Goal: Task Accomplishment & Management: Manage account settings

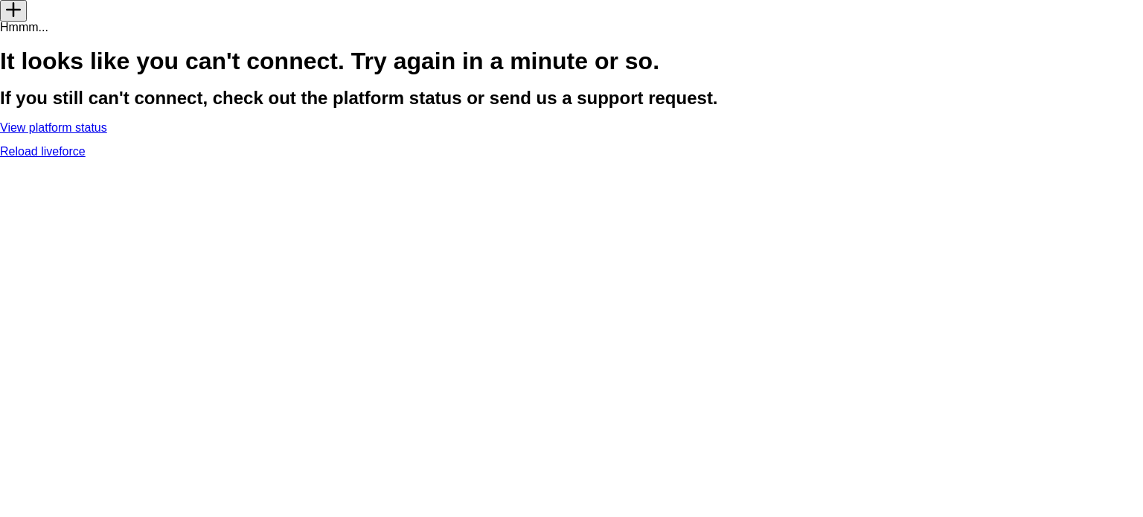
click at [86, 158] on link "Reload liveforce" at bounding box center [43, 151] width 86 height 13
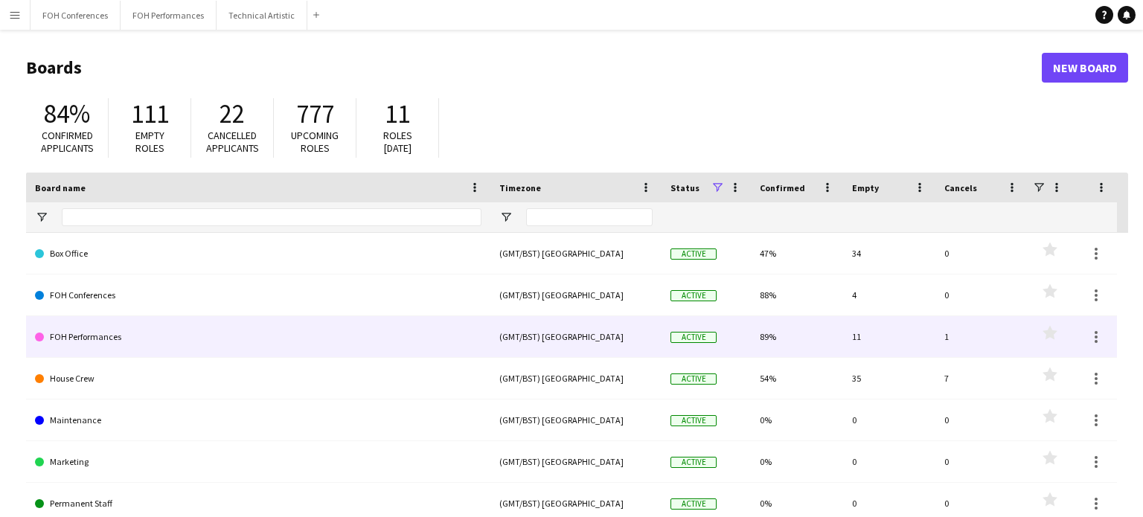
click at [83, 333] on link "FOH Performances" at bounding box center [258, 337] width 446 height 42
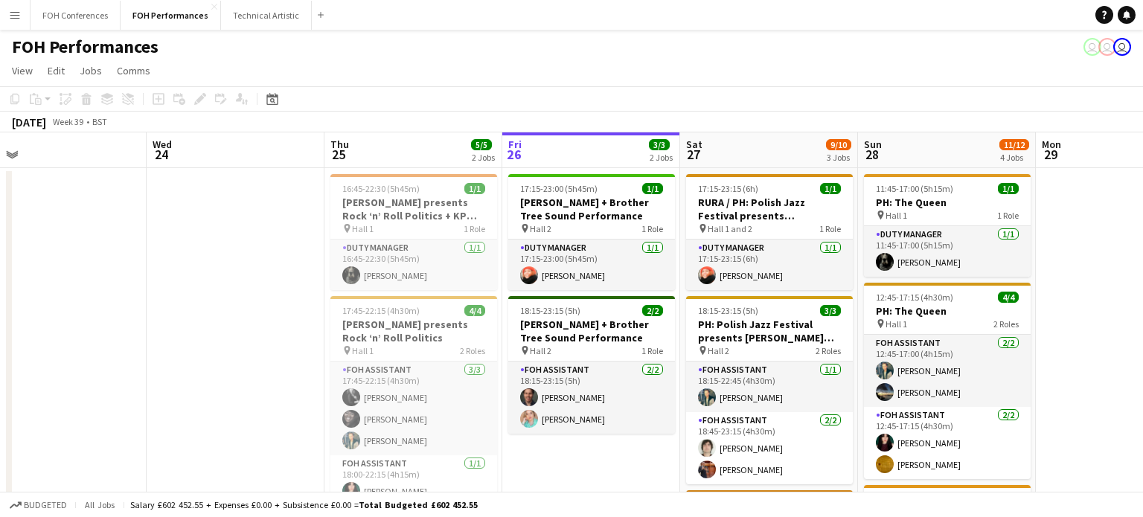
scroll to position [0, 357]
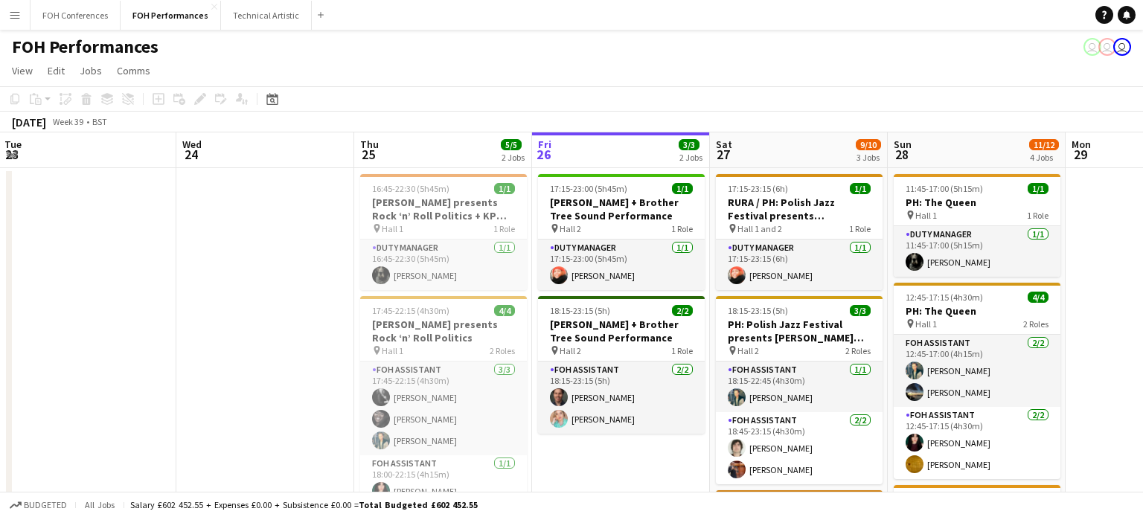
drag, startPoint x: 788, startPoint y: 288, endPoint x: 1142, endPoint y: 306, distance: 354.6
click at [1142, 306] on html "Menu Boards Boards Boards All jobs Status Workforce Workforce My Workforce Recr…" at bounding box center [571, 443] width 1143 height 886
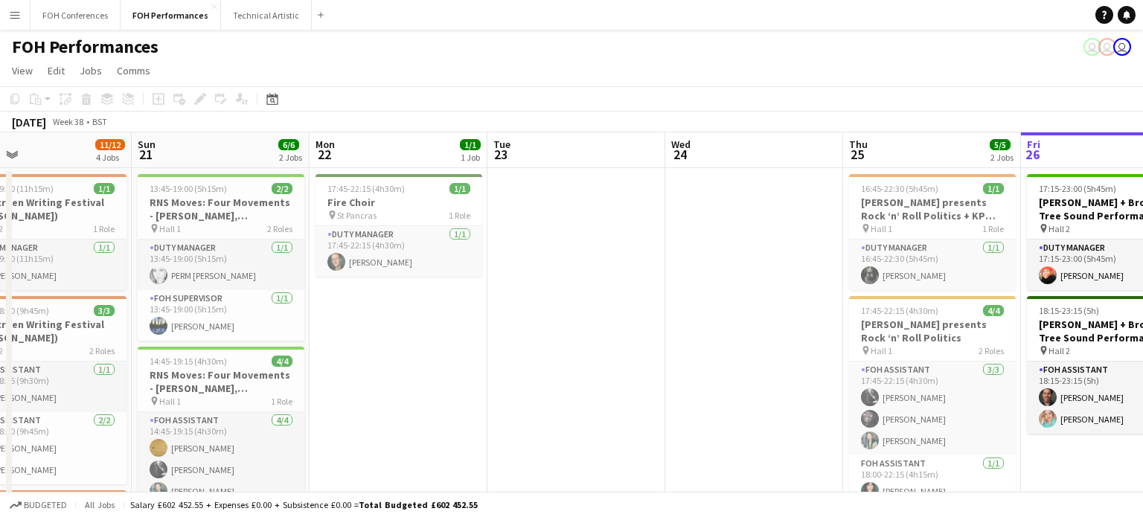
scroll to position [0, 341]
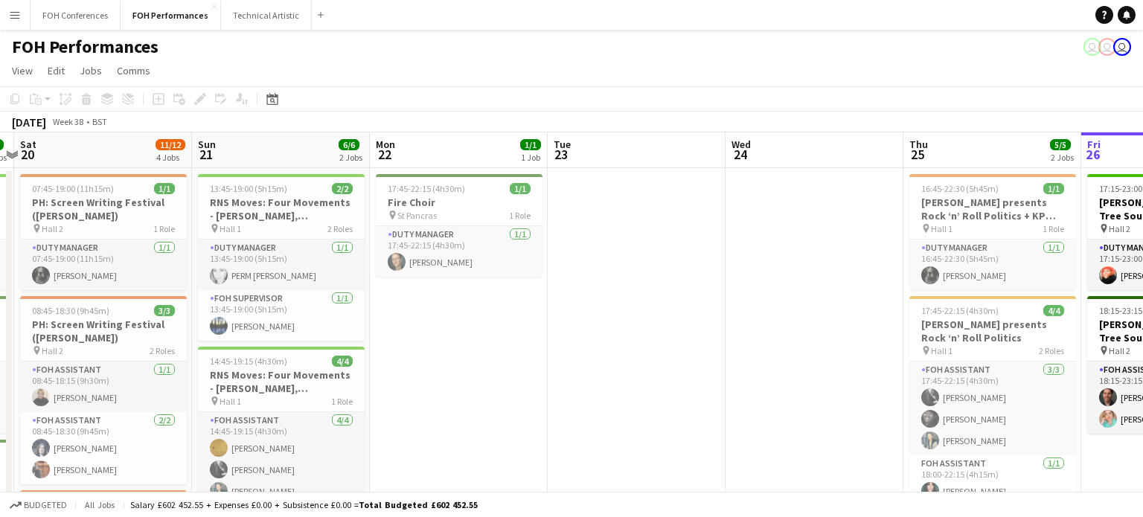
drag, startPoint x: 246, startPoint y: 280, endPoint x: 796, endPoint y: 375, distance: 557.8
click at [796, 375] on app-calendar-viewport "Thu 18 8/8 4 Jobs Fri 19 6/6 3 Jobs Sat 20 11/12 4 Jobs Sun 21 6/6 2 Jobs Mon 2…" at bounding box center [571, 524] width 1143 height 784
click at [272, 100] on icon "Date picker" at bounding box center [272, 99] width 12 height 12
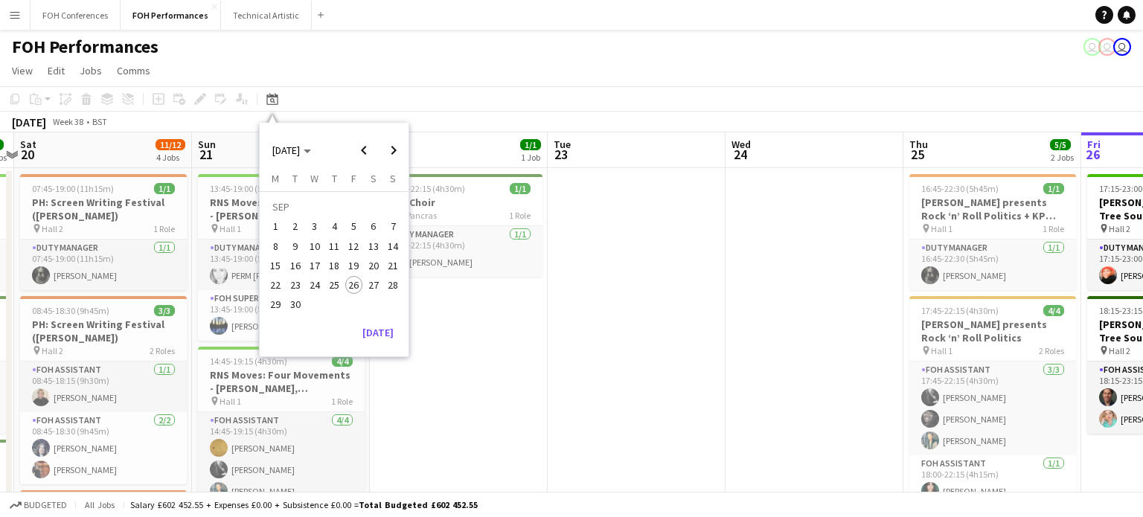
click at [353, 292] on span "26" at bounding box center [354, 285] width 18 height 18
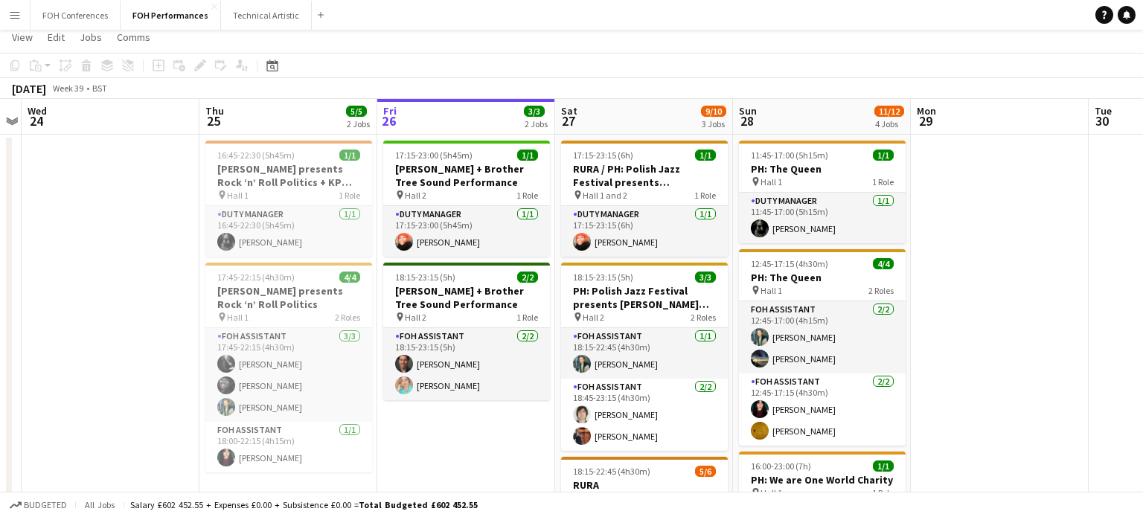
scroll to position [0, 0]
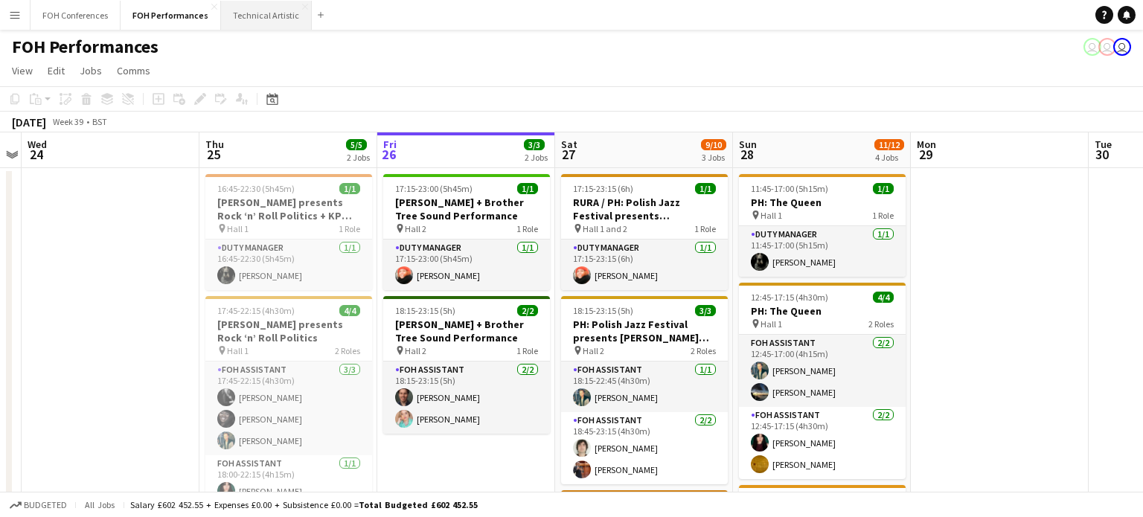
click at [265, 20] on button "Technical Artistic Close" at bounding box center [266, 15] width 91 height 29
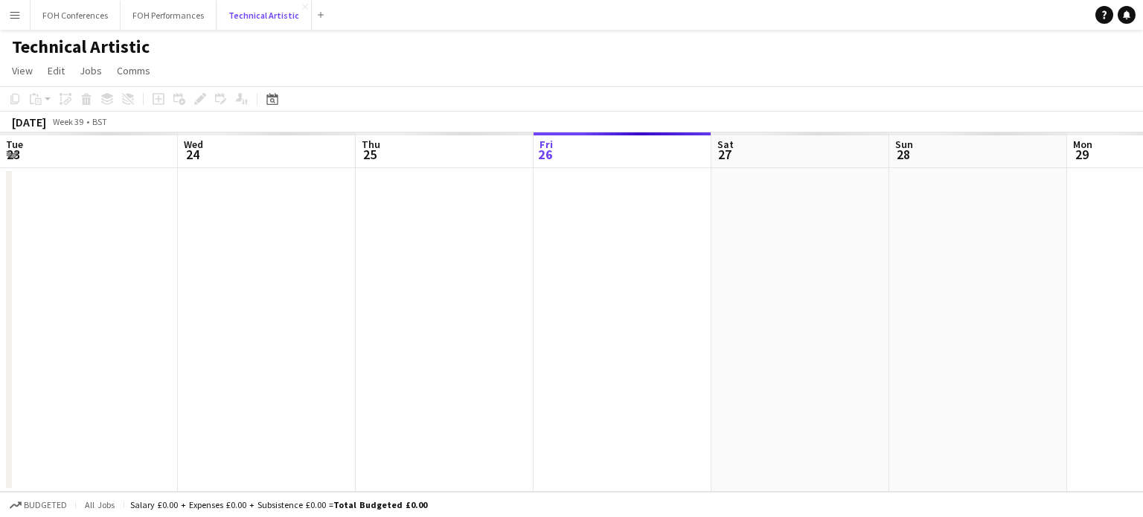
scroll to position [0, 356]
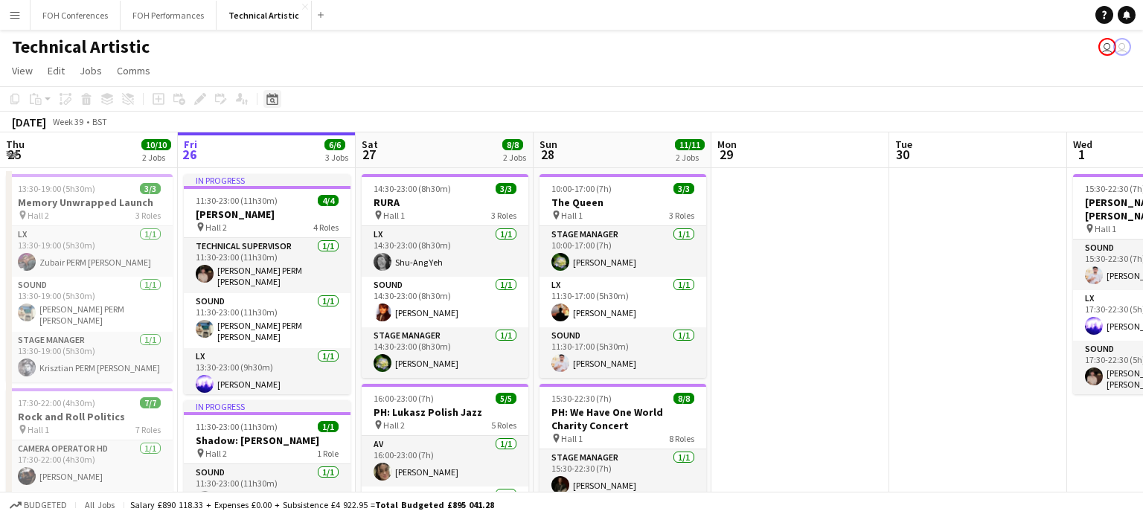
click at [275, 104] on icon at bounding box center [271, 99] width 11 height 12
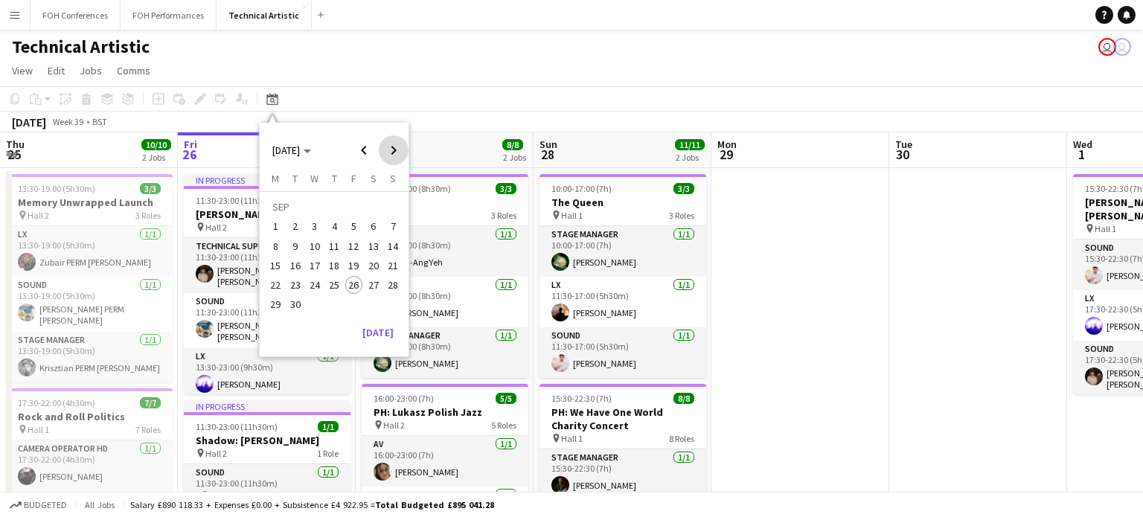
click at [393, 147] on span "Next month" at bounding box center [394, 150] width 30 height 30
click at [393, 292] on span "30" at bounding box center [393, 289] width 18 height 18
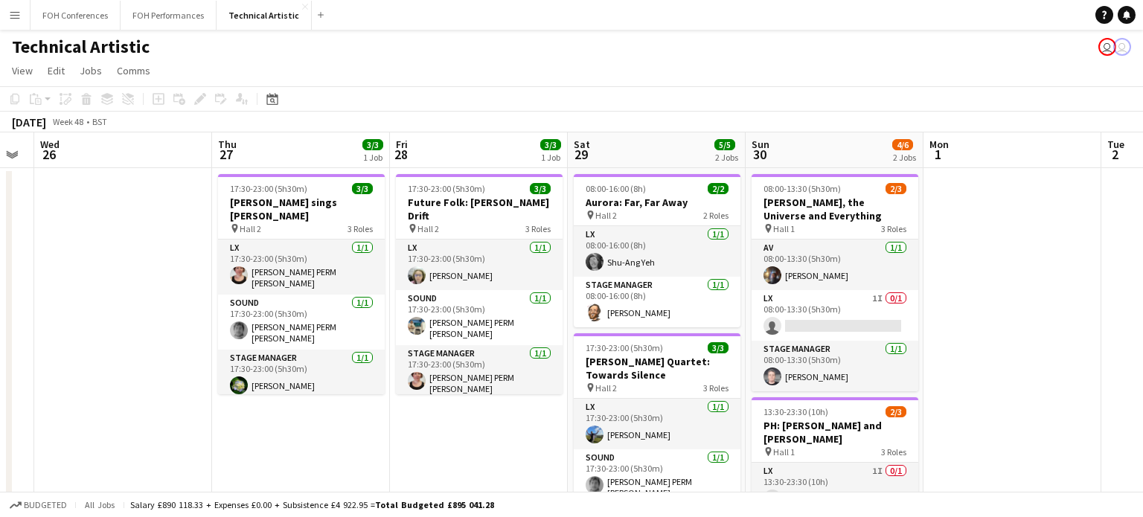
scroll to position [0, 312]
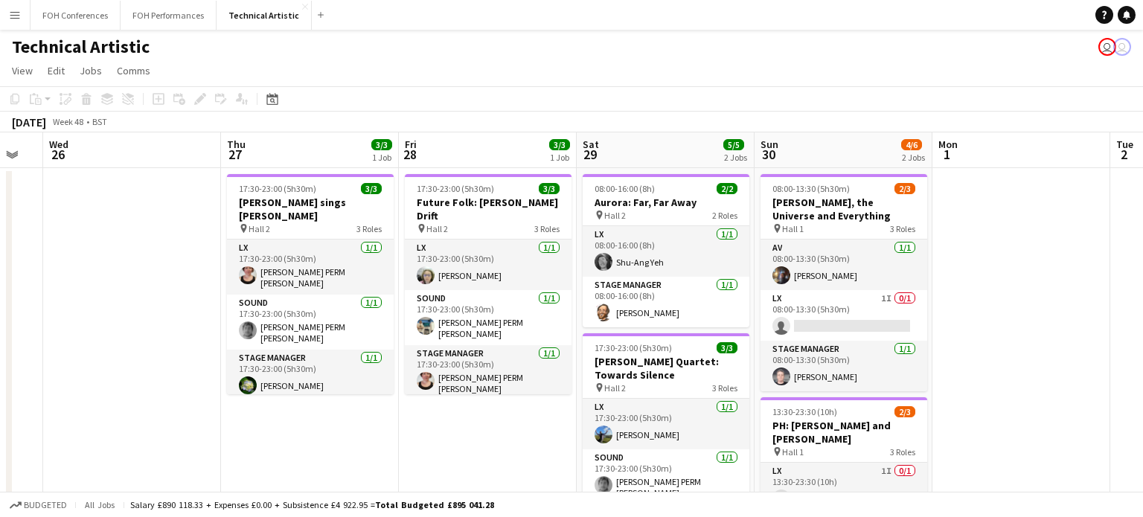
drag, startPoint x: 631, startPoint y: 321, endPoint x: 1008, endPoint y: 324, distance: 377.2
click at [1008, 324] on app-calendar-viewport "Mon 24 7/8 2 Jobs Tue 25 Wed 26 Thu 27 3/3 1 Job Fri 28 3/3 1 Job Sat 29 5/5 2 …" at bounding box center [571, 406] width 1143 height 548
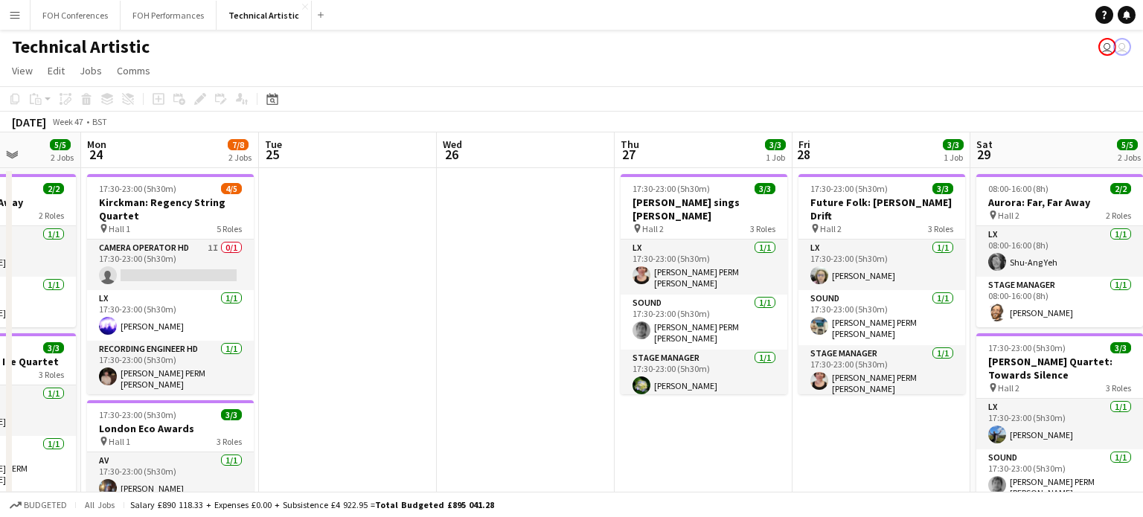
scroll to position [0, 452]
drag, startPoint x: 109, startPoint y: 301, endPoint x: 504, endPoint y: 304, distance: 394.3
click at [504, 304] on app-calendar-viewport "Fri 21 Sat 22 2/2 1 Job Sun 23 5/5 2 Jobs Mon 24 7/8 2 Jobs Tue 25 Wed 26 Thu 2…" at bounding box center [571, 406] width 1143 height 548
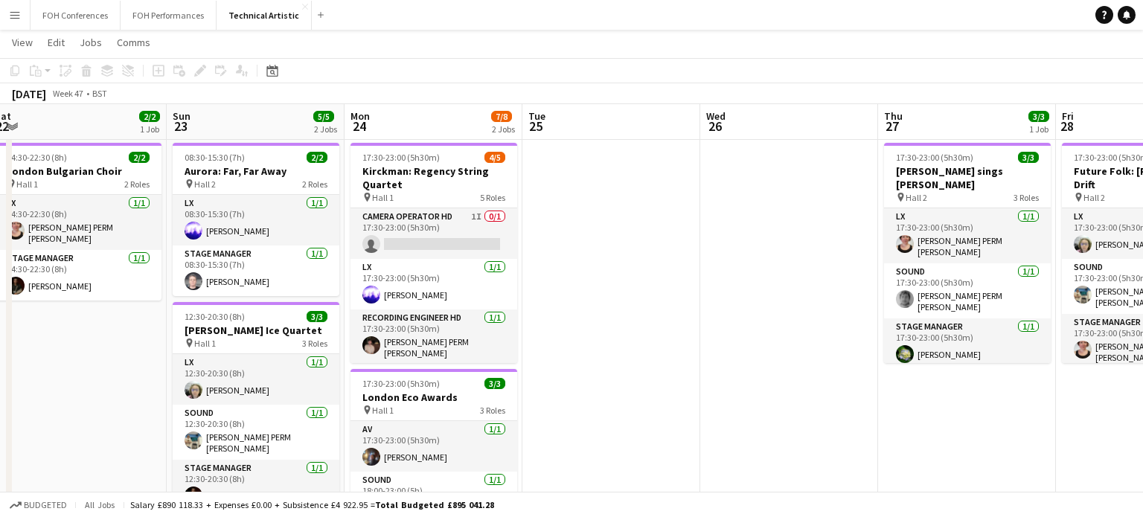
scroll to position [0, 366]
drag, startPoint x: 351, startPoint y: 353, endPoint x: 614, endPoint y: 360, distance: 263.5
click at [614, 360] on app-calendar-viewport "Thu 20 Fri 21 Sat 22 2/2 1 Job Sun 23 5/5 2 Jobs Mon 24 7/8 2 Jobs Tue 25 Wed 2…" at bounding box center [571, 338] width 1143 height 621
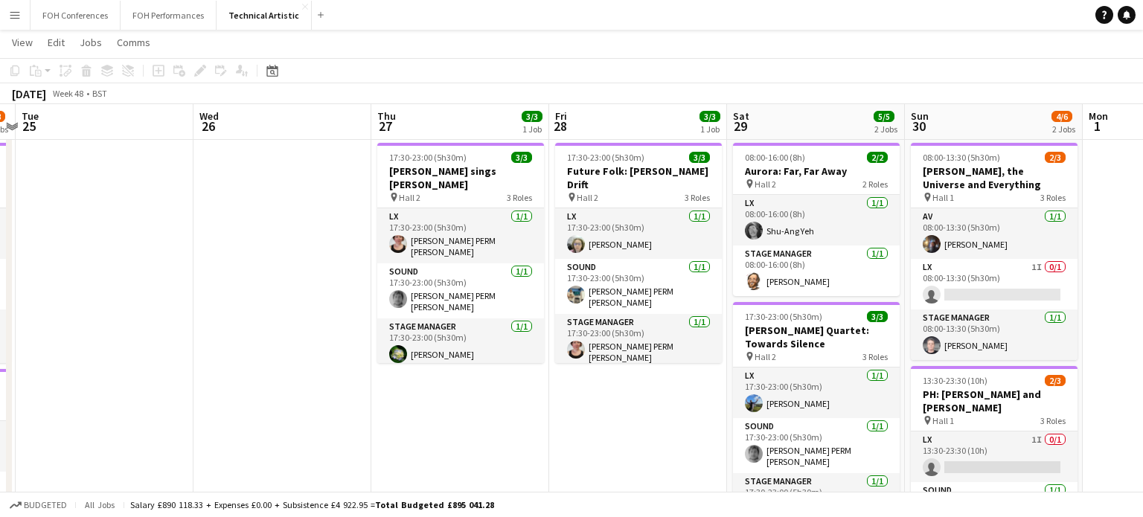
scroll to position [0, 518]
drag, startPoint x: 760, startPoint y: 309, endPoint x: 252, endPoint y: 318, distance: 508.2
click at [252, 318] on app-calendar-viewport "Sat 22 2/2 1 Job Sun 23 5/5 2 Jobs Mon 24 7/8 2 Jobs Tue 25 Wed 26 Thu 27 3/3 1…" at bounding box center [571, 338] width 1143 height 621
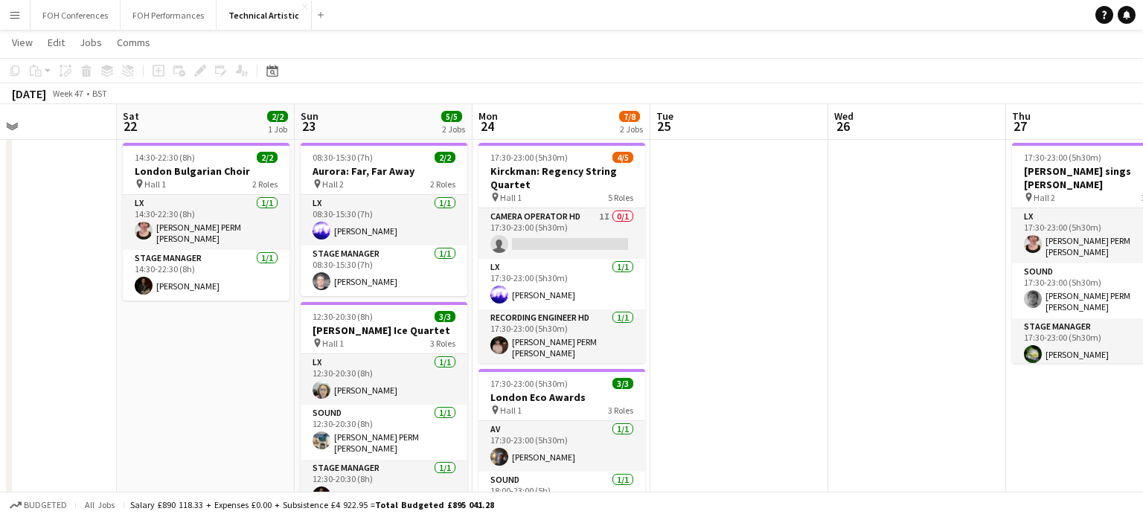
scroll to position [0, 416]
drag, startPoint x: 252, startPoint y: 318, endPoint x: 888, endPoint y: 322, distance: 636.1
click at [888, 322] on app-calendar-viewport "Wed 19 4/5 2 Jobs Thu 20 Fri 21 Sat 22 2/2 1 Job Sun 23 5/5 2 Jobs Mon 24 7/8 2…" at bounding box center [571, 338] width 1143 height 621
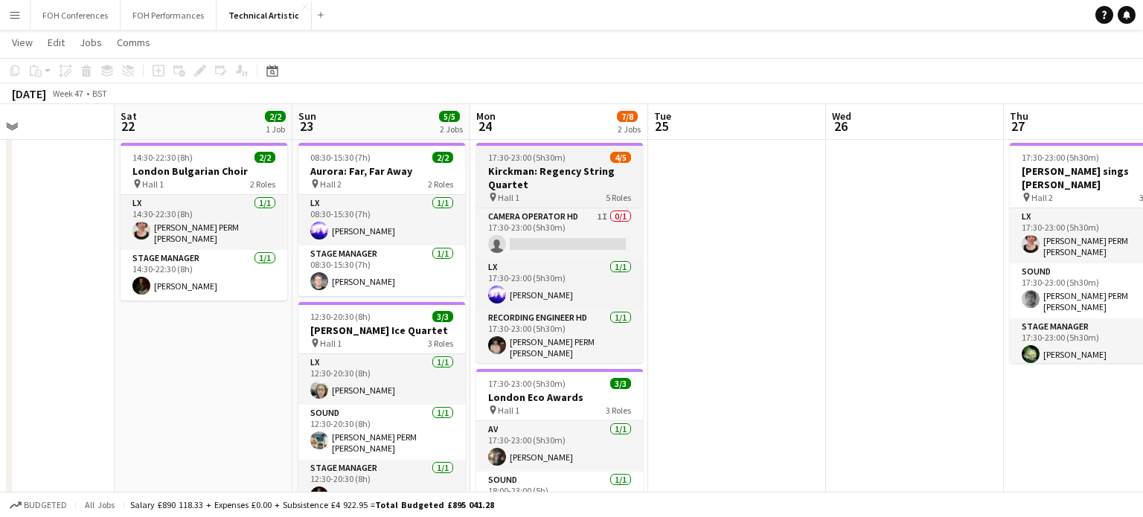
scroll to position [0, 420]
drag, startPoint x: 640, startPoint y: 269, endPoint x: 636, endPoint y: 206, distance: 62.6
click at [636, 206] on app-job-card "17:30-23:00 (5h30m) 4/5 Kirckman: Regency String Quartet pin Hall 1 5 Roles Cam…" at bounding box center [558, 253] width 167 height 220
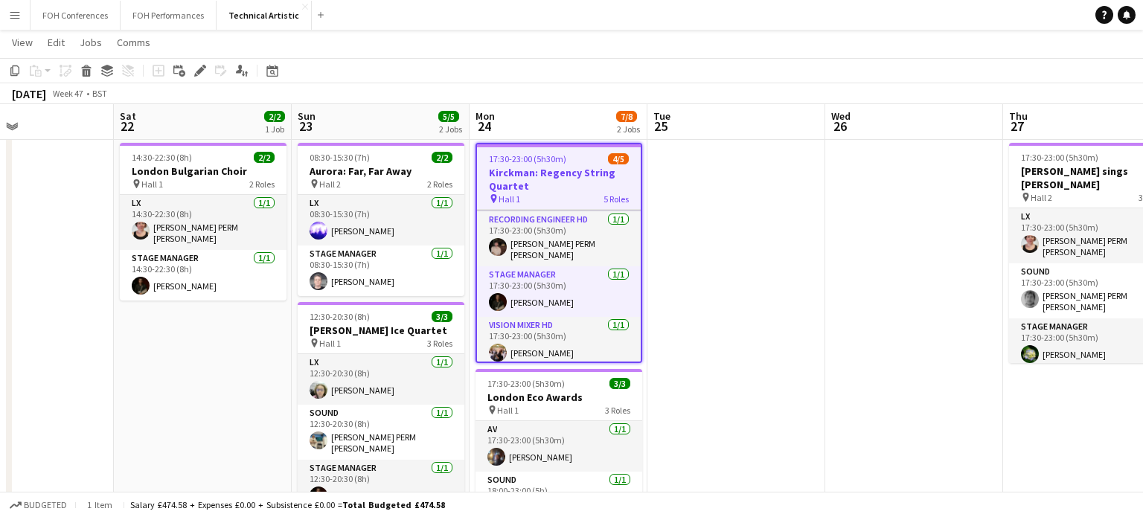
scroll to position [0, 449]
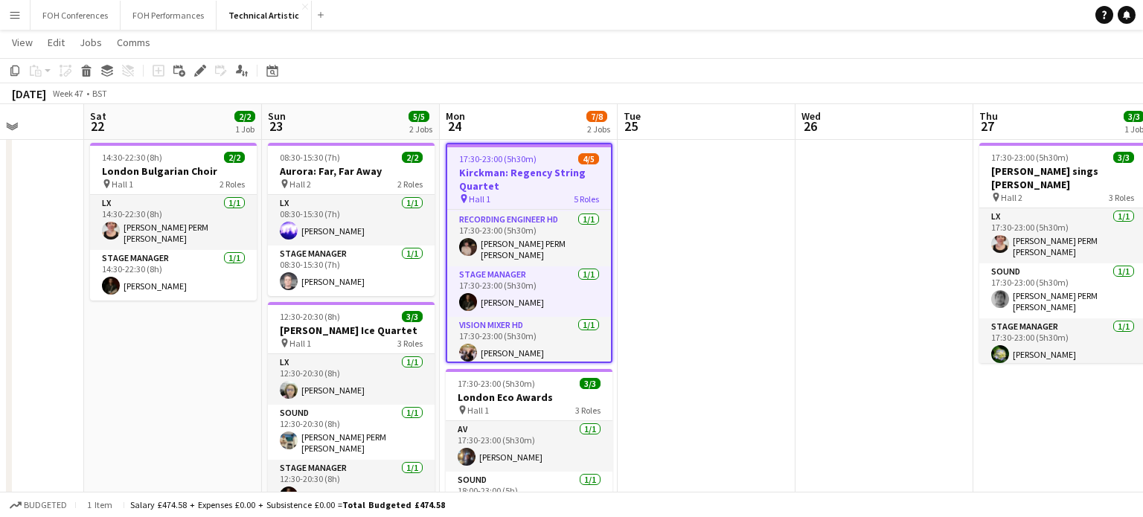
click at [739, 306] on app-date-cell at bounding box center [706, 393] width 178 height 513
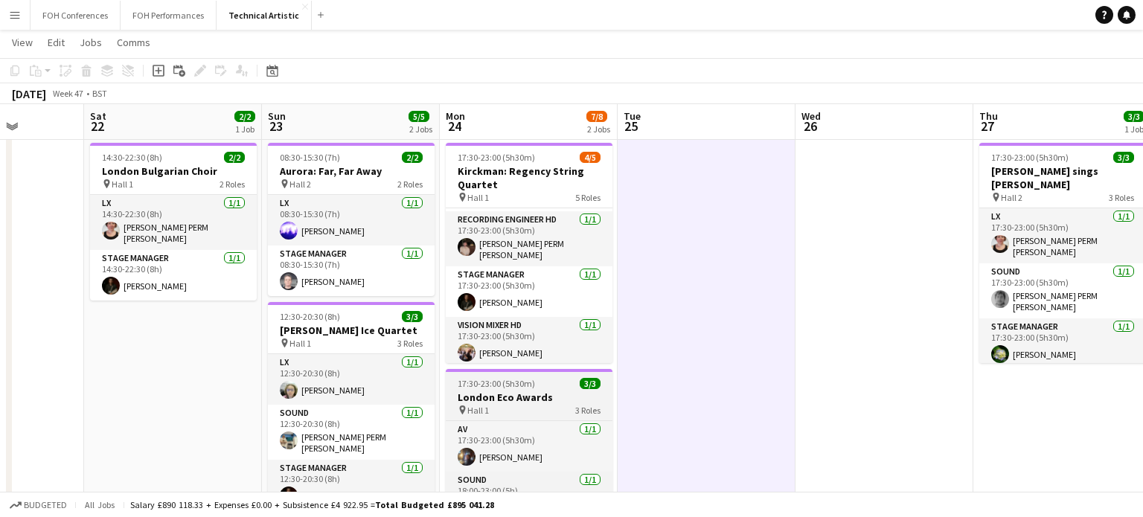
click at [553, 404] on div "pin Hall 1 3 Roles" at bounding box center [529, 410] width 167 height 12
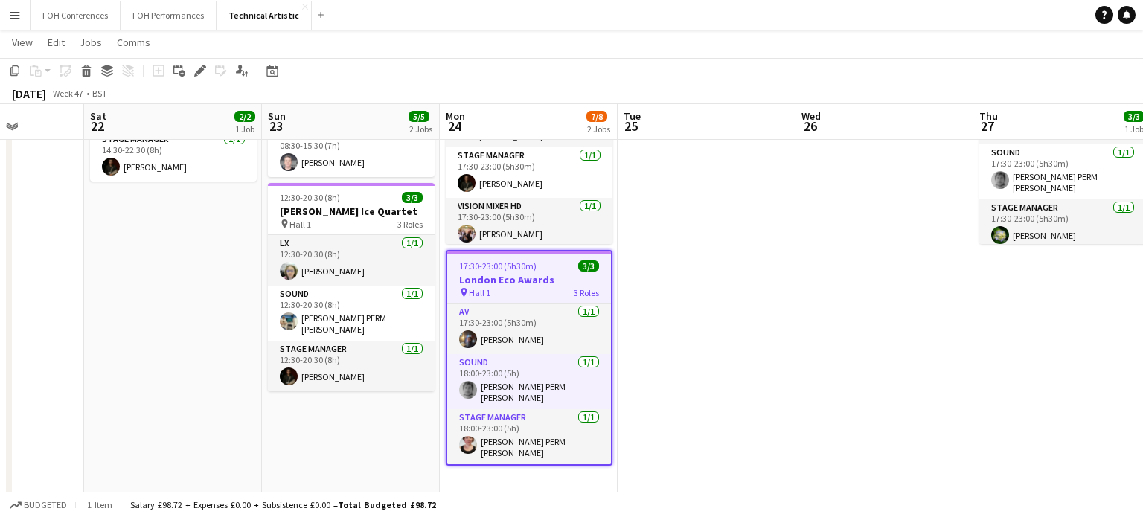
scroll to position [0, 479]
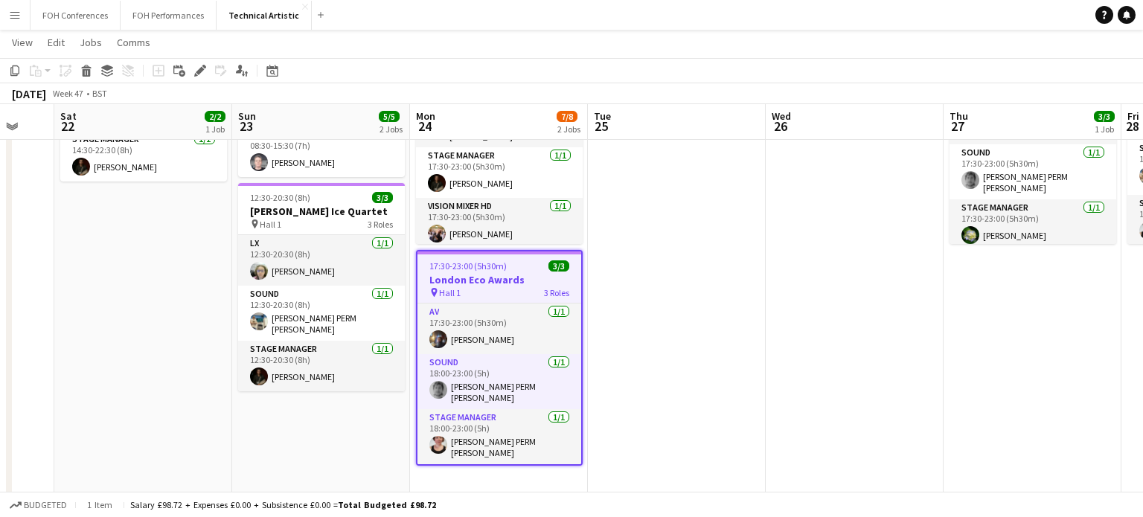
click at [657, 345] on app-date-cell at bounding box center [677, 274] width 178 height 513
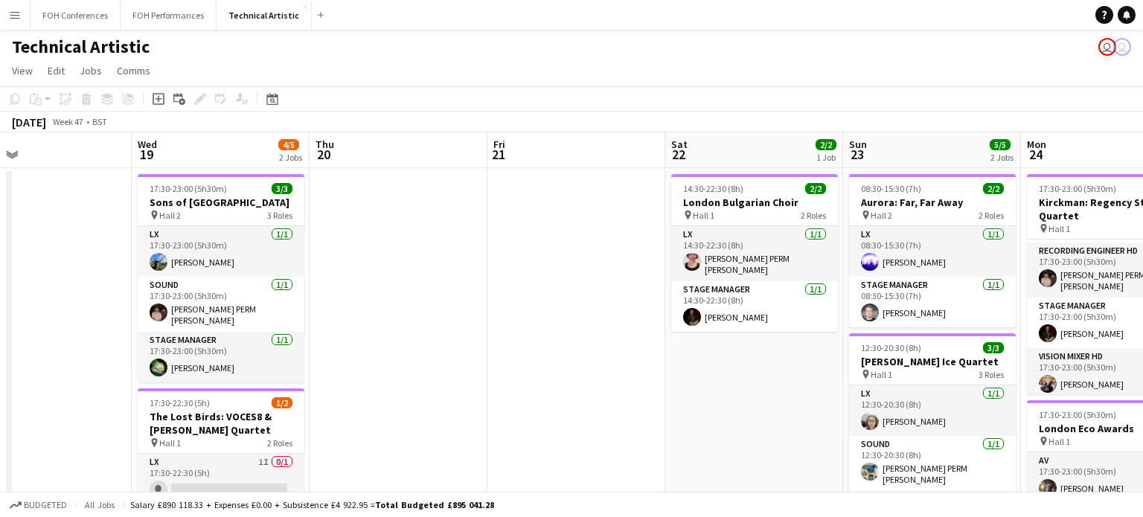
scroll to position [0, 393]
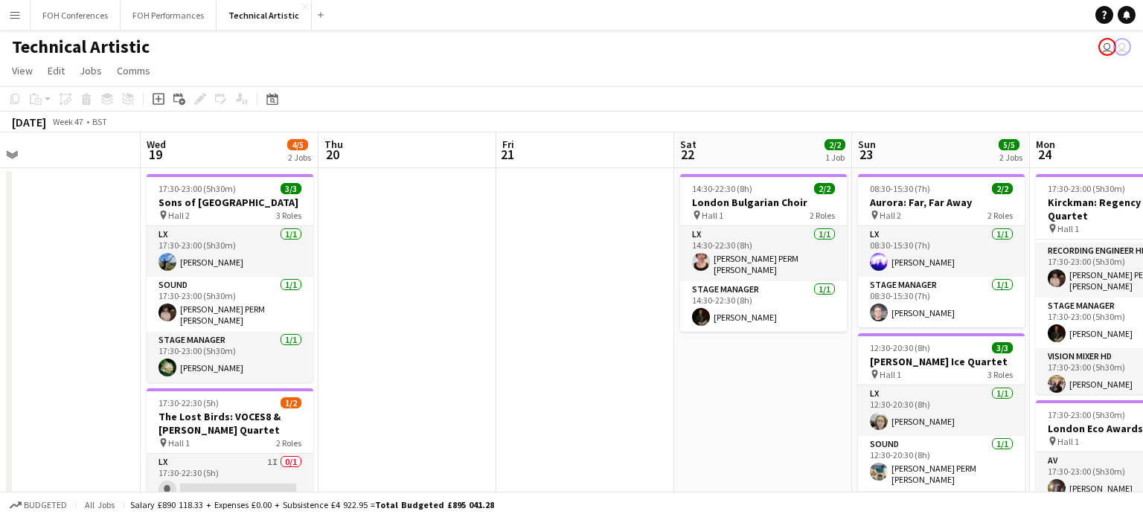
drag, startPoint x: 128, startPoint y: 423, endPoint x: 747, endPoint y: 446, distance: 619.4
click at [747, 446] on app-calendar-viewport "Sun 16 7/9 3 Jobs Mon 17 Tue 18 Wed 19 4/5 2 Jobs Thu 20 Fri 21 Sat 22 2/2 1 Jo…" at bounding box center [571, 488] width 1143 height 712
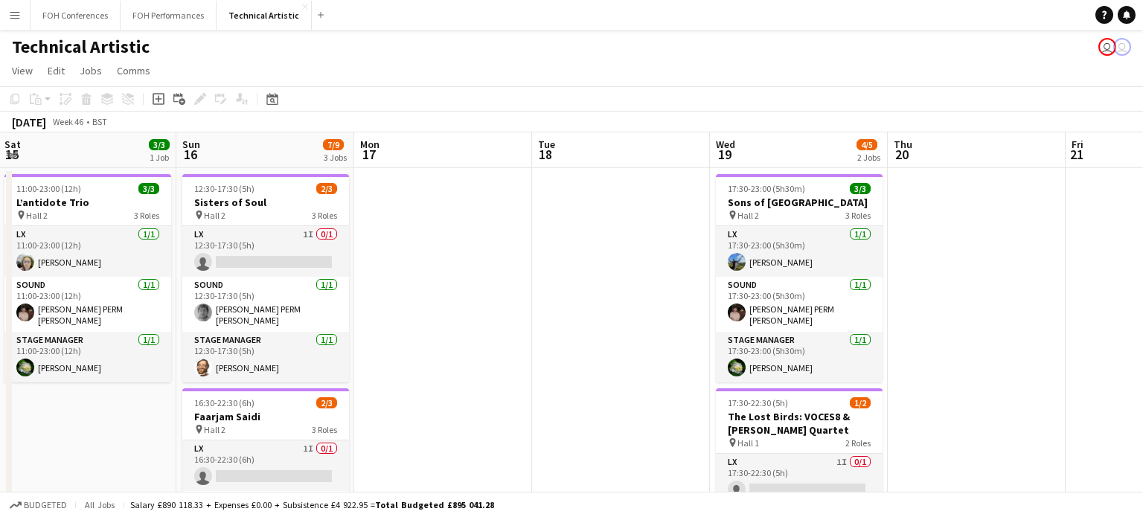
scroll to position [0, 339]
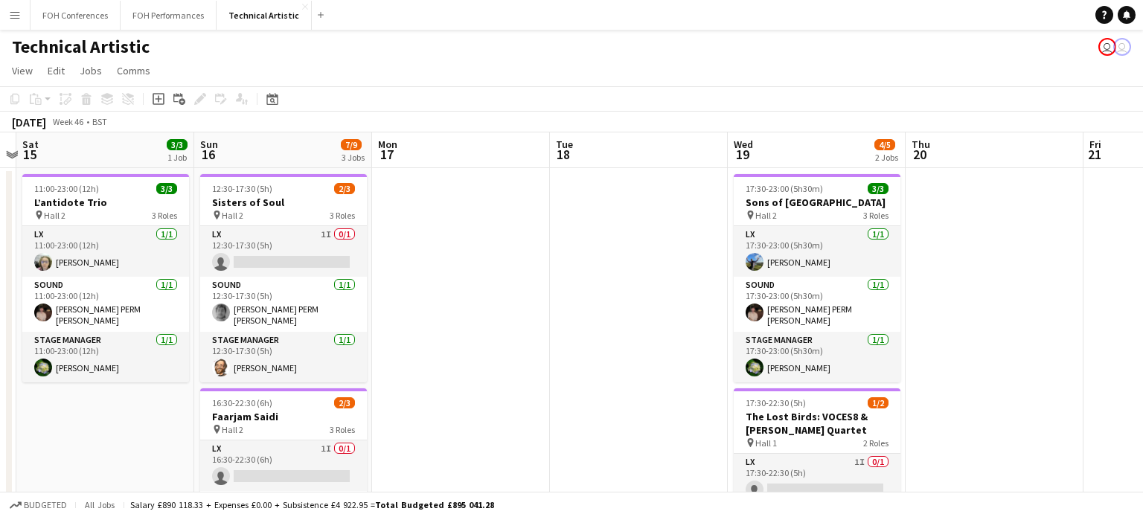
drag, startPoint x: 438, startPoint y: 367, endPoint x: 1026, endPoint y: 423, distance: 590.4
click at [1026, 423] on app-calendar-viewport "Thu 13 Fri 14 Sat 15 3/3 1 Job Sun 16 7/9 3 Jobs Mon 17 Tue 18 Wed 19 4/5 2 Job…" at bounding box center [571, 488] width 1143 height 712
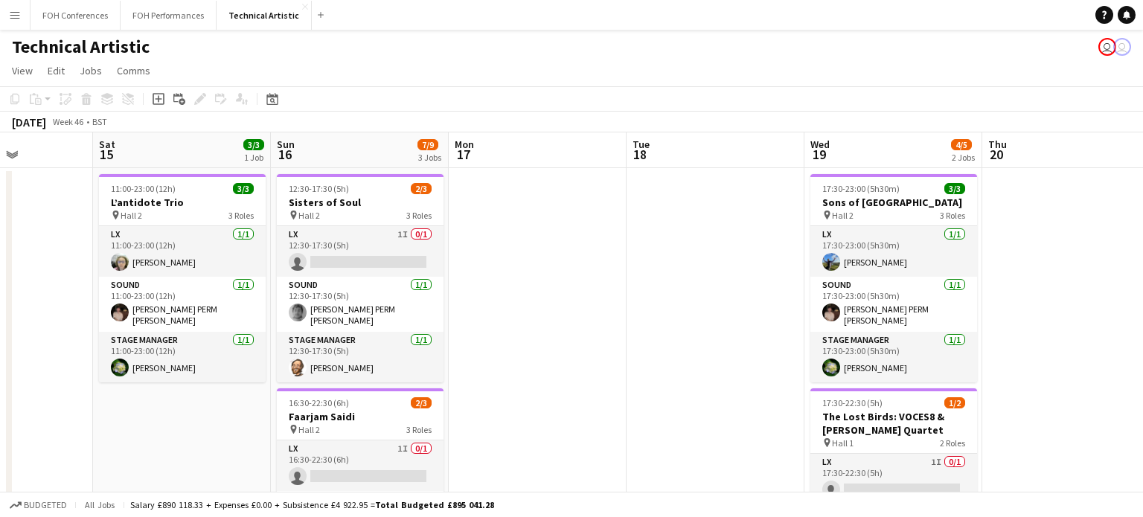
scroll to position [0, 429]
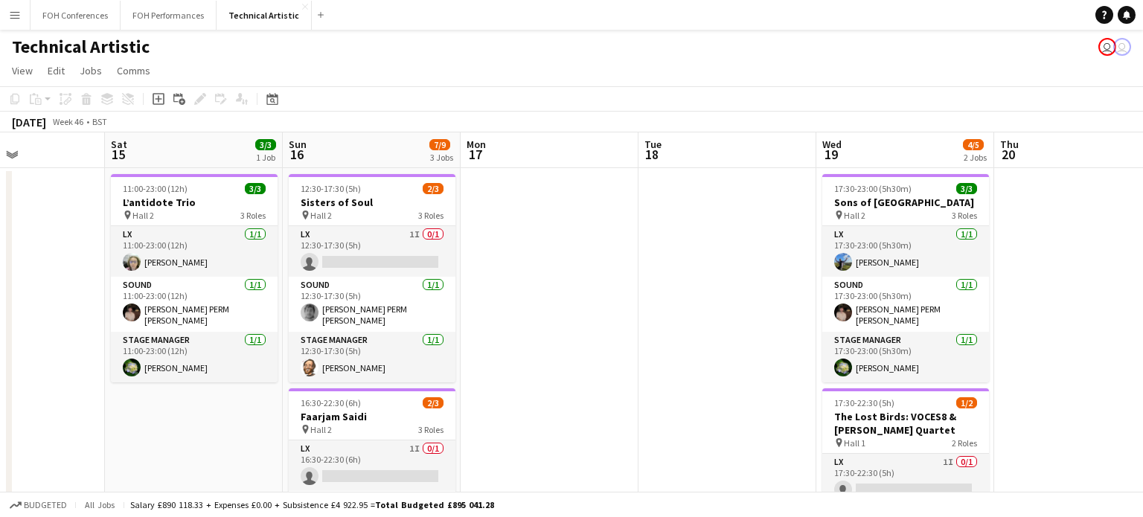
drag, startPoint x: 408, startPoint y: 335, endPoint x: 495, endPoint y: 334, distance: 87.8
click at [495, 334] on app-calendar-viewport "Wed 12 Thu 13 Fri 14 Sat 15 3/3 1 Job Sun 16 7/9 3 Jobs Mon 17 Tue 18 Wed 19 4/…" at bounding box center [571, 488] width 1143 height 712
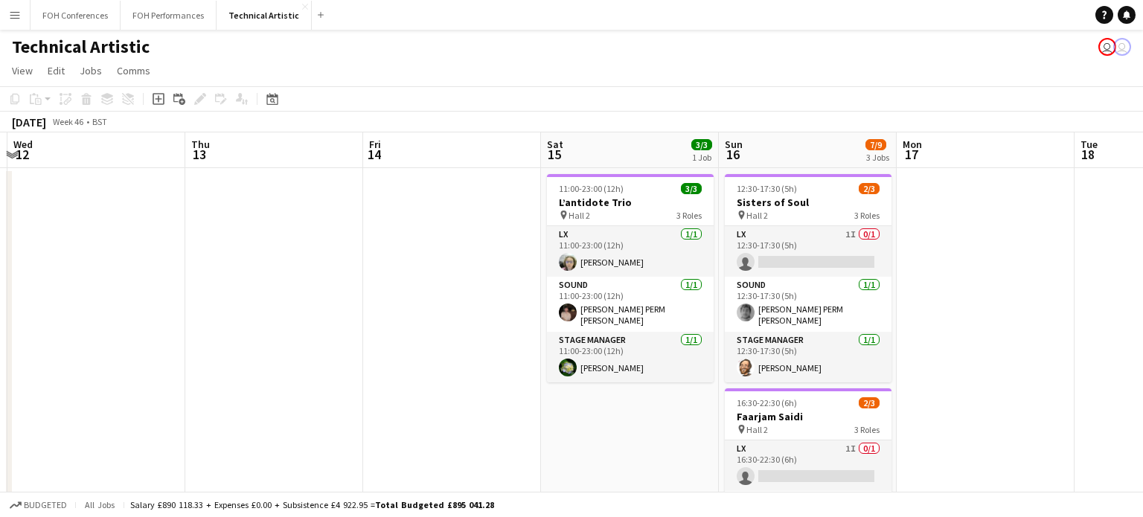
scroll to position [0, 408]
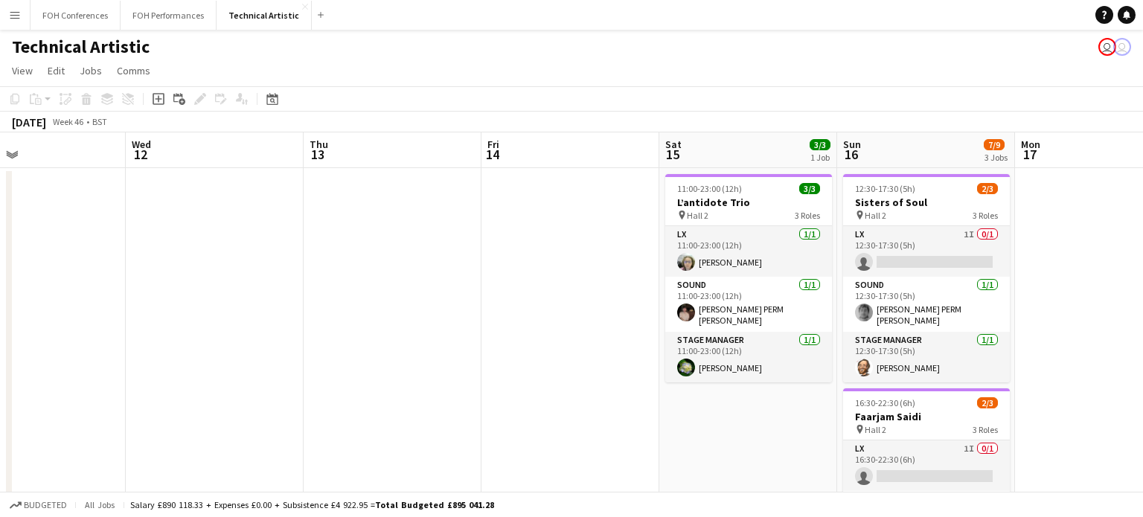
drag, startPoint x: 587, startPoint y: 258, endPoint x: 1142, endPoint y: 355, distance: 563.3
click at [1142, 355] on app-calendar-viewport "Sun 9 Mon 10 Tue 11 Wed 12 Thu 13 Fri 14 Sat 15 3/3 1 Job Sun 16 7/9 3 Jobs Mon…" at bounding box center [571, 488] width 1143 height 712
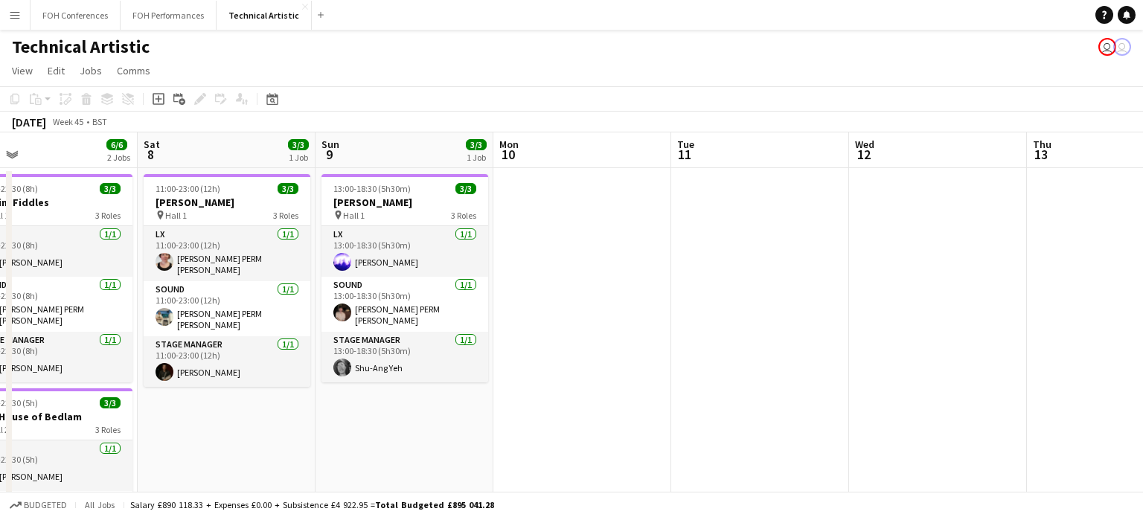
scroll to position [0, 384]
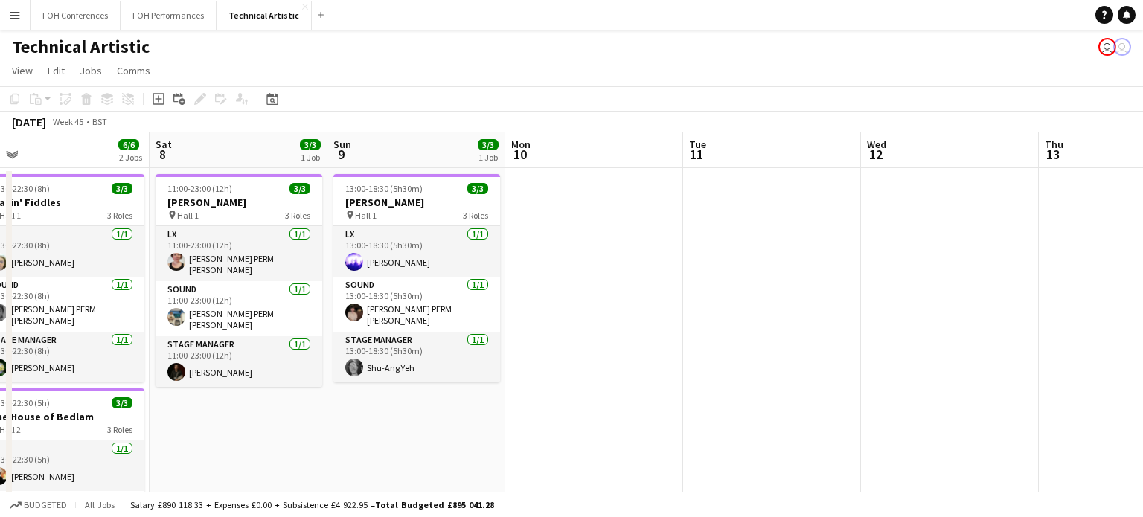
drag, startPoint x: 395, startPoint y: 335, endPoint x: 1130, endPoint y: 338, distance: 735.0
click at [1130, 338] on app-calendar-viewport "Wed 5 3/3 1 Job Thu 6 6/6 2 Jobs Fri 7 6/6 2 Jobs Sat 8 3/3 1 Job Sun 9 3/3 1 J…" at bounding box center [571, 488] width 1143 height 712
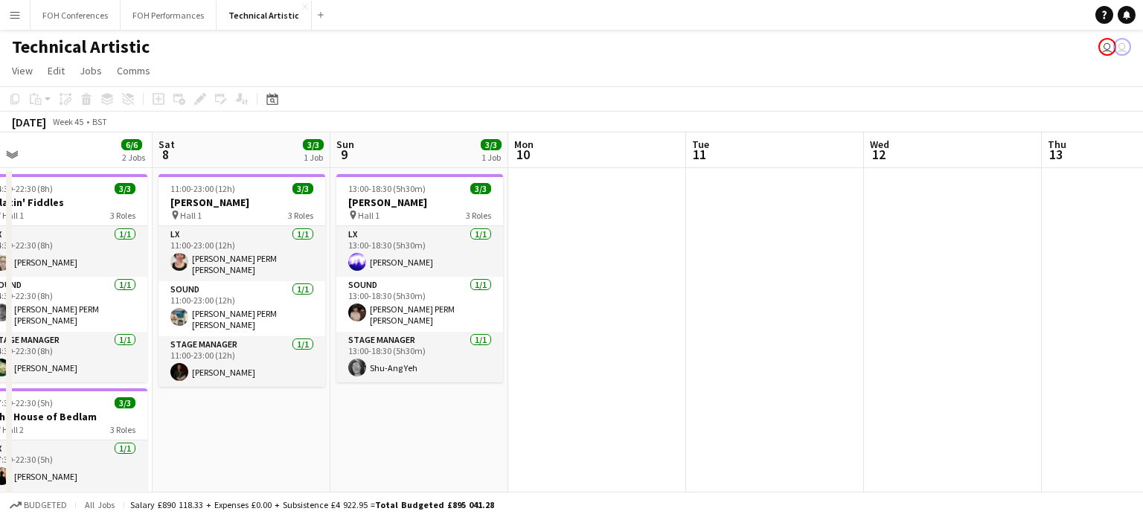
scroll to position [0, 381]
drag, startPoint x: 1130, startPoint y: 338, endPoint x: 1142, endPoint y: 346, distance: 14.4
click at [1142, 346] on html "Menu Boards Boards Boards All jobs Status Workforce Workforce My Workforce Recr…" at bounding box center [571, 435] width 1143 height 870
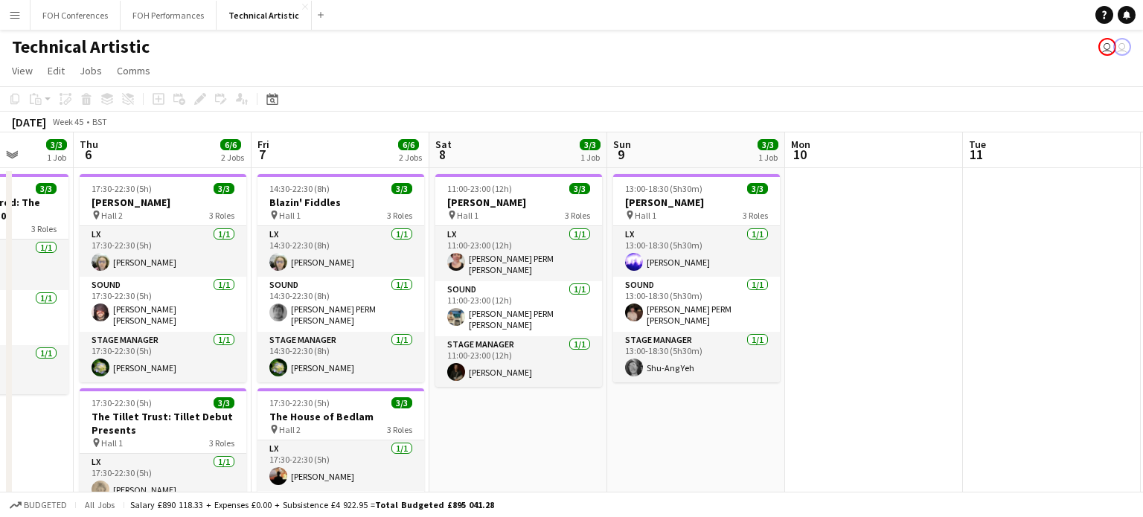
scroll to position [0, 458]
drag, startPoint x: 667, startPoint y: 319, endPoint x: 944, endPoint y: 325, distance: 277.5
click at [944, 325] on app-calendar-viewport "Mon 3 5/5 1 Job Tue 4 Wed 5 3/3 1 Job Thu 6 6/6 2 Jobs Fri 7 6/6 2 Jobs Sat 8 3…" at bounding box center [571, 488] width 1143 height 712
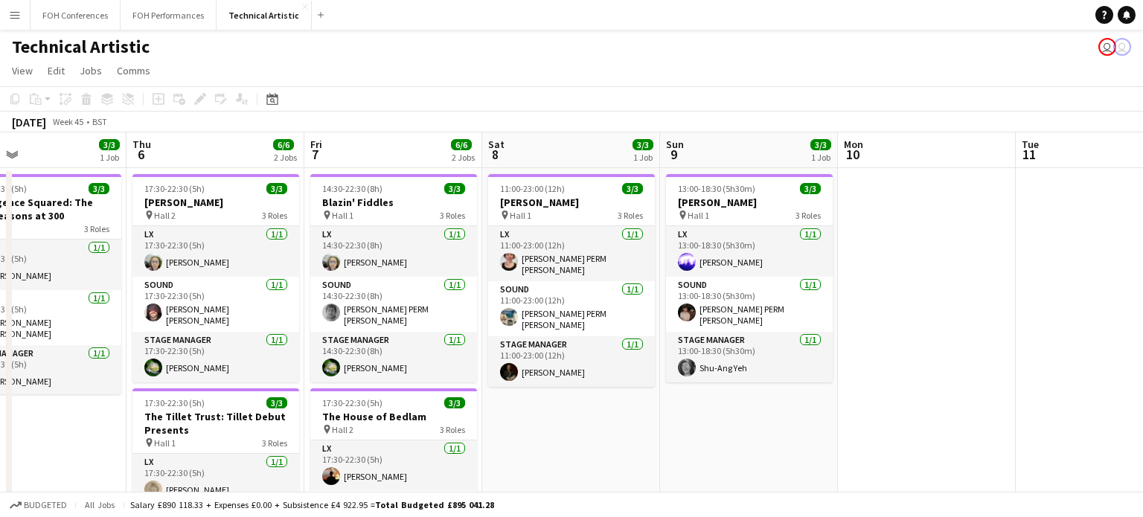
scroll to position [0, 381]
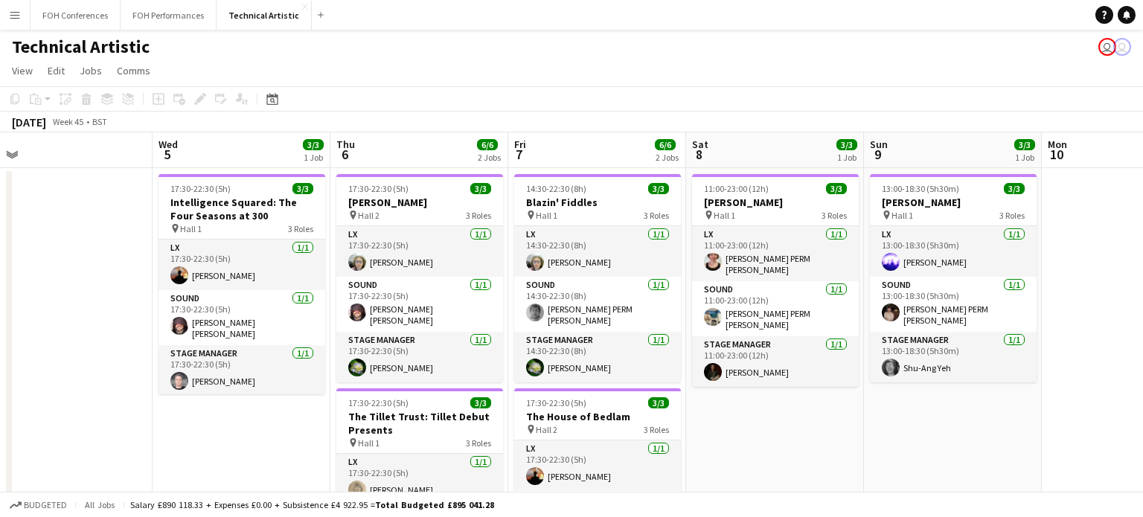
drag, startPoint x: 876, startPoint y: 383, endPoint x: 1142, endPoint y: 385, distance: 265.6
click at [1142, 385] on html "Menu Boards Boards Boards All jobs Status Workforce Workforce My Workforce Recr…" at bounding box center [571, 435] width 1143 height 870
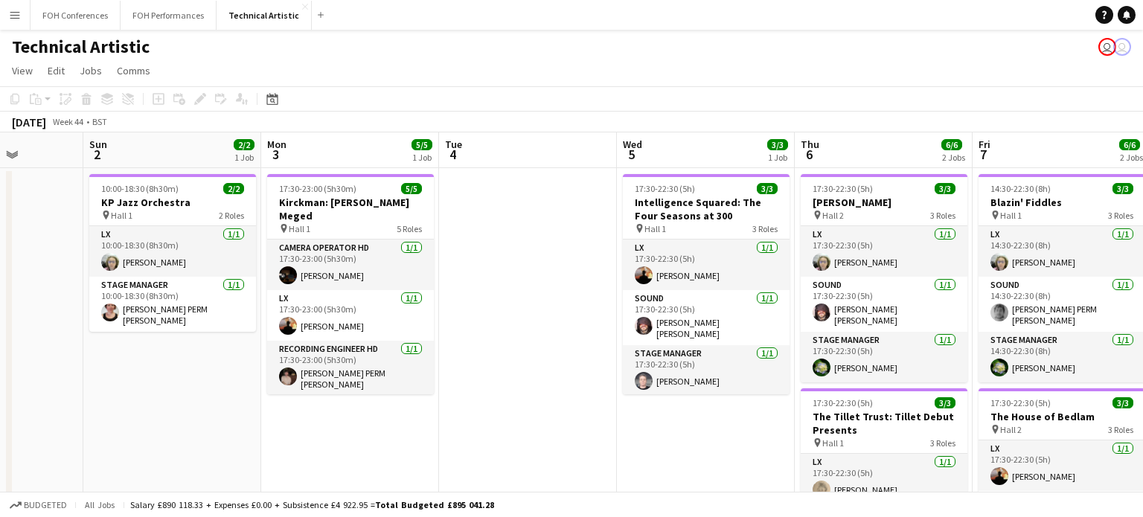
scroll to position [0, 446]
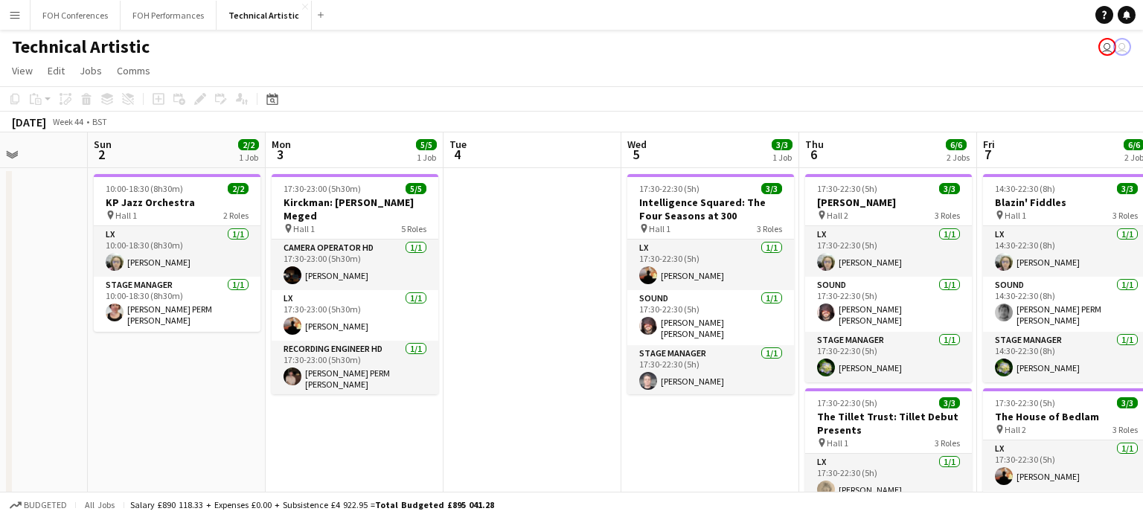
drag, startPoint x: 109, startPoint y: 382, endPoint x: 578, endPoint y: 372, distance: 469.5
click at [578, 372] on app-calendar-viewport "Thu 30 2/3 1 Job Fri 31 5/6 2 Jobs Sat 1 Sun 2 2/2 1 Job Mon 3 5/5 1 Job Tue 4 …" at bounding box center [571, 488] width 1143 height 712
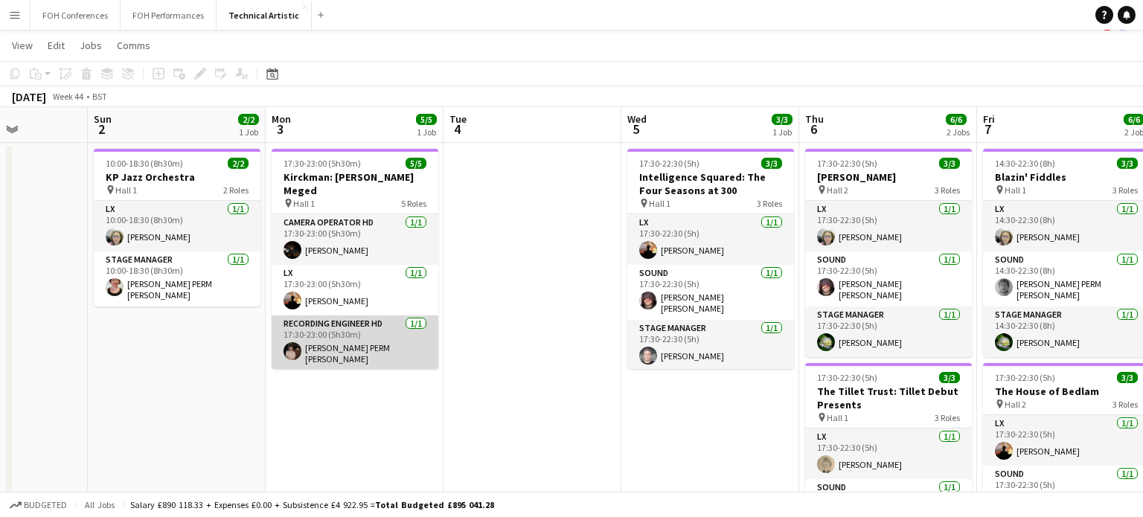
scroll to position [30, 0]
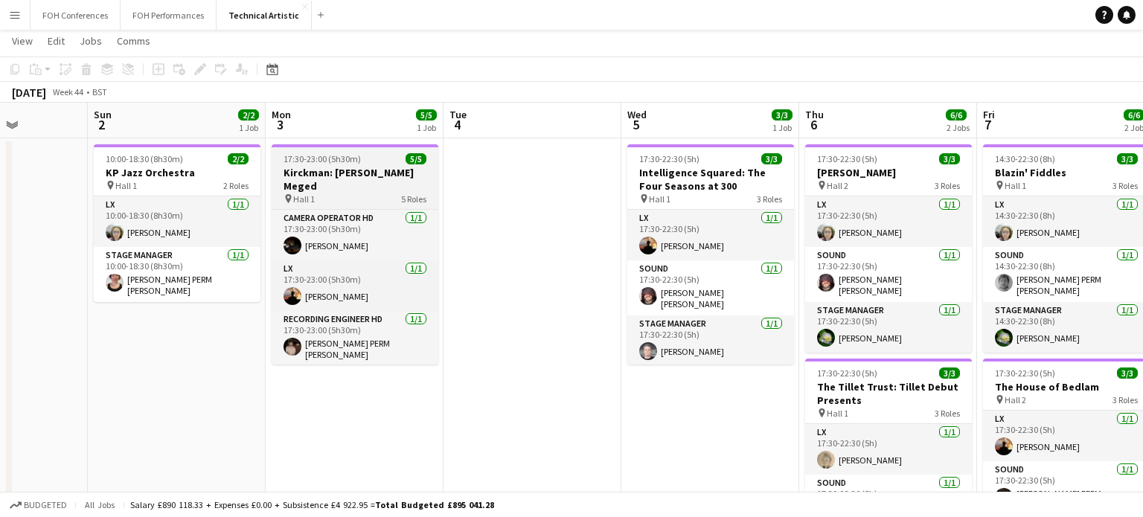
click at [376, 193] on div "pin Hall 1 5 Roles" at bounding box center [355, 199] width 167 height 12
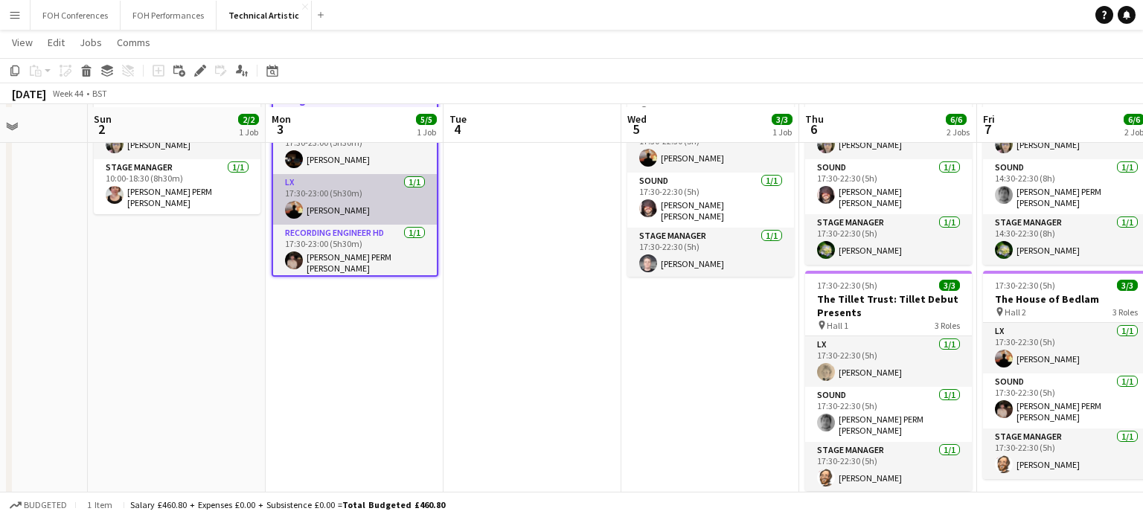
scroll to position [119, 0]
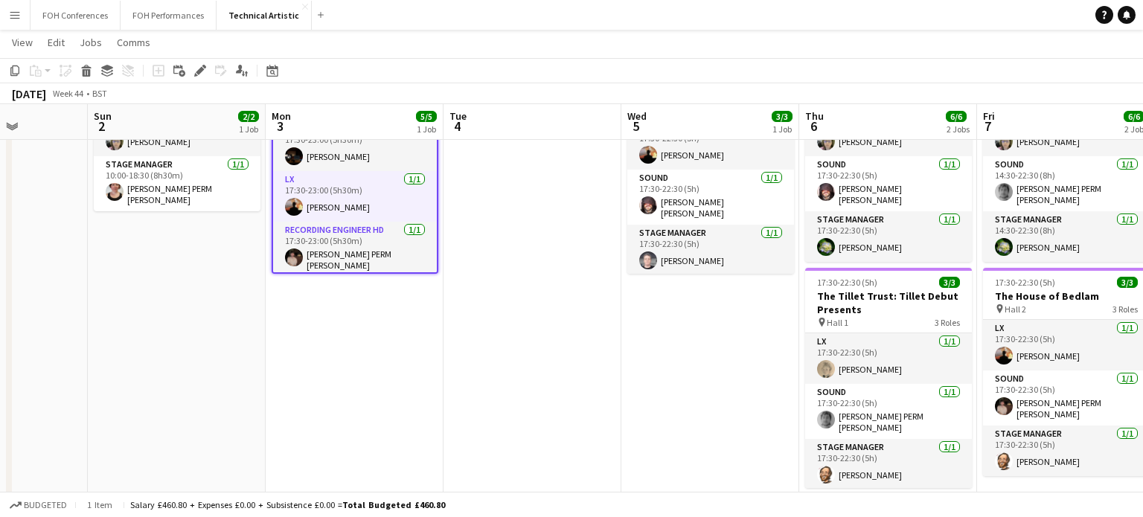
click at [487, 243] on app-date-cell at bounding box center [532, 386] width 178 height 676
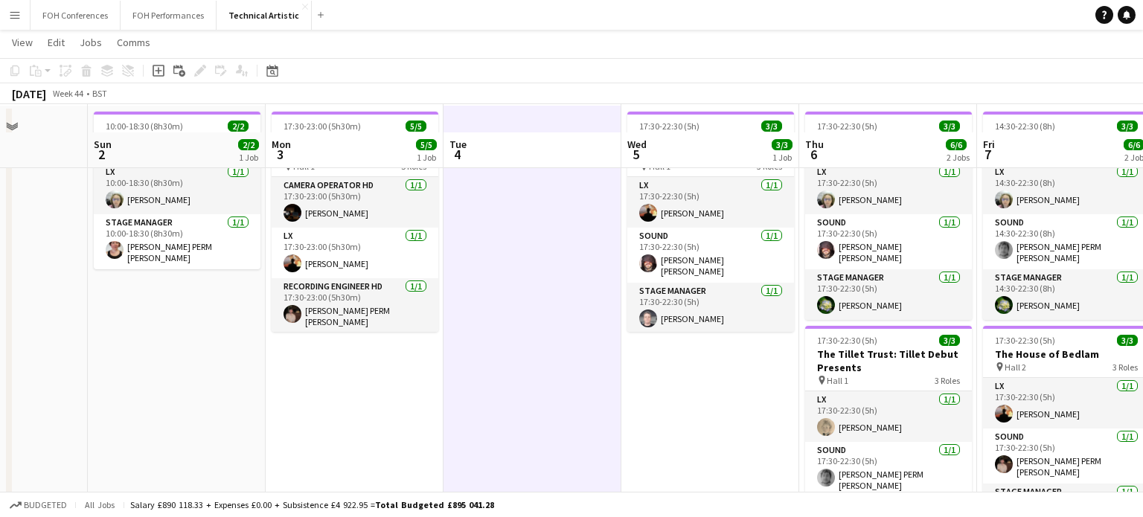
scroll to position [60, 0]
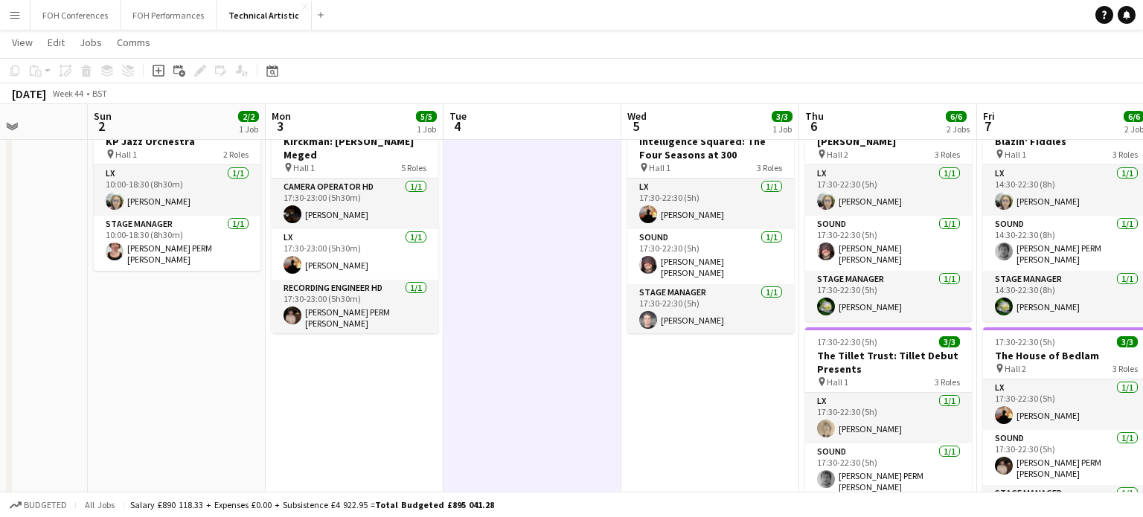
click at [306, 335] on app-card-role "Stage Manager [DATE] 17:30-23:00 (5h30m) [PERSON_NAME]" at bounding box center [355, 360] width 167 height 51
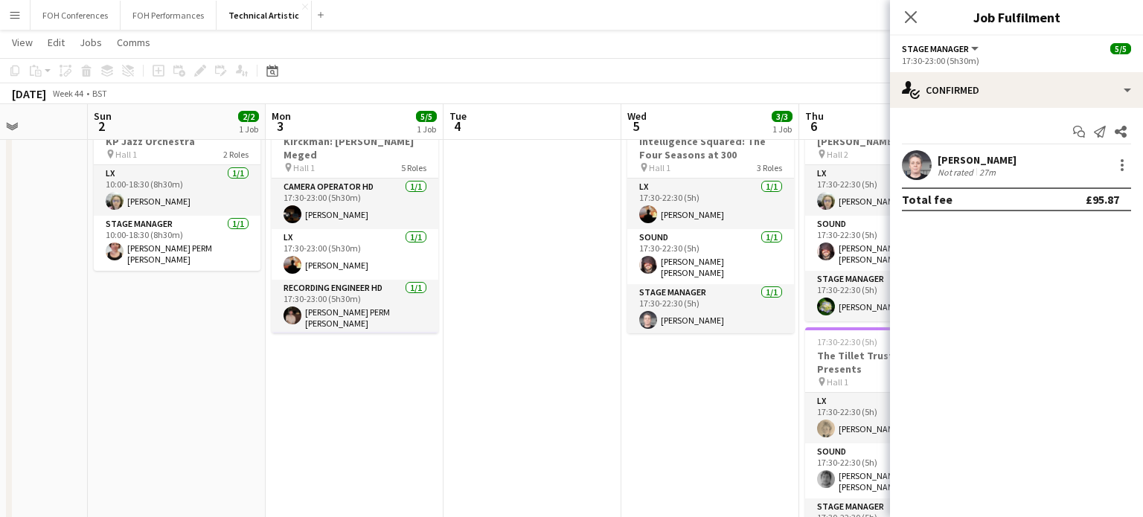
click at [528, 286] on app-date-cell at bounding box center [532, 445] width 178 height 676
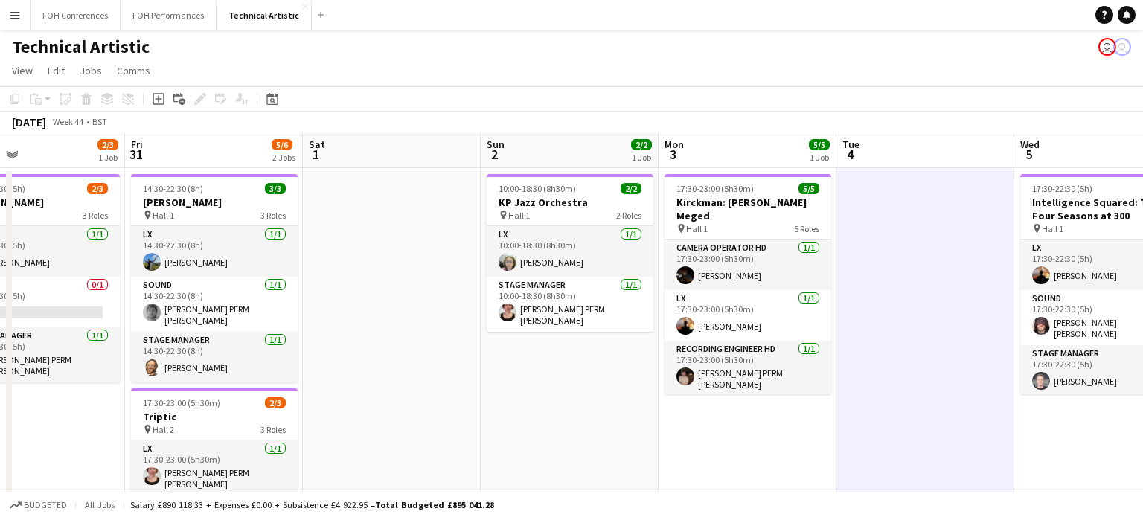
scroll to position [0, 405]
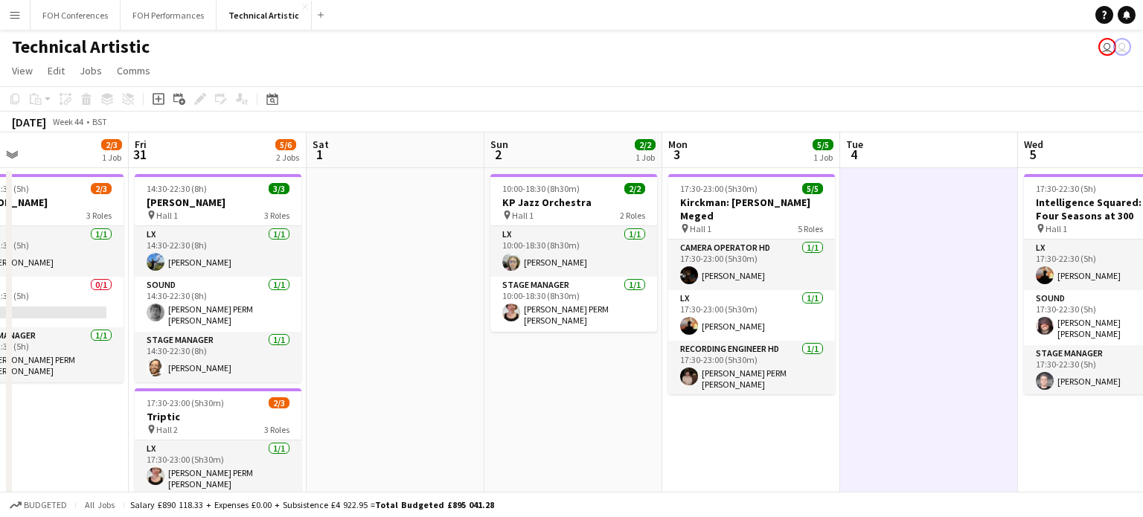
drag, startPoint x: 487, startPoint y: 323, endPoint x: 884, endPoint y: 357, distance: 398.0
click at [884, 357] on app-calendar-viewport "Tue 28 Wed 29 3/4 1 Job Thu 30 2/3 1 Job Fri 31 5/6 2 Jobs Sat 1 Sun 2 2/2 1 Jo…" at bounding box center [571, 488] width 1143 height 712
click at [757, 396] on app-card-role "Stage Manager [DATE] 17:30-23:00 (5h30m) [PERSON_NAME]" at bounding box center [751, 421] width 167 height 51
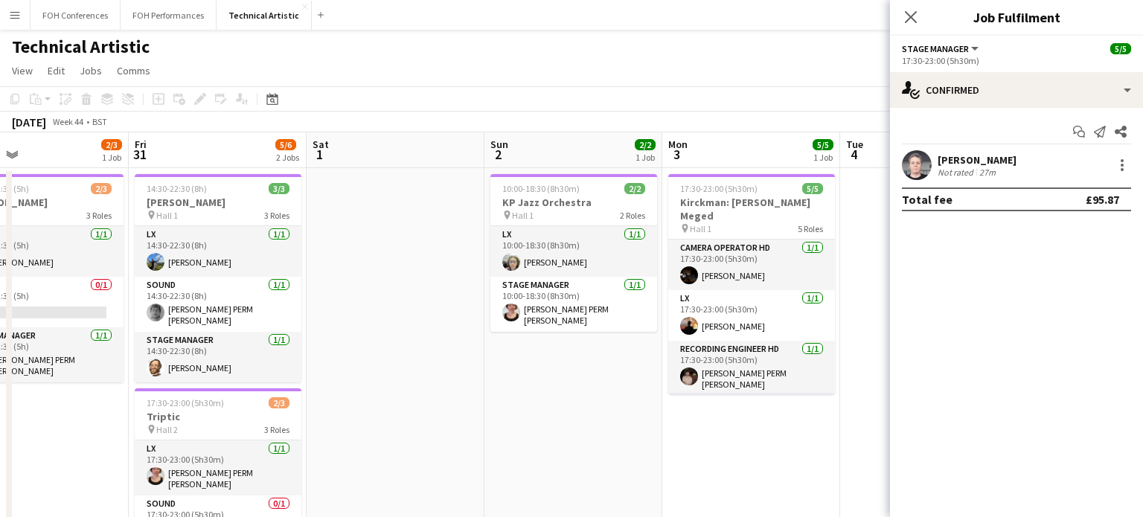
click at [853, 355] on app-date-cell at bounding box center [929, 506] width 178 height 676
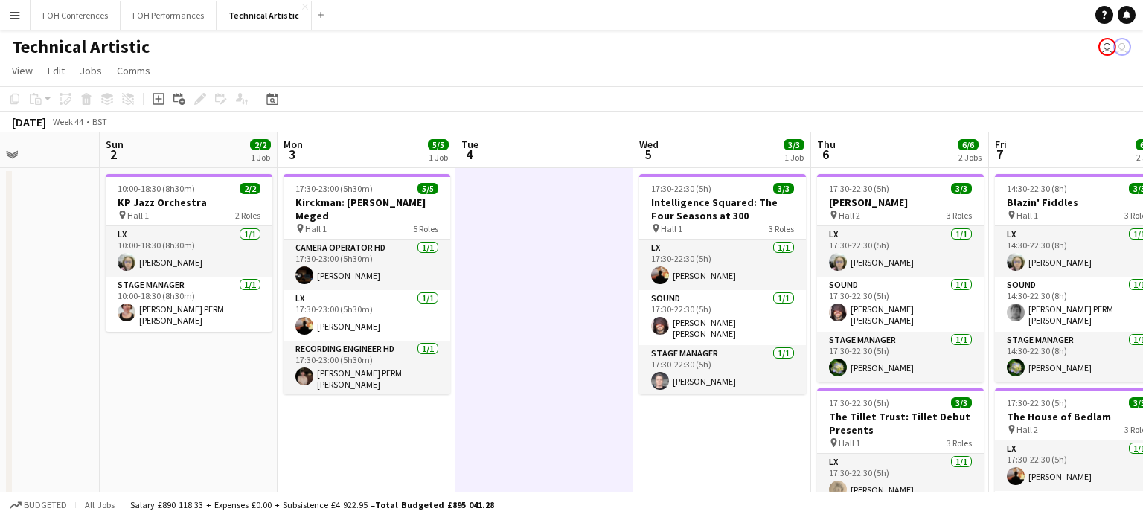
scroll to position [0, 621]
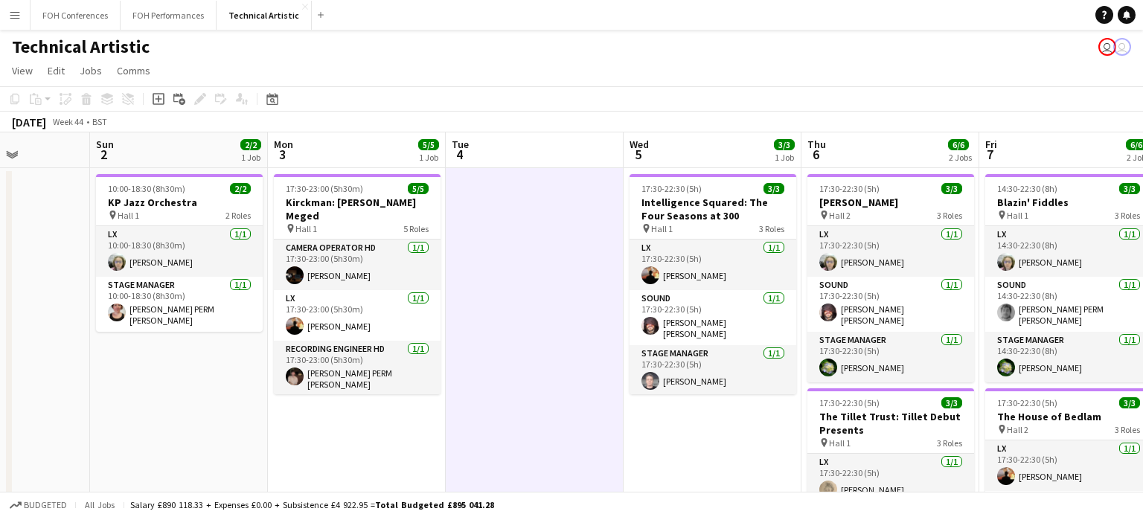
drag, startPoint x: 853, startPoint y: 355, endPoint x: 459, endPoint y: 395, distance: 396.3
click at [459, 395] on app-calendar-viewport "Wed 29 3/4 1 Job Thu 30 2/3 1 Job Fri 31 5/6 2 Jobs Sat 1 Sun 2 2/2 1 Job Mon 3…" at bounding box center [571, 488] width 1143 height 712
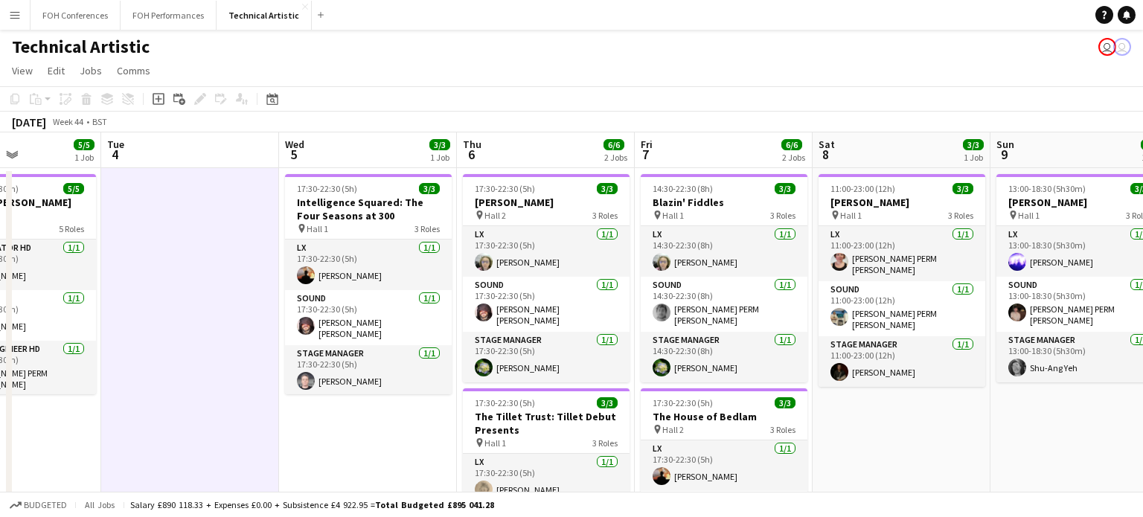
scroll to position [0, 614]
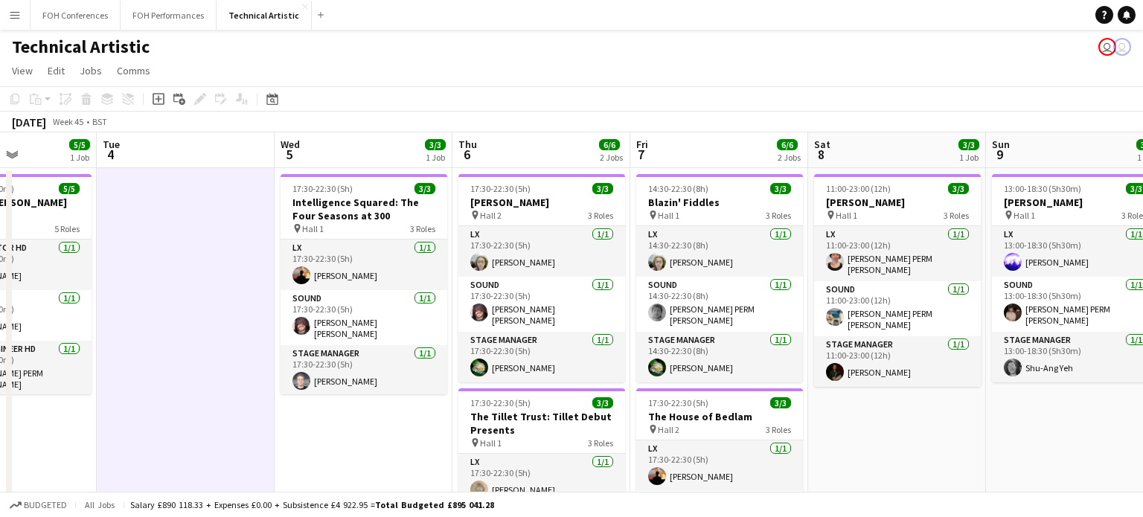
drag, startPoint x: 459, startPoint y: 395, endPoint x: 110, endPoint y: 388, distance: 349.0
click at [110, 388] on app-calendar-viewport "Fri 31 5/6 2 Jobs Sat 1 Sun 2 2/2 1 Job Mon 3 5/5 1 Job Tue 4 Wed 5 3/3 1 Job T…" at bounding box center [571, 488] width 1143 height 712
click at [275, 106] on div "Date picker" at bounding box center [272, 99] width 18 height 18
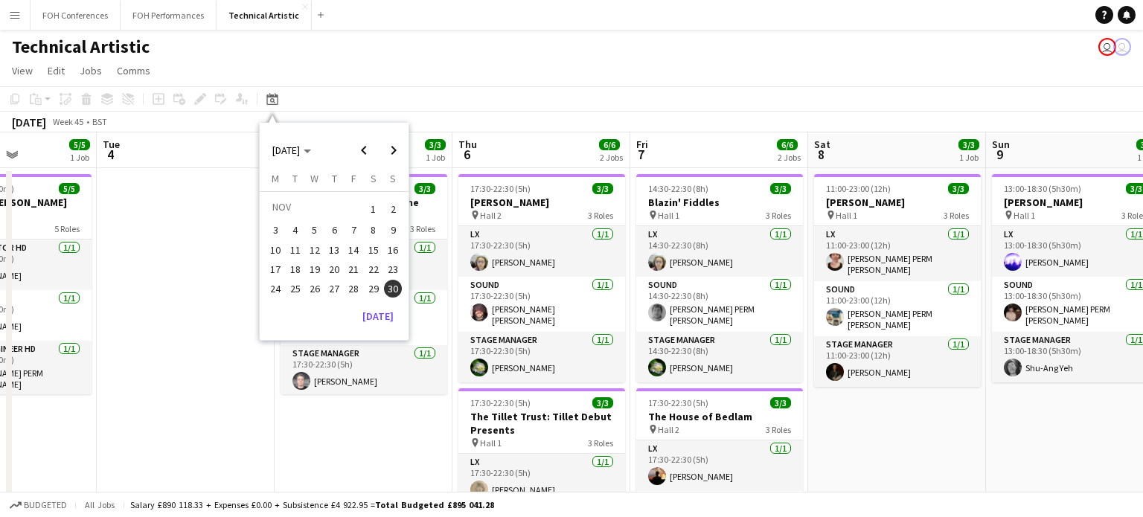
click at [372, 247] on span "15" at bounding box center [374, 250] width 18 height 18
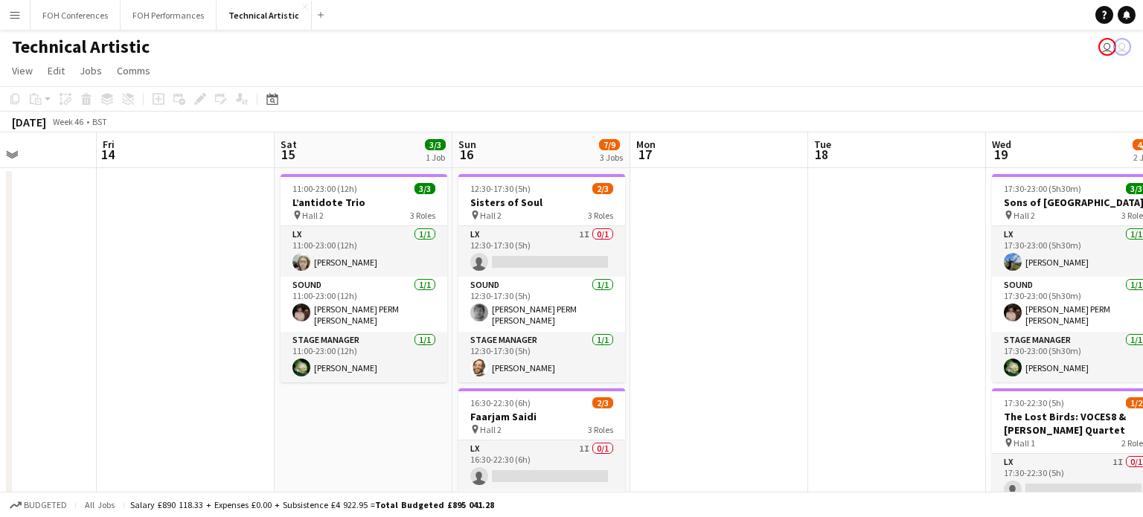
scroll to position [0, 512]
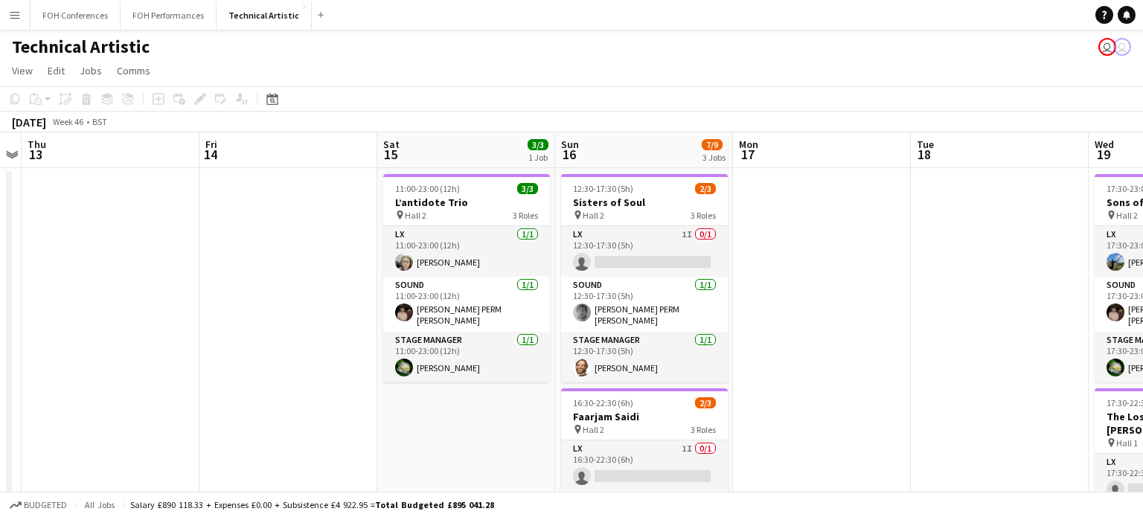
click at [824, 252] on app-date-cell at bounding box center [822, 506] width 178 height 676
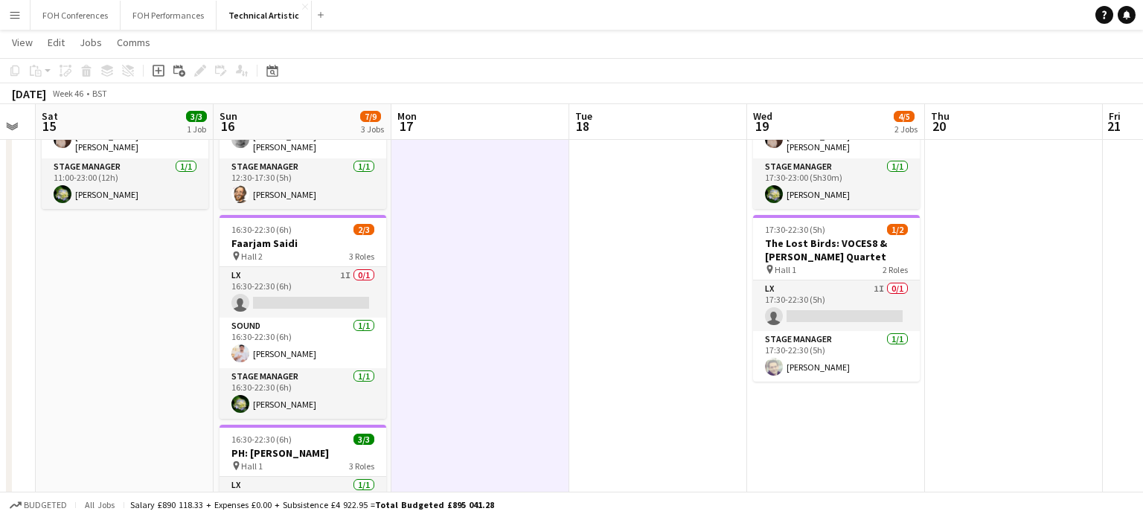
scroll to position [0, 678]
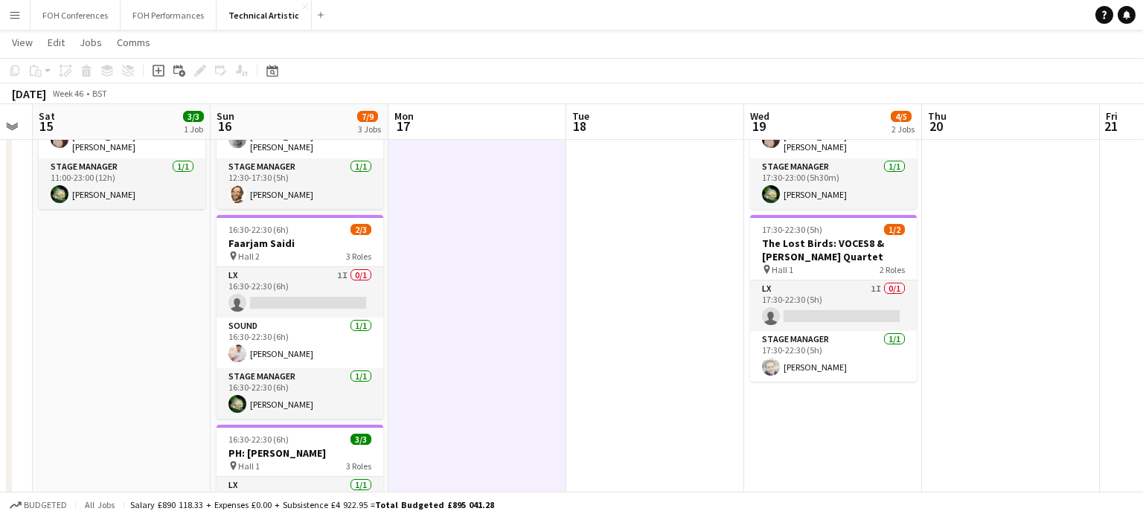
drag, startPoint x: 960, startPoint y: 283, endPoint x: 616, endPoint y: 257, distance: 345.4
click at [616, 257] on app-calendar-viewport "Tue 11 Wed 12 Thu 13 Fri 14 Sat 15 3/3 1 Job Sun 16 7/9 3 Jobs Mon 17 Tue 18 We…" at bounding box center [571, 278] width 1143 height 785
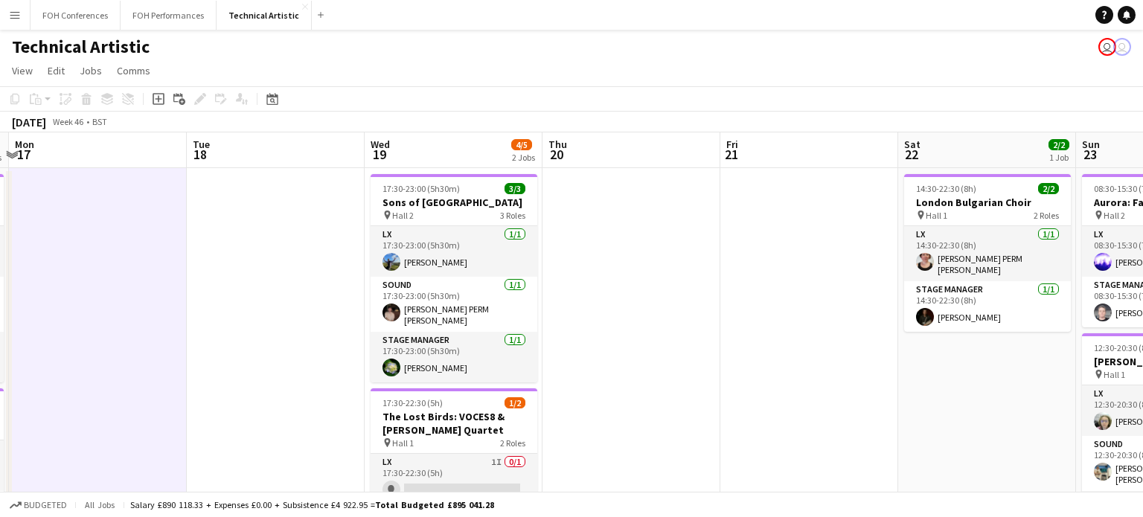
scroll to position [0, 527]
drag, startPoint x: 609, startPoint y: 270, endPoint x: 228, endPoint y: 290, distance: 382.2
click at [228, 290] on app-calendar-viewport "Fri 14 Sat 15 3/3 1 Job Sun 16 7/9 3 Jobs Mon 17 Tue 18 Wed 19 4/5 2 Jobs Thu 2…" at bounding box center [571, 488] width 1143 height 712
click at [275, 103] on icon at bounding box center [271, 99] width 11 height 12
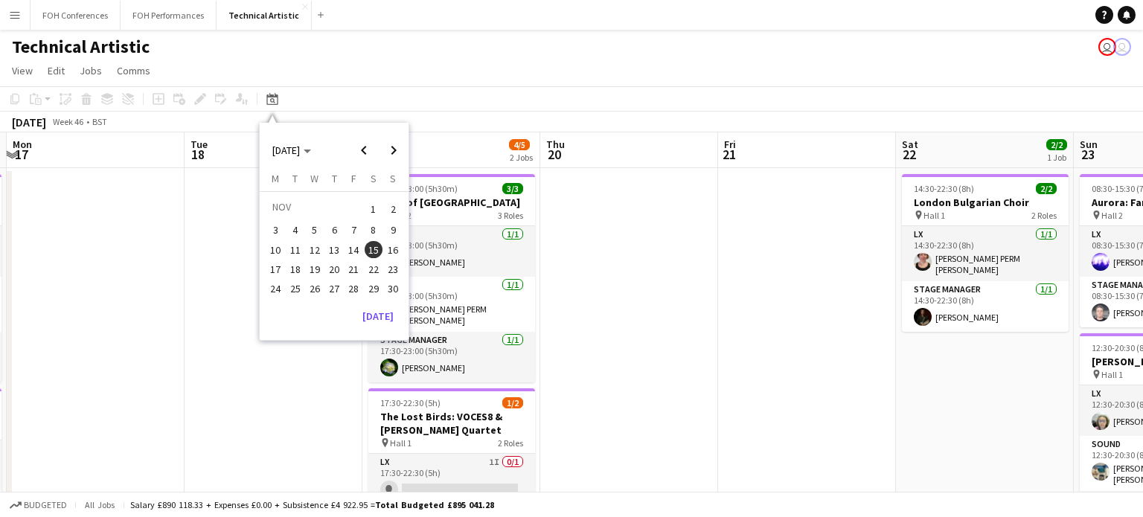
click at [282, 283] on span "24" at bounding box center [276, 289] width 18 height 18
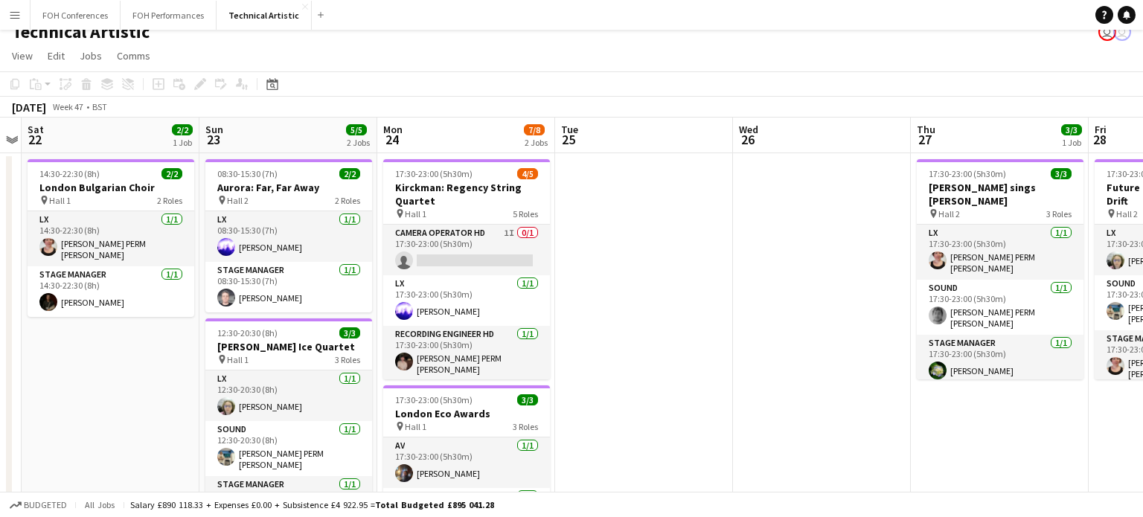
scroll to position [0, 0]
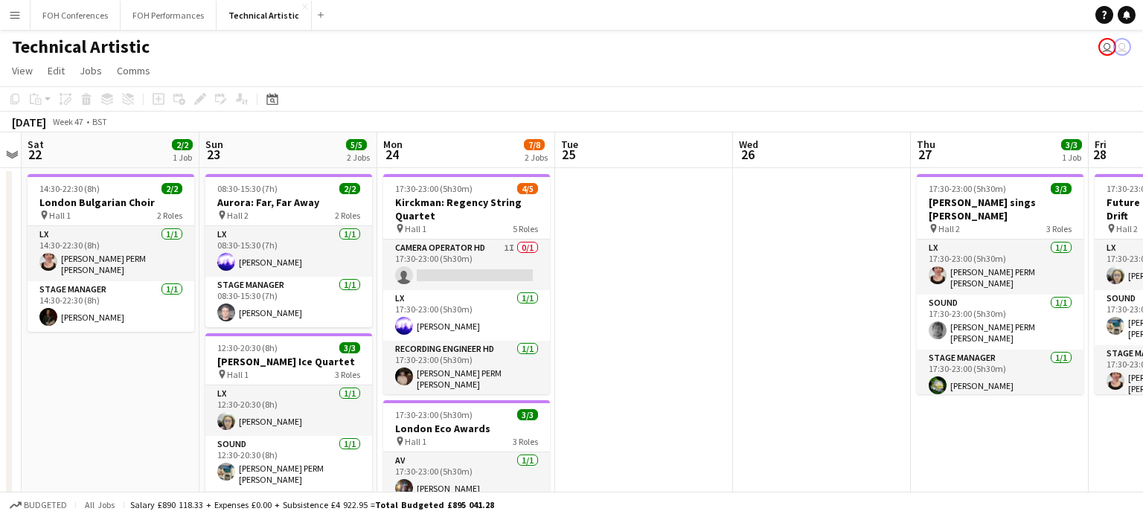
click at [790, 304] on app-date-cell at bounding box center [822, 506] width 178 height 676
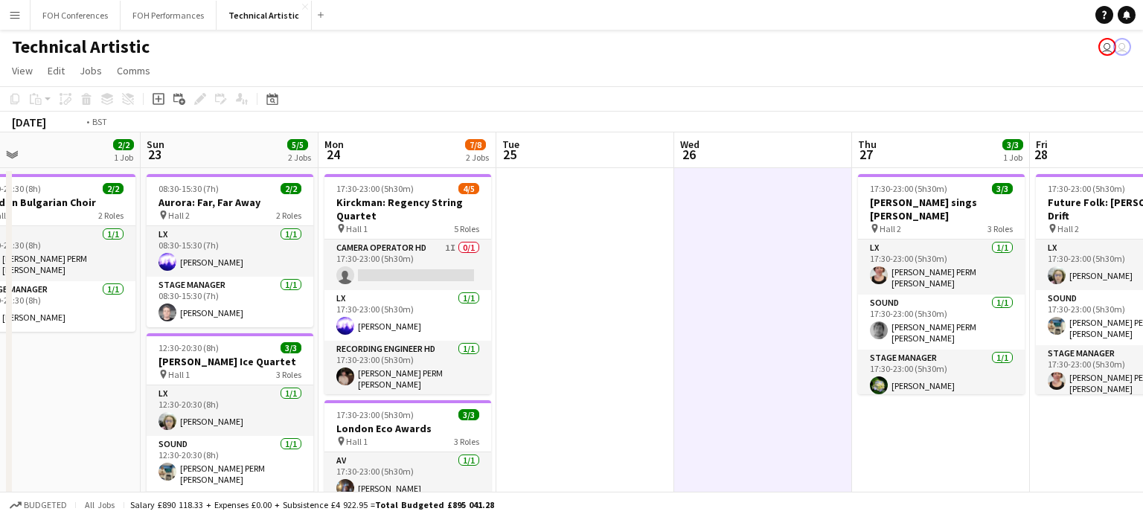
scroll to position [0, 394]
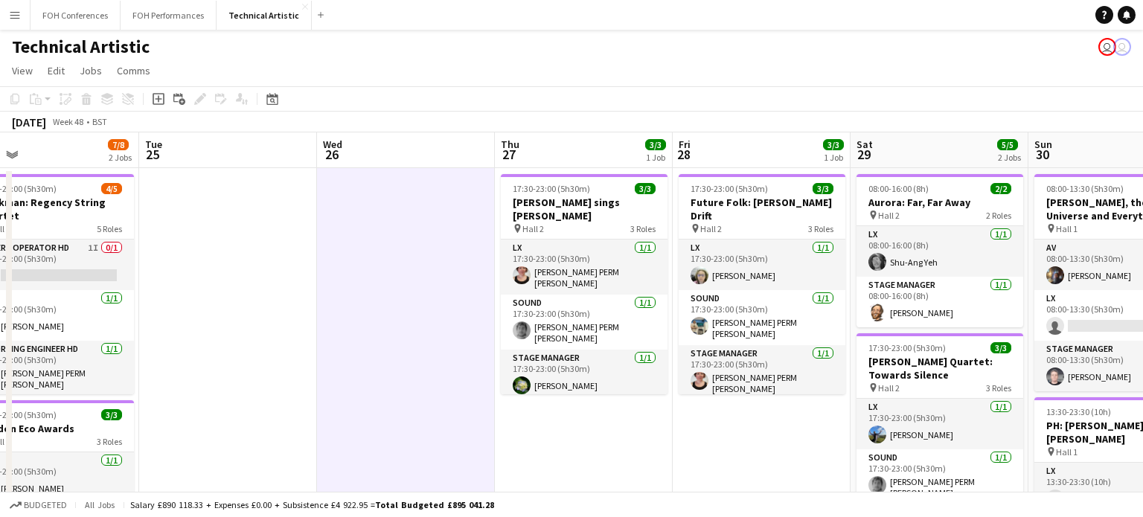
drag, startPoint x: 734, startPoint y: 313, endPoint x: 318, endPoint y: 343, distance: 416.9
click at [318, 343] on app-calendar-viewport "Sat 22 2/2 1 Job Sun 23 5/5 2 Jobs Mon 24 7/8 2 Jobs Tue 25 Wed 26 Thu 27 3/3 1…" at bounding box center [571, 488] width 1143 height 712
click at [12, 14] on app-icon "Menu" at bounding box center [15, 15] width 12 height 12
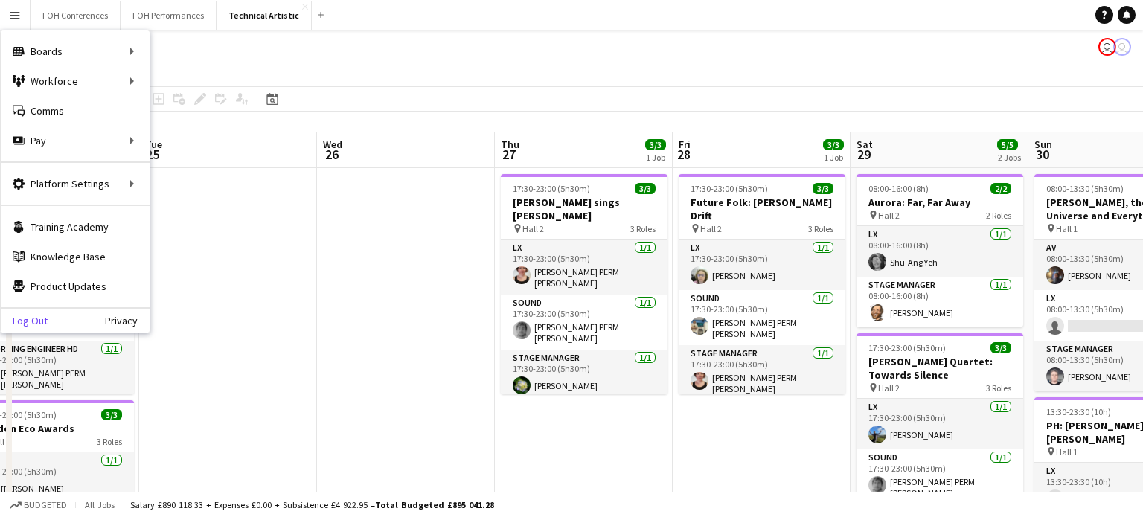
click at [36, 321] on link "Log Out" at bounding box center [24, 321] width 47 height 12
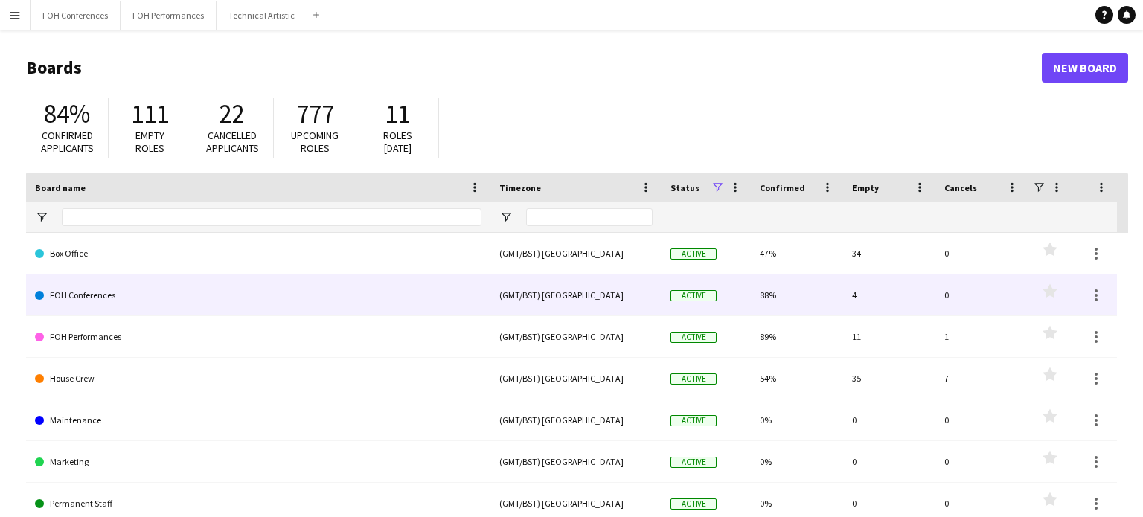
click at [100, 296] on link "FOH Conferences" at bounding box center [258, 296] width 446 height 42
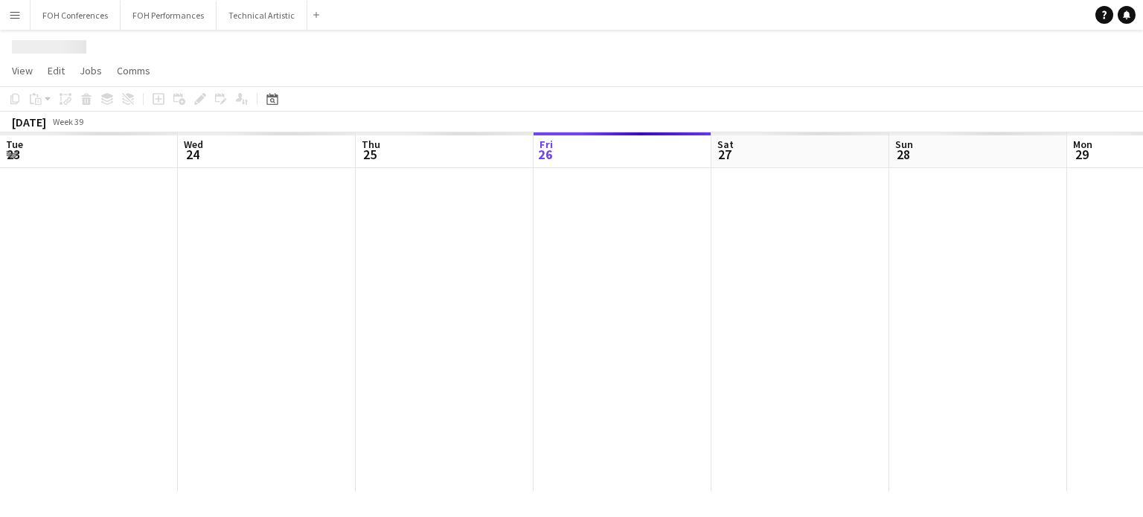
scroll to position [0, 356]
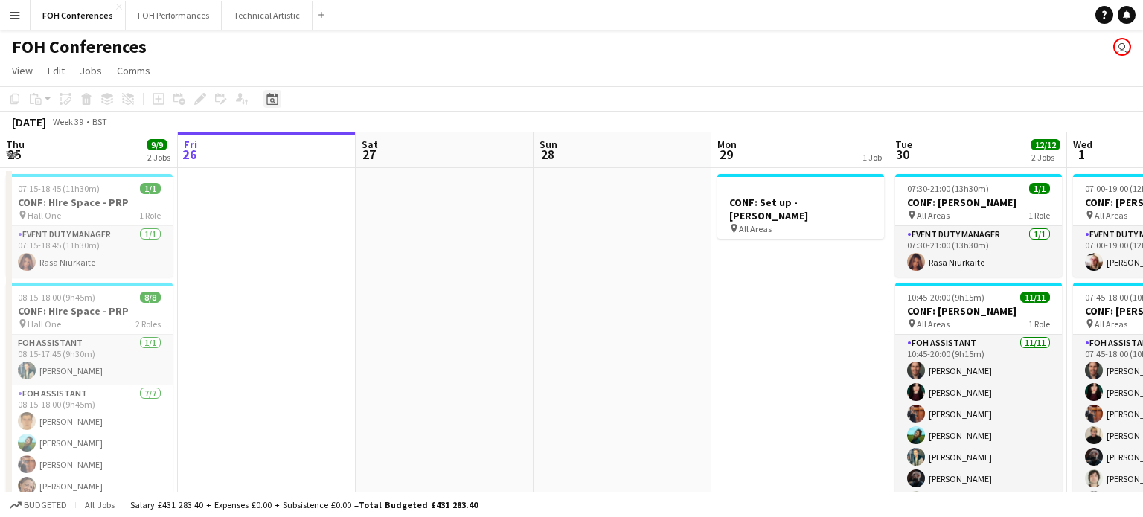
click at [273, 103] on icon at bounding box center [271, 99] width 11 height 12
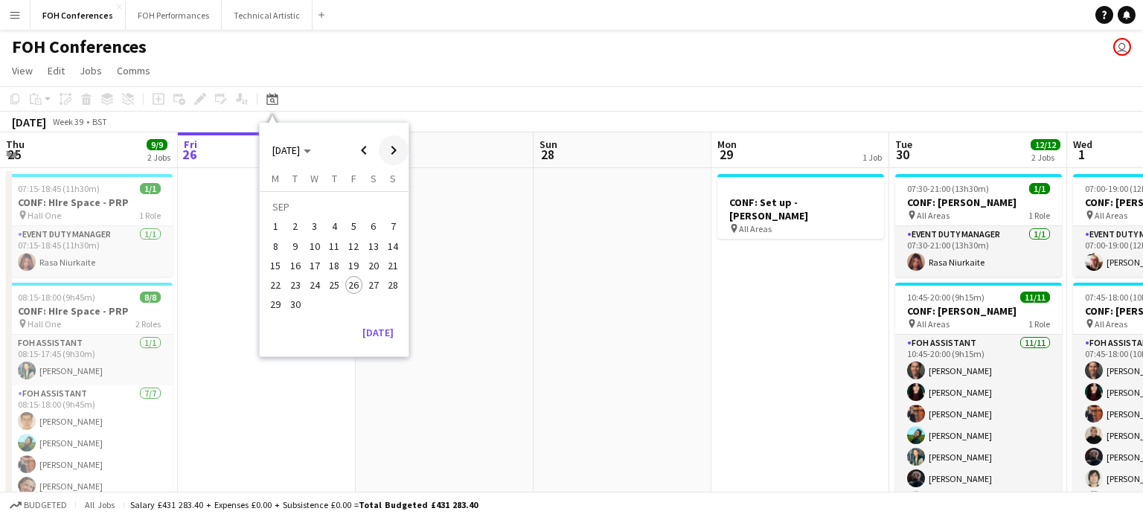
click at [392, 154] on span "Next month" at bounding box center [394, 150] width 30 height 30
click at [276, 249] on span "6" at bounding box center [276, 246] width 18 height 18
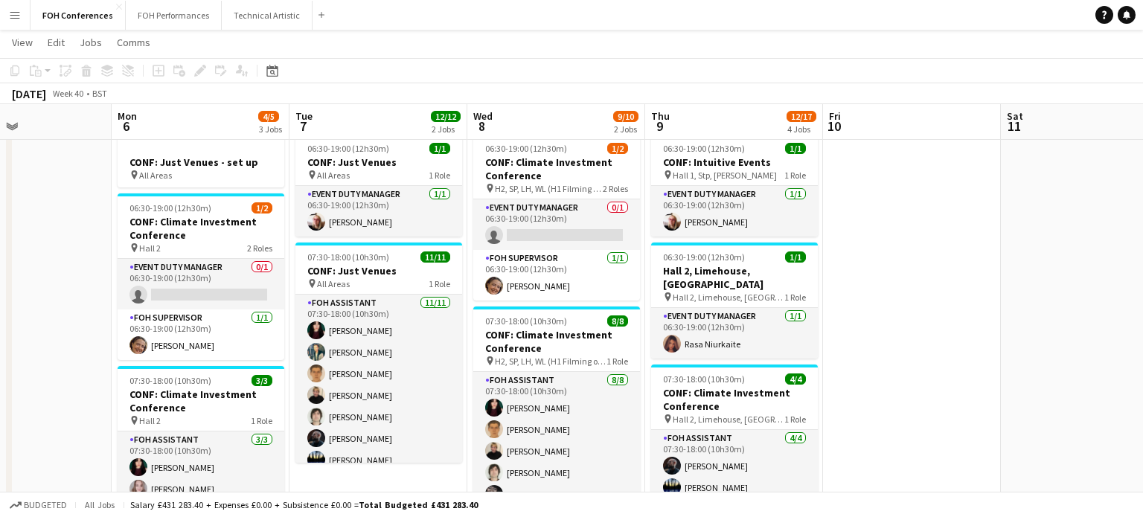
scroll to position [0, 427]
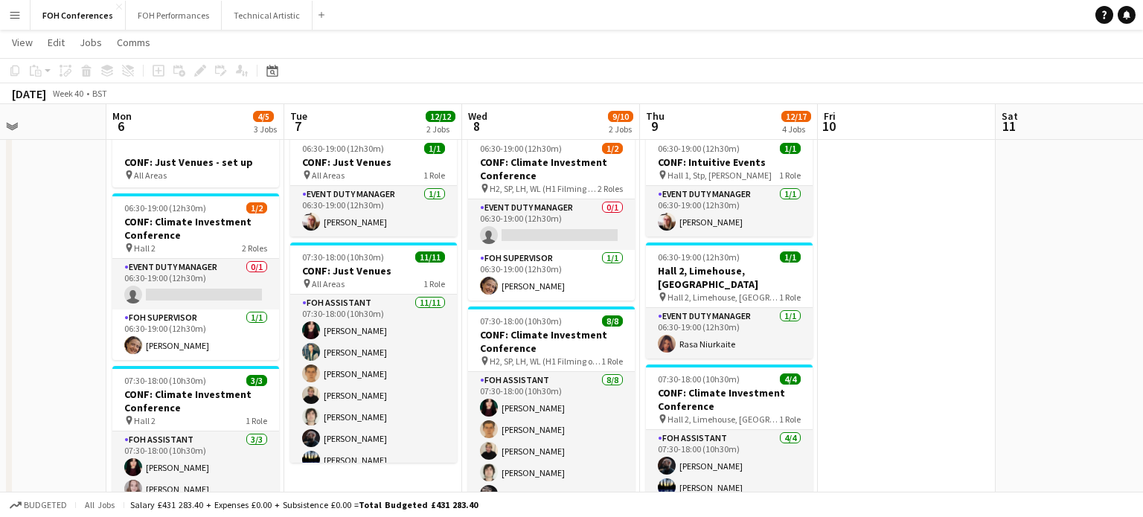
drag, startPoint x: 285, startPoint y: 258, endPoint x: 6, endPoint y: 304, distance: 282.8
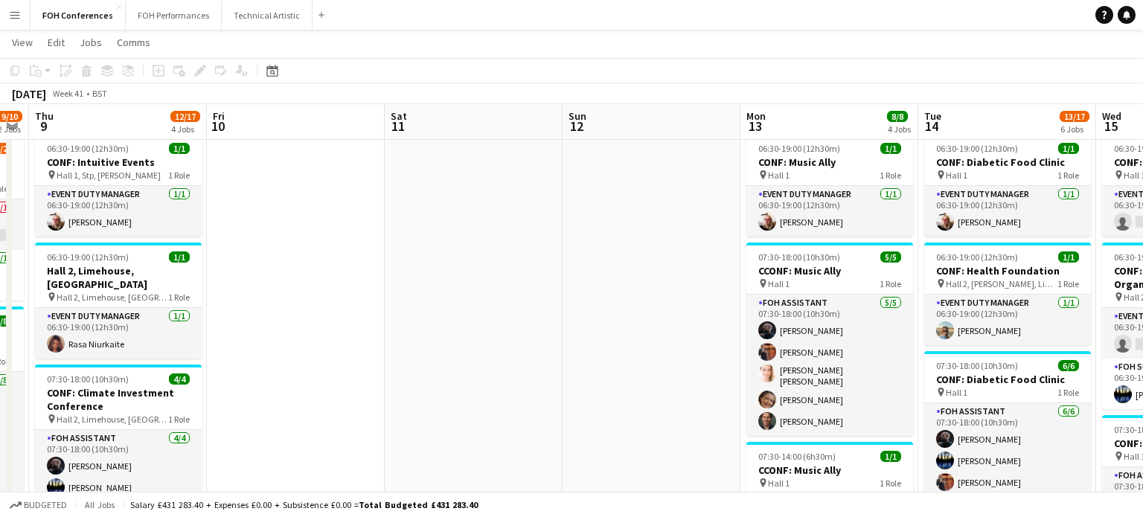
scroll to position [0, 580]
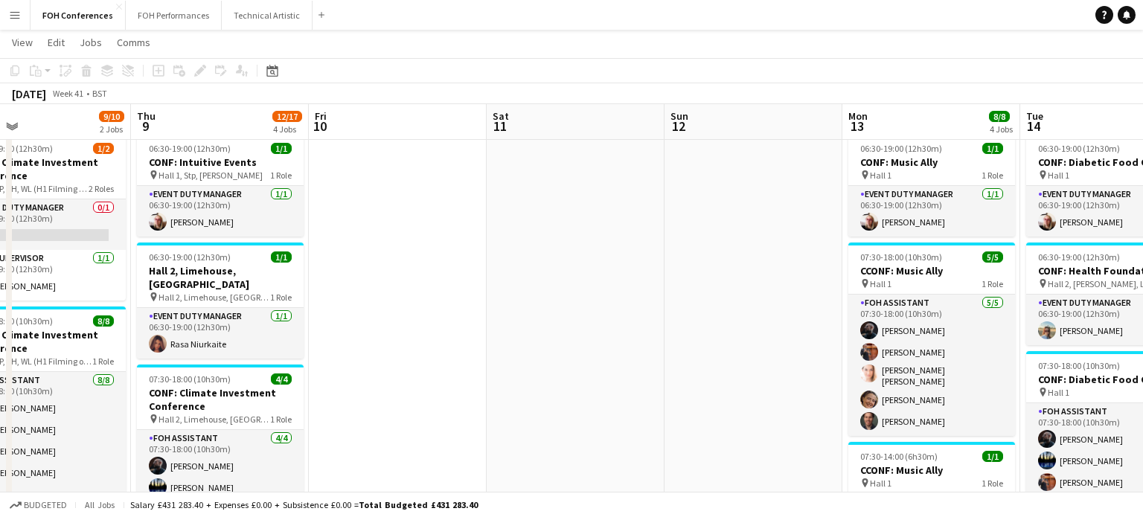
drag, startPoint x: 894, startPoint y: 232, endPoint x: 385, endPoint y: 363, distance: 525.4
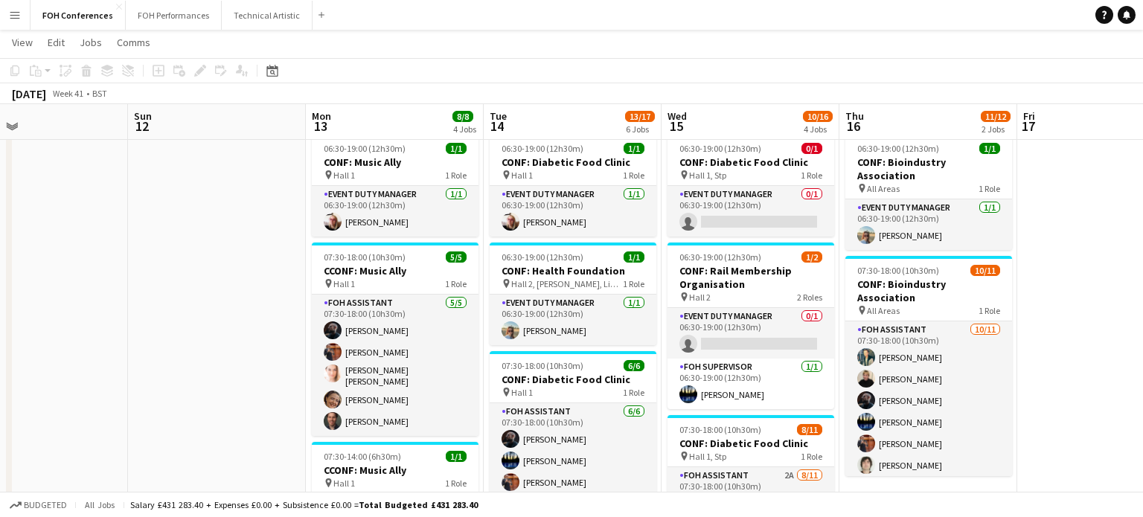
scroll to position [0, 455]
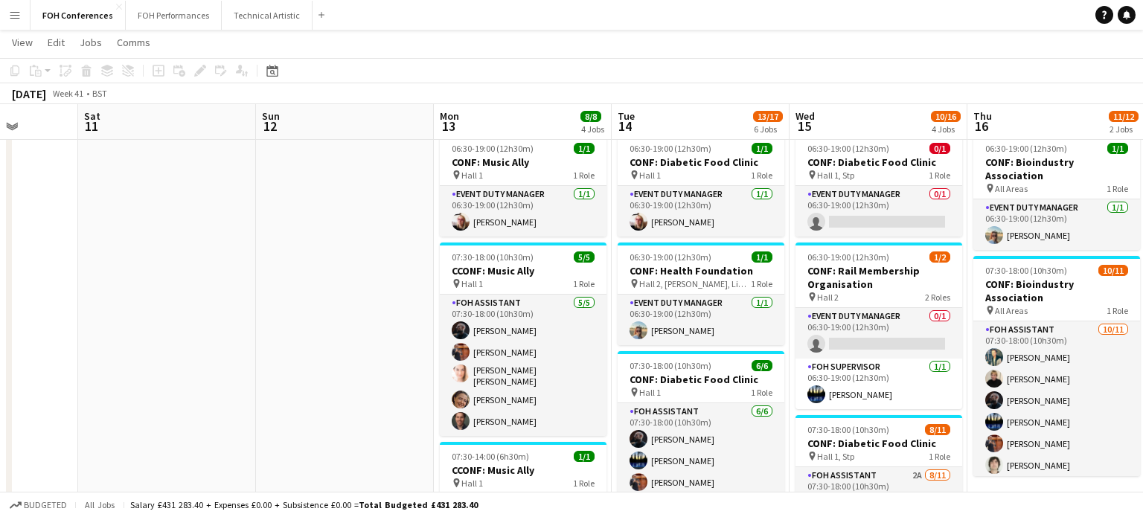
drag, startPoint x: 719, startPoint y: 289, endPoint x: 310, endPoint y: 368, distance: 416.0
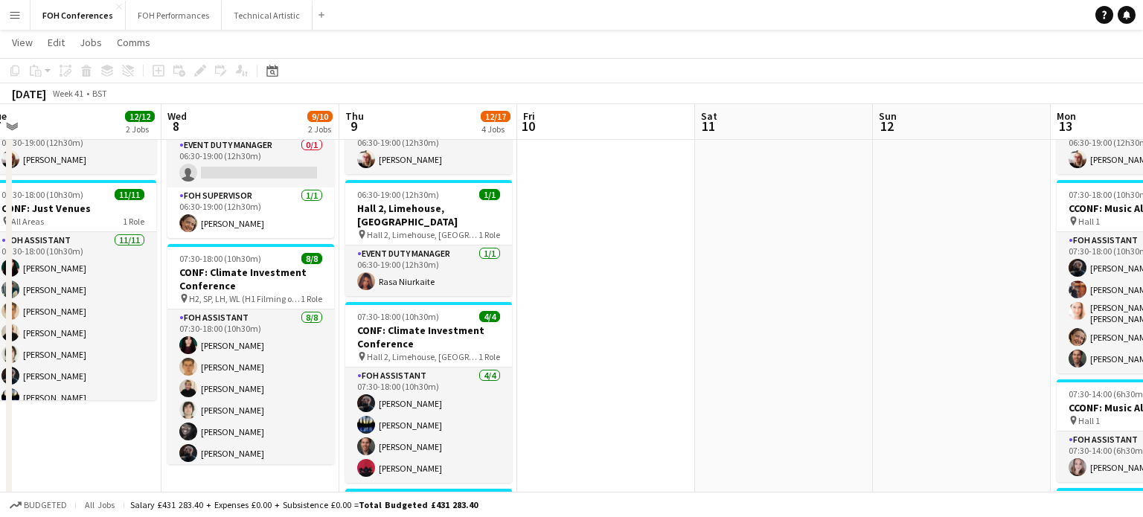
scroll to position [0, 366]
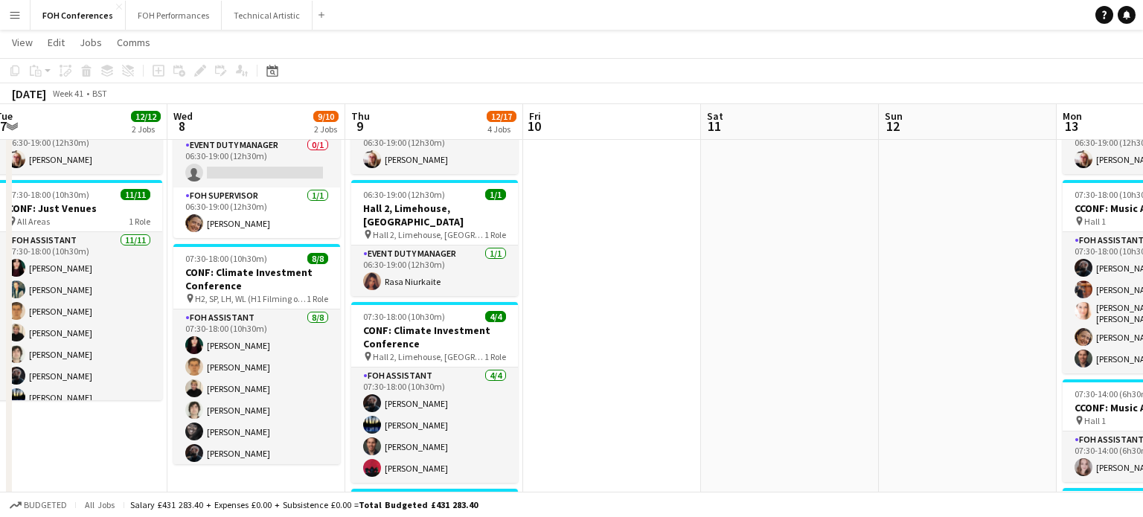
drag, startPoint x: 187, startPoint y: 202, endPoint x: 809, endPoint y: 254, distance: 624.8
click at [809, 254] on app-calendar-viewport "Sun 5 Mon 6 4/5 3 Jobs Tue 7 12/12 2 Jobs Wed 8 9/10 2 Jobs Thu 9 12/17 4 Jobs …" at bounding box center [571, 498] width 1143 height 1083
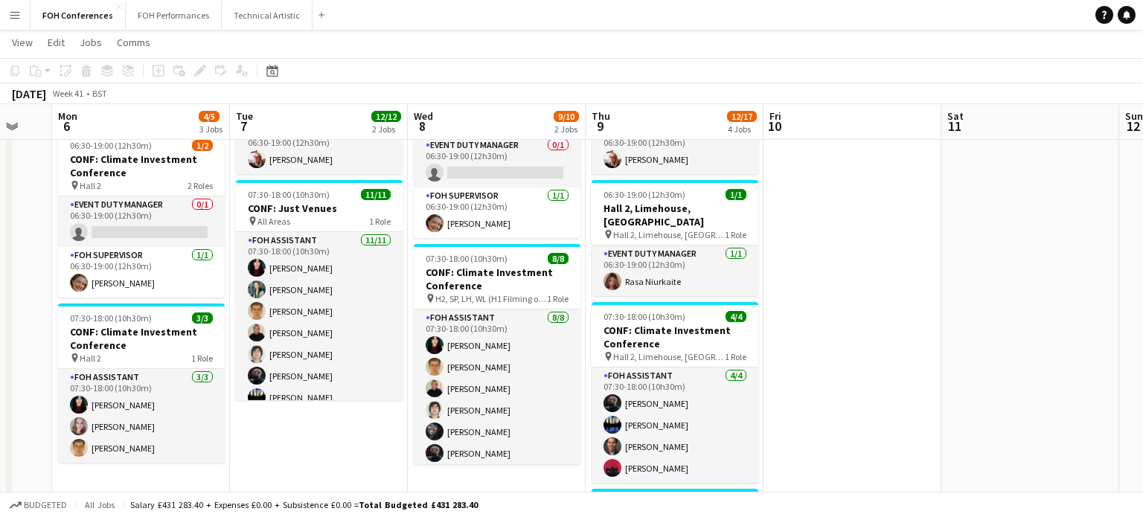
scroll to position [0, 426]
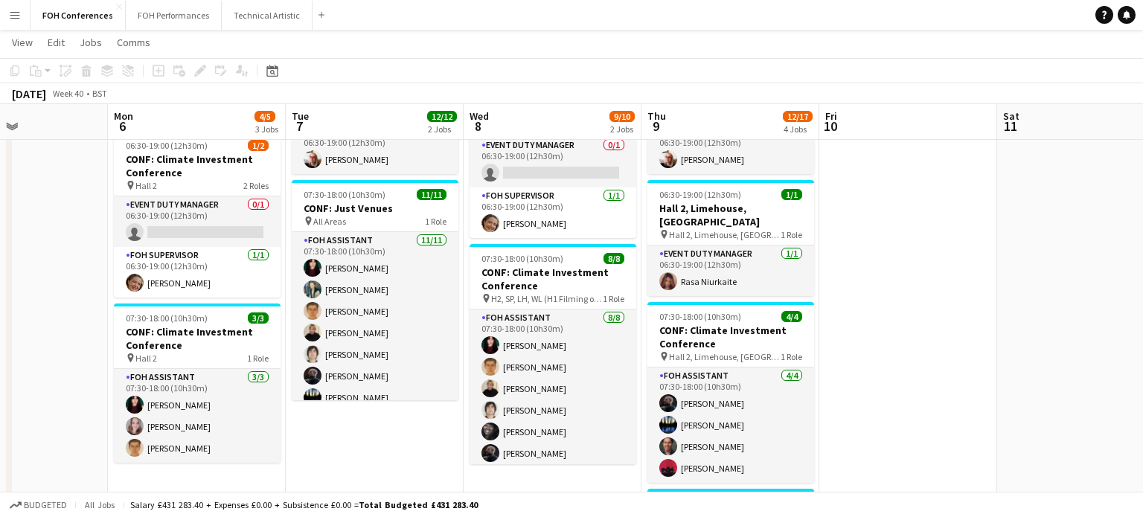
drag, startPoint x: 45, startPoint y: 457, endPoint x: 342, endPoint y: 456, distance: 296.8
click at [342, 456] on app-calendar-viewport "Fri 3 9/12 2 Jobs Sat 4 Sun 5 Mon 6 4/5 3 Jobs Tue 7 12/12 2 Jobs Wed 8 9/10 2 …" at bounding box center [571, 498] width 1143 height 1083
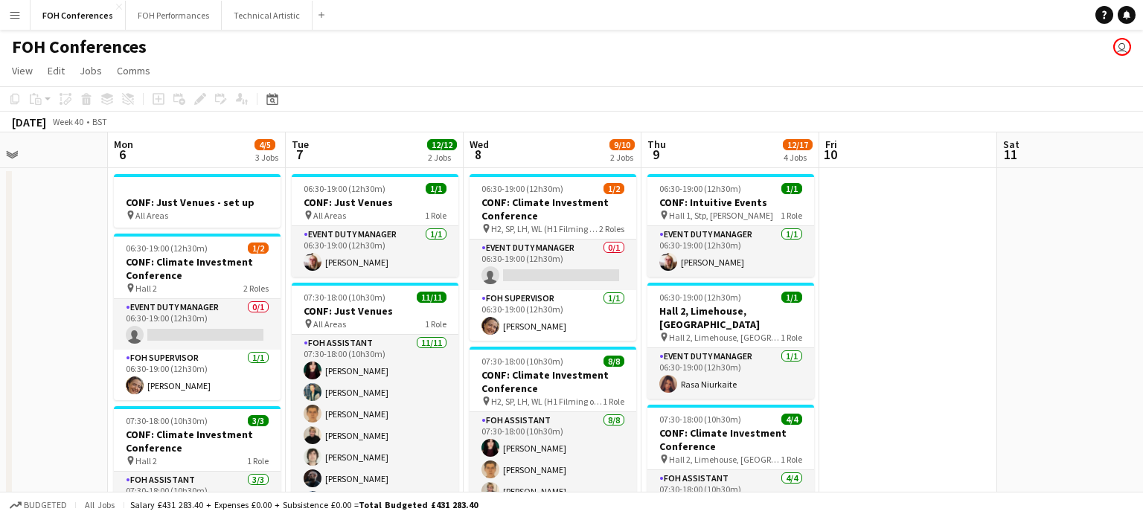
scroll to position [0, 411]
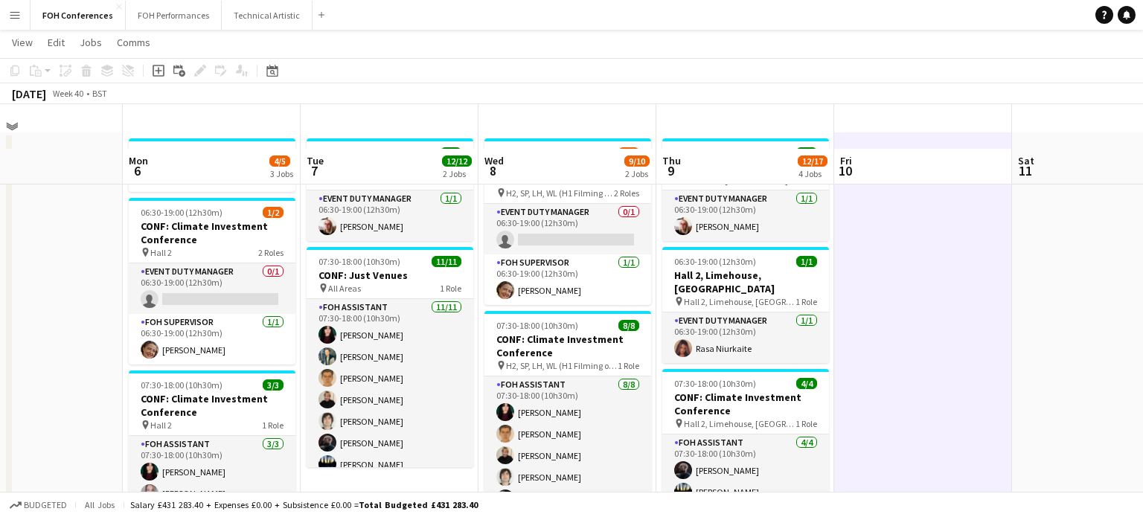
scroll to position [0, 0]
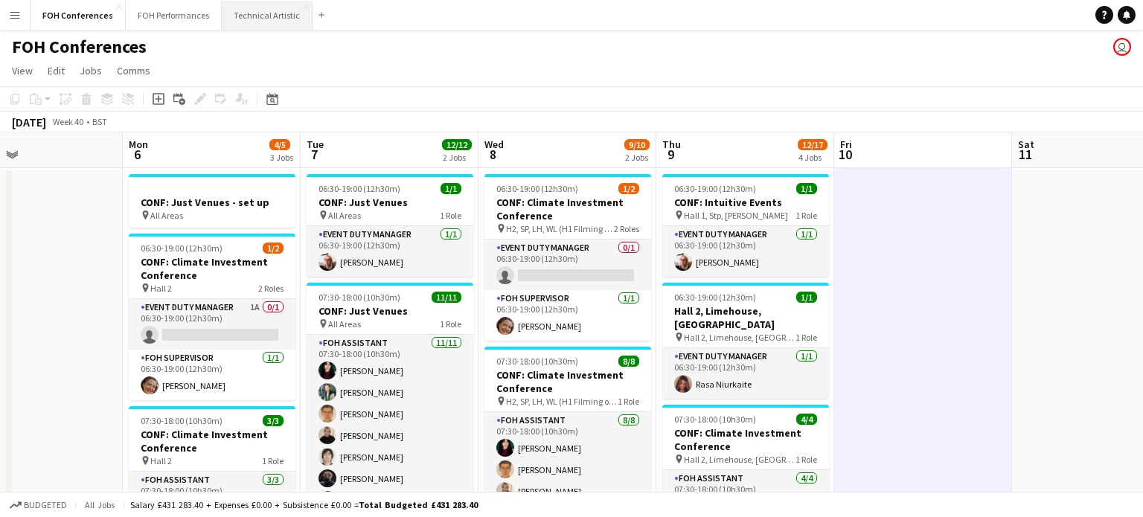
click at [242, 15] on button "Technical Artistic Close" at bounding box center [267, 15] width 91 height 29
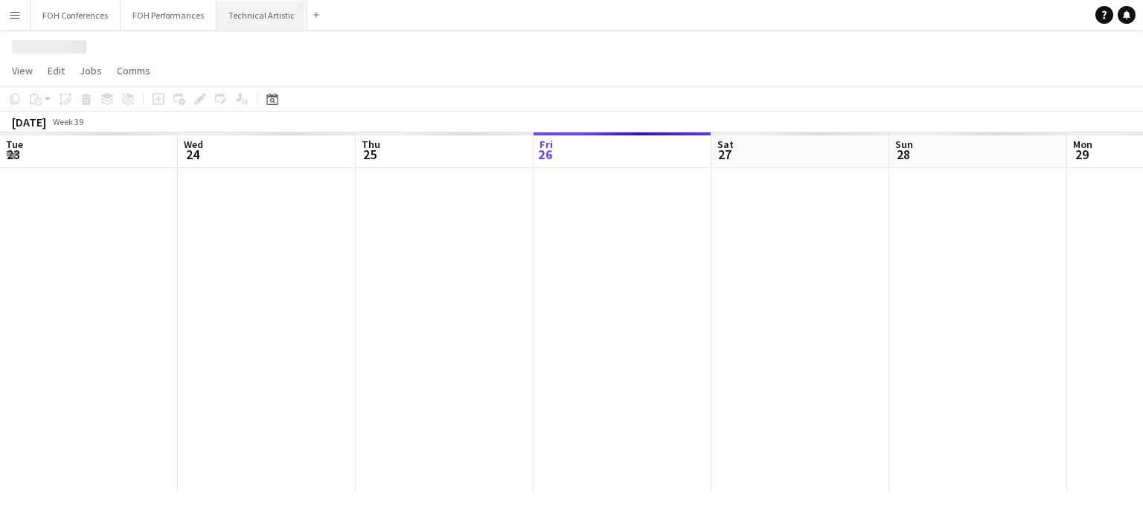
scroll to position [0, 356]
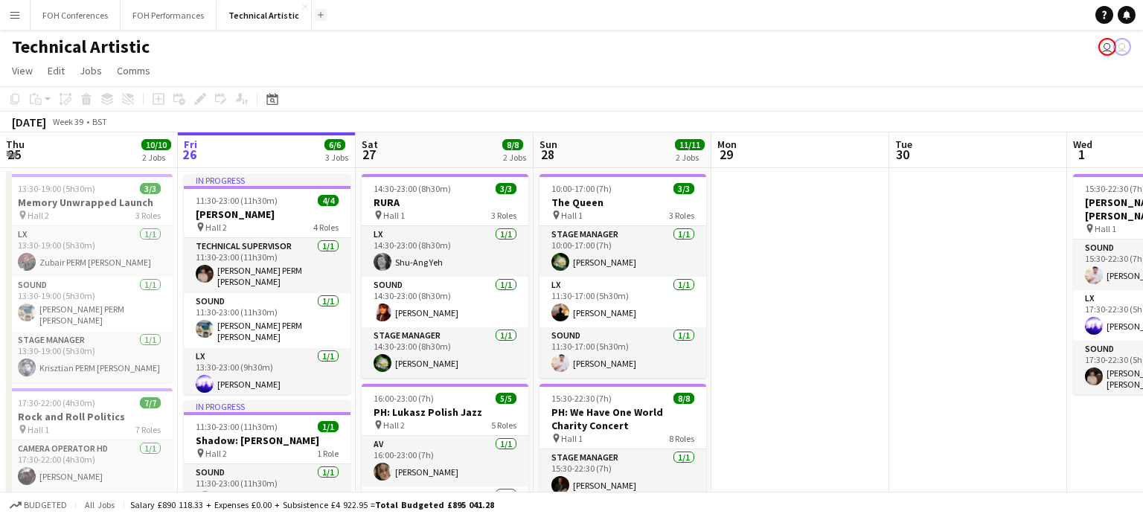
click at [315, 16] on button "Add" at bounding box center [321, 15] width 12 height 12
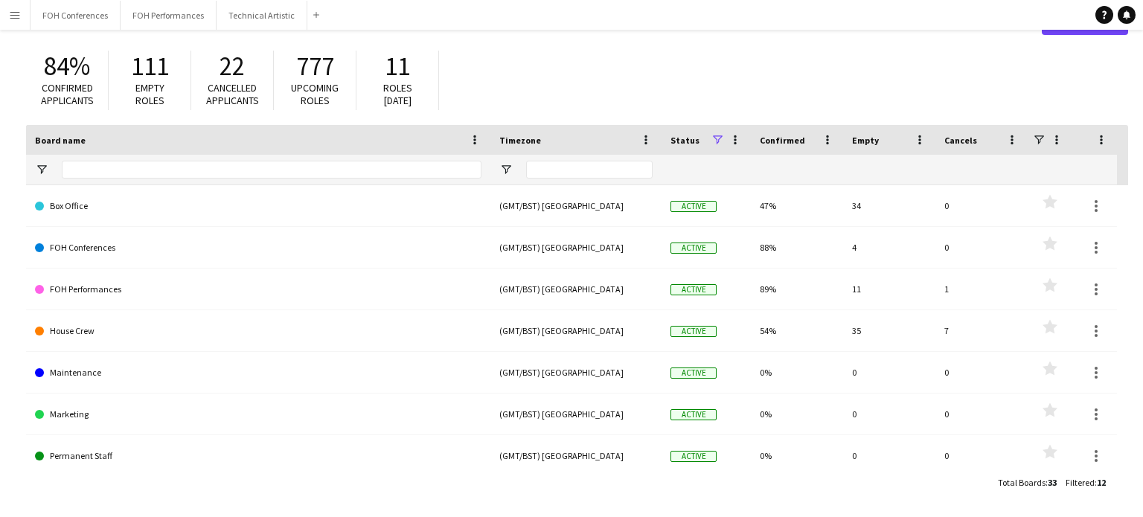
scroll to position [50, 0]
click at [15, 20] on app-icon "Menu" at bounding box center [15, 15] width 12 height 12
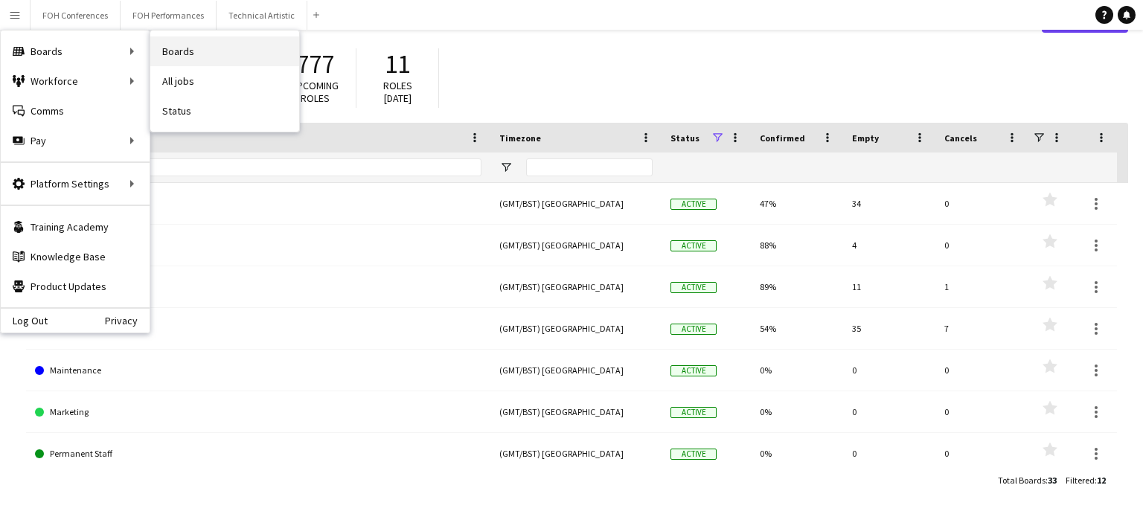
click at [202, 55] on link "Boards" at bounding box center [224, 51] width 149 height 30
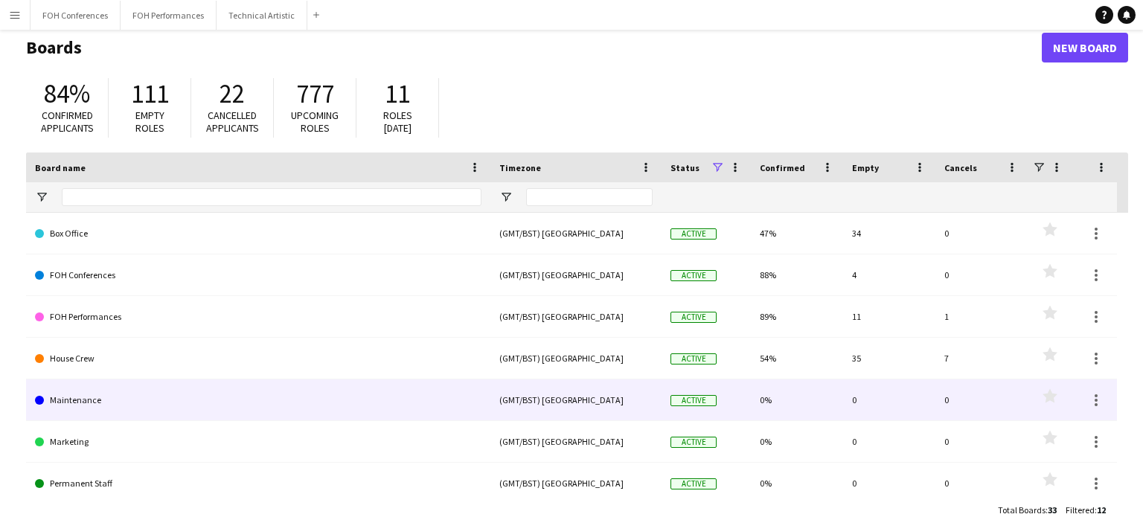
scroll to position [0, 0]
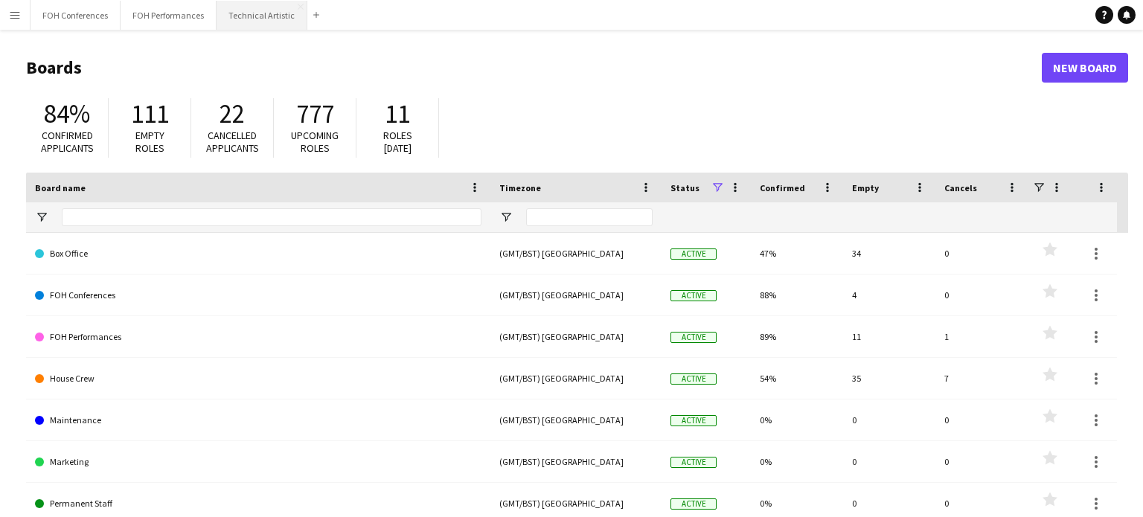
click at [262, 16] on button "Technical Artistic Close" at bounding box center [261, 15] width 91 height 29
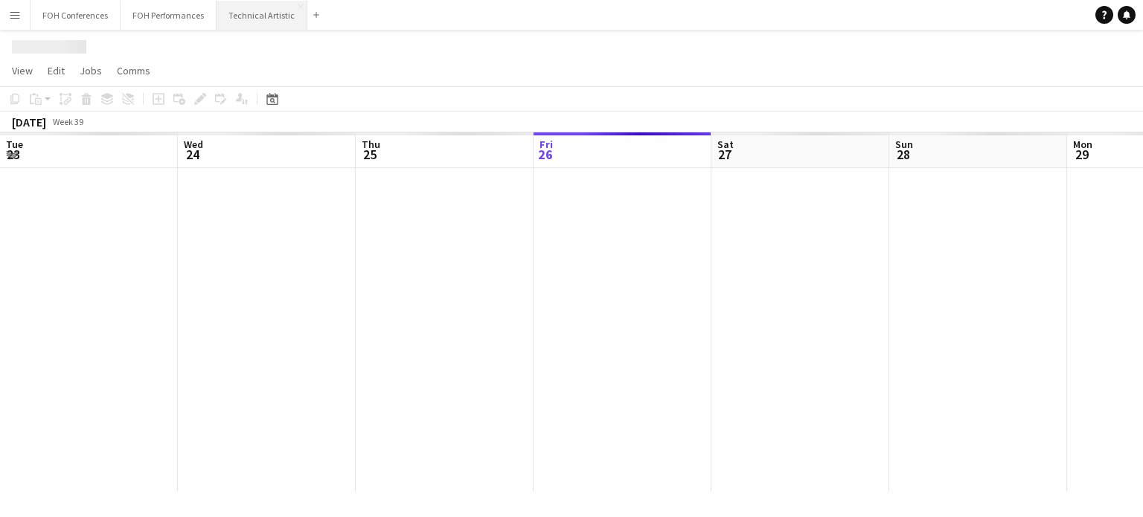
scroll to position [0, 356]
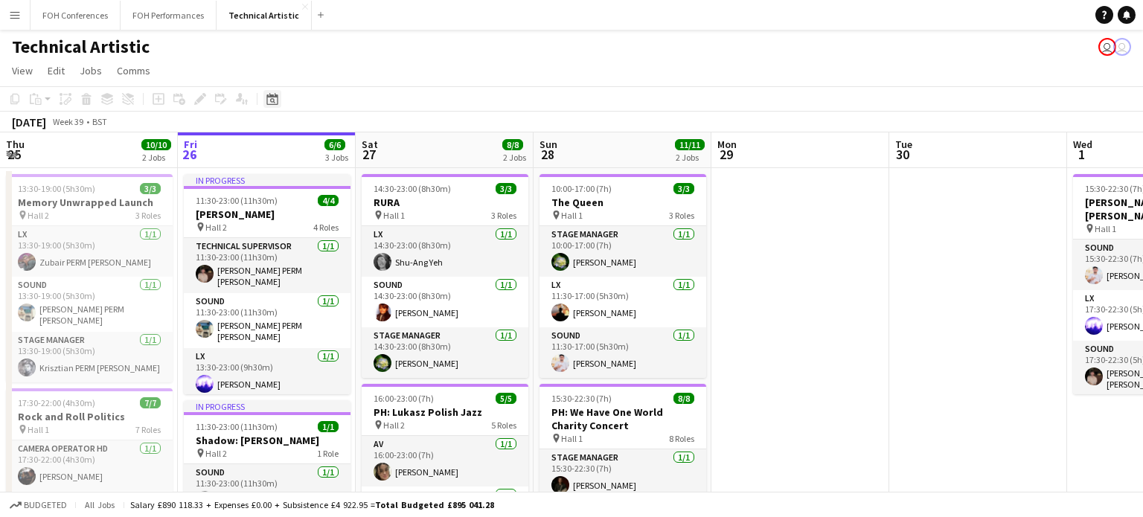
click at [273, 103] on icon "Date picker" at bounding box center [272, 99] width 12 height 12
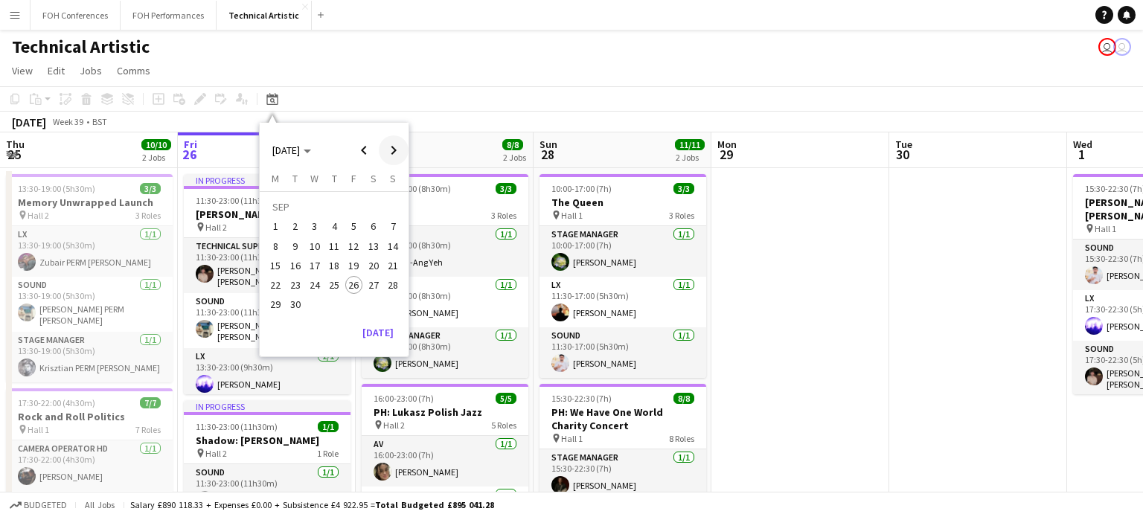
click at [388, 153] on span "Next month" at bounding box center [394, 150] width 30 height 30
click at [277, 247] on span "6" at bounding box center [276, 246] width 18 height 18
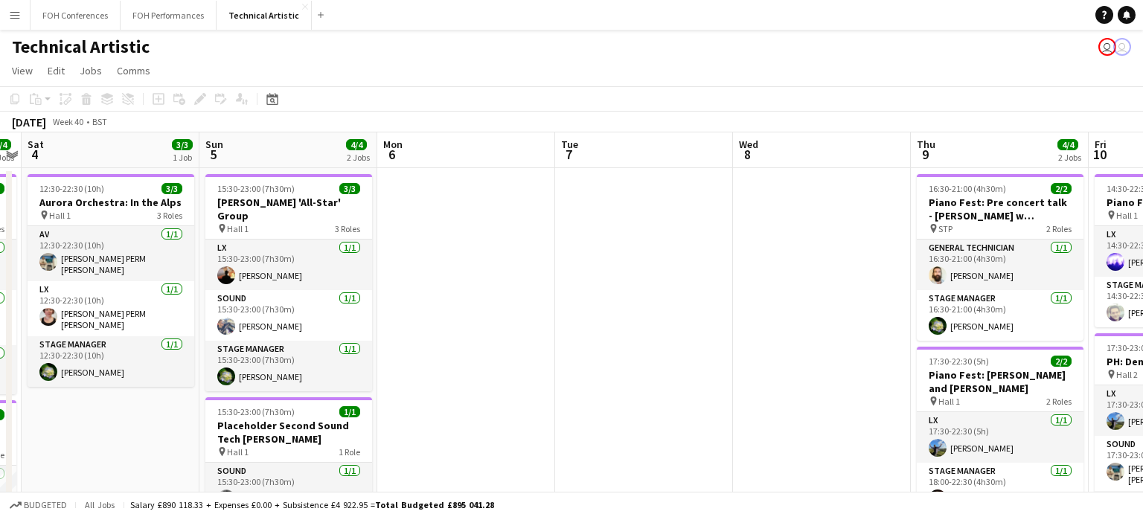
click at [14, 16] on app-icon "Menu" at bounding box center [15, 15] width 12 height 12
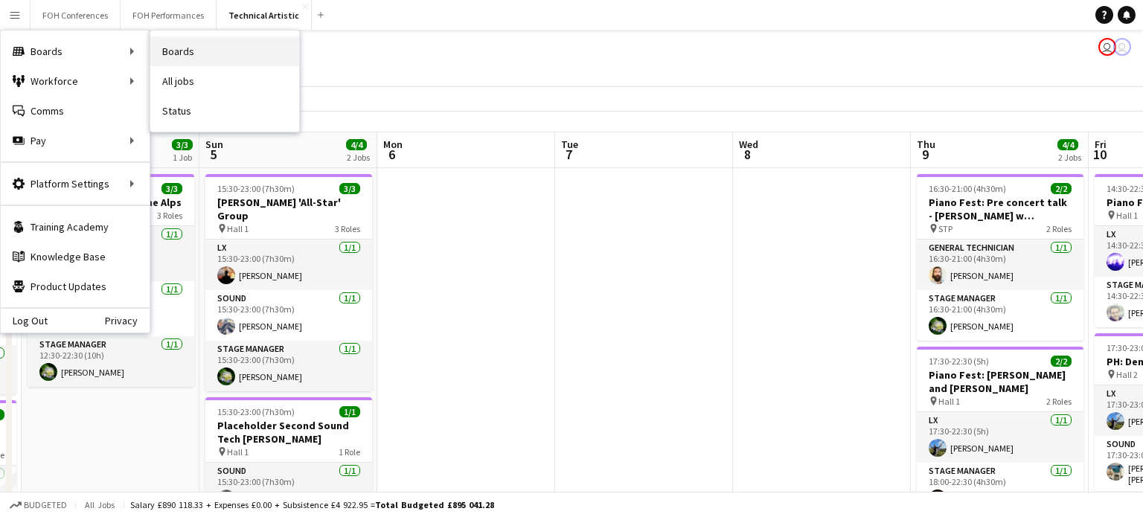
click at [162, 55] on link "Boards" at bounding box center [224, 51] width 149 height 30
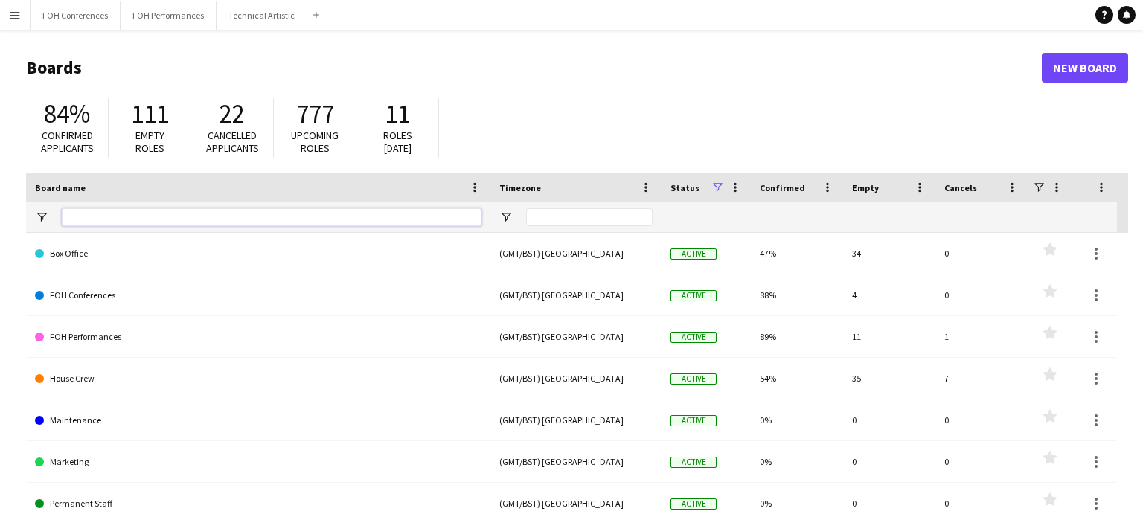
click at [101, 213] on input "Board name Filter Input" at bounding box center [272, 217] width 420 height 18
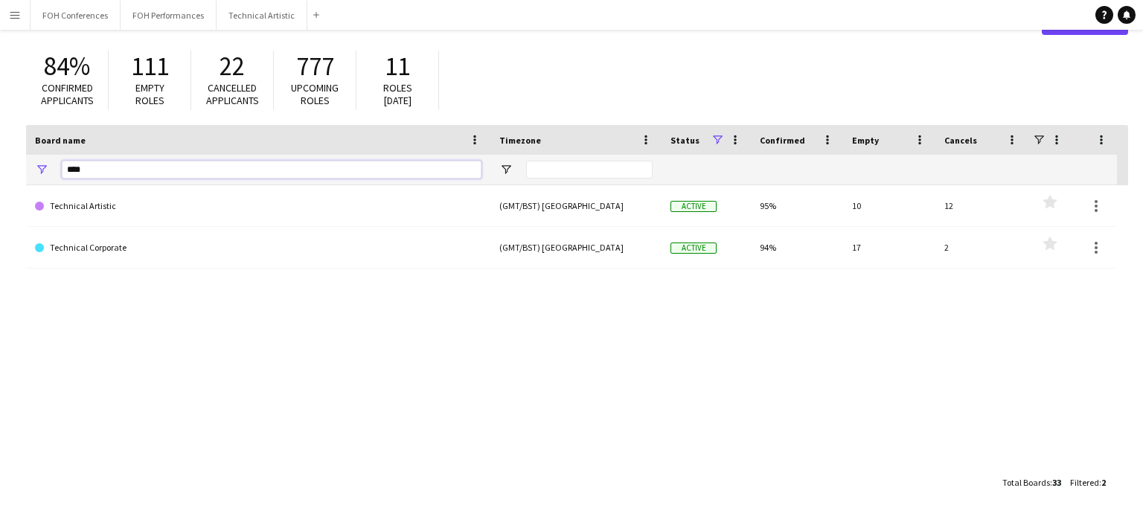
scroll to position [50, 0]
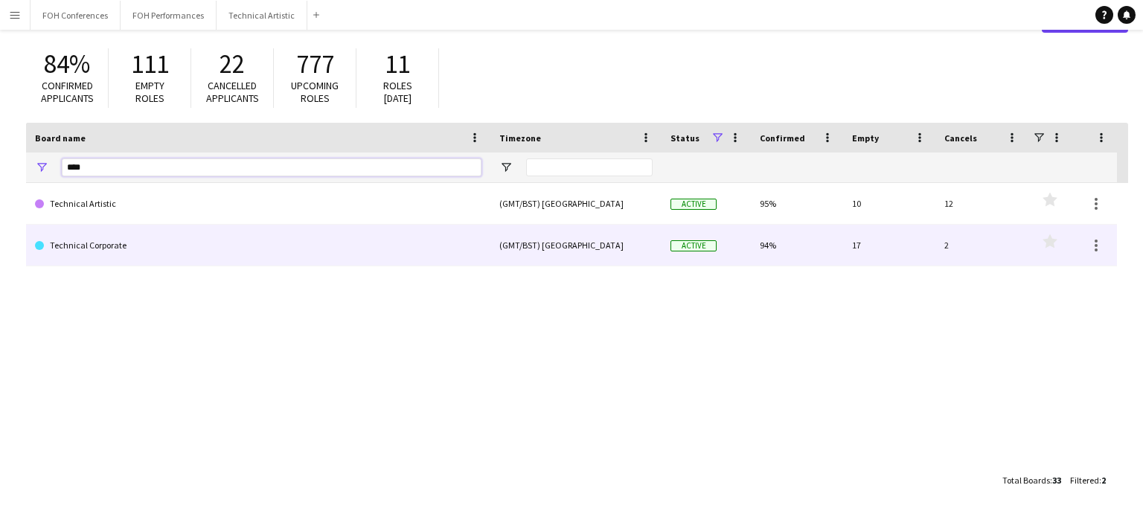
type input "****"
click at [74, 238] on link "Technical Corporate" at bounding box center [258, 246] width 446 height 42
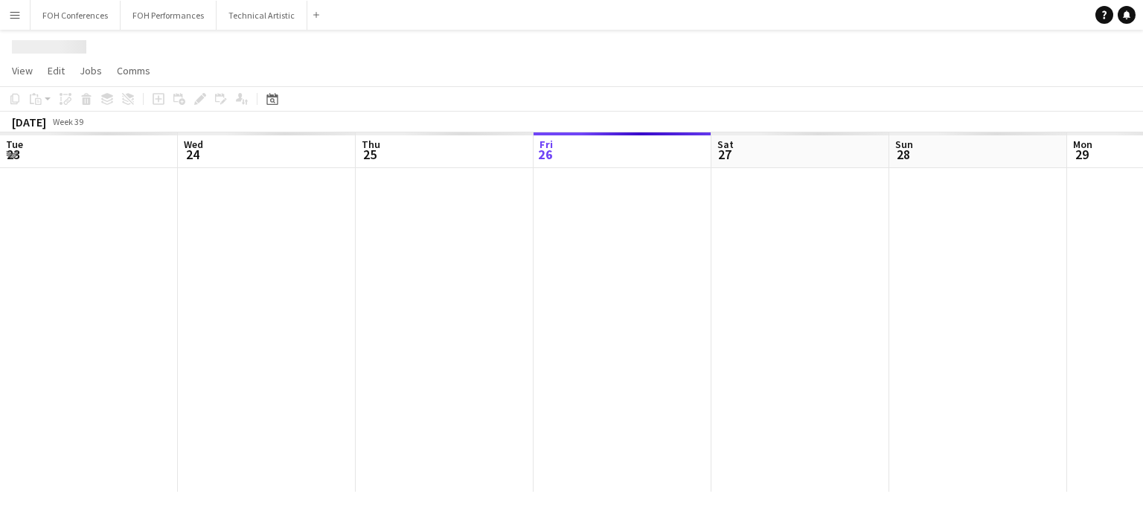
scroll to position [0, 356]
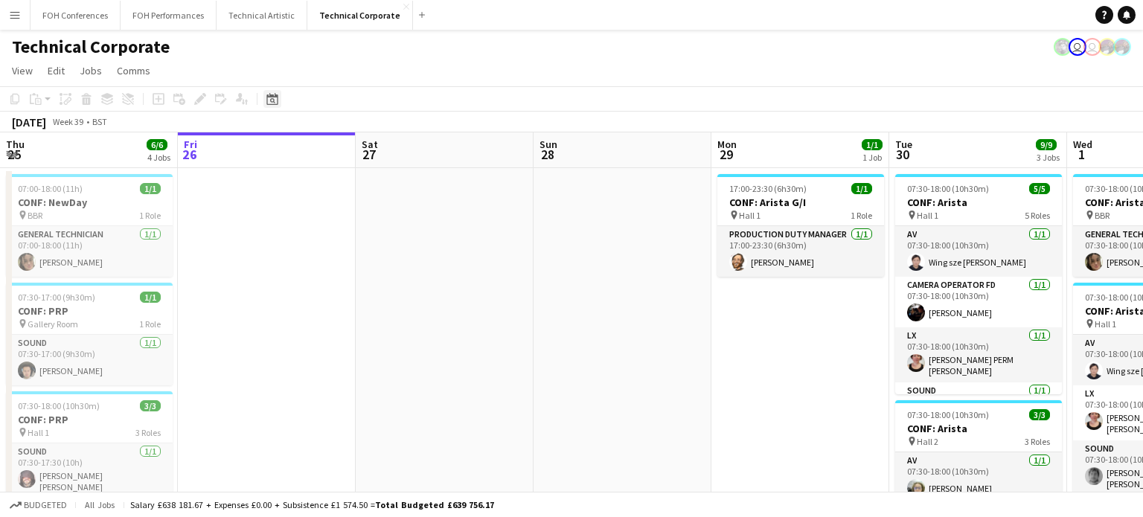
click at [275, 100] on icon "Date picker" at bounding box center [272, 99] width 12 height 12
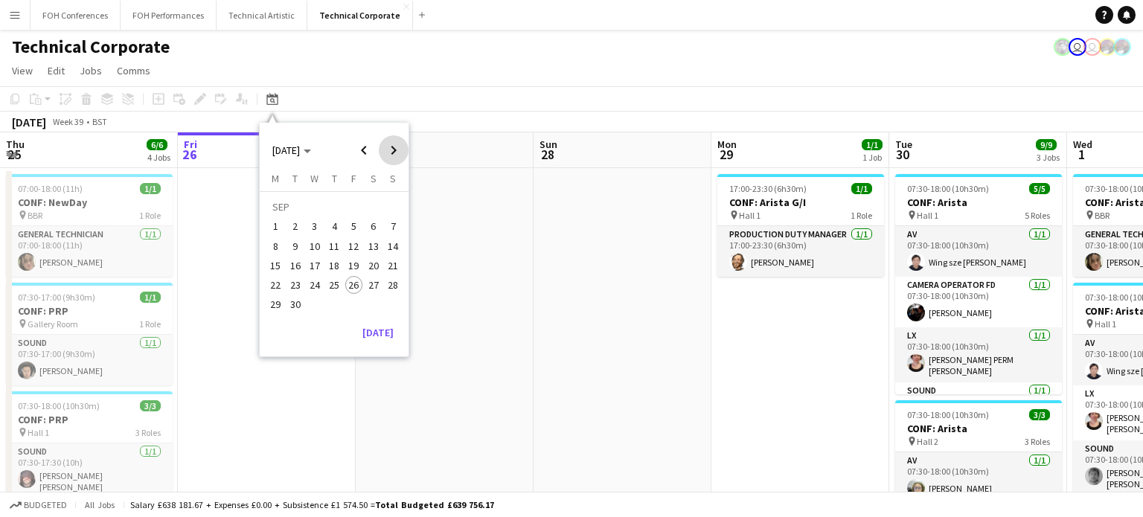
click at [391, 149] on span "Next month" at bounding box center [394, 150] width 30 height 30
click at [273, 249] on span "6" at bounding box center [276, 246] width 18 height 18
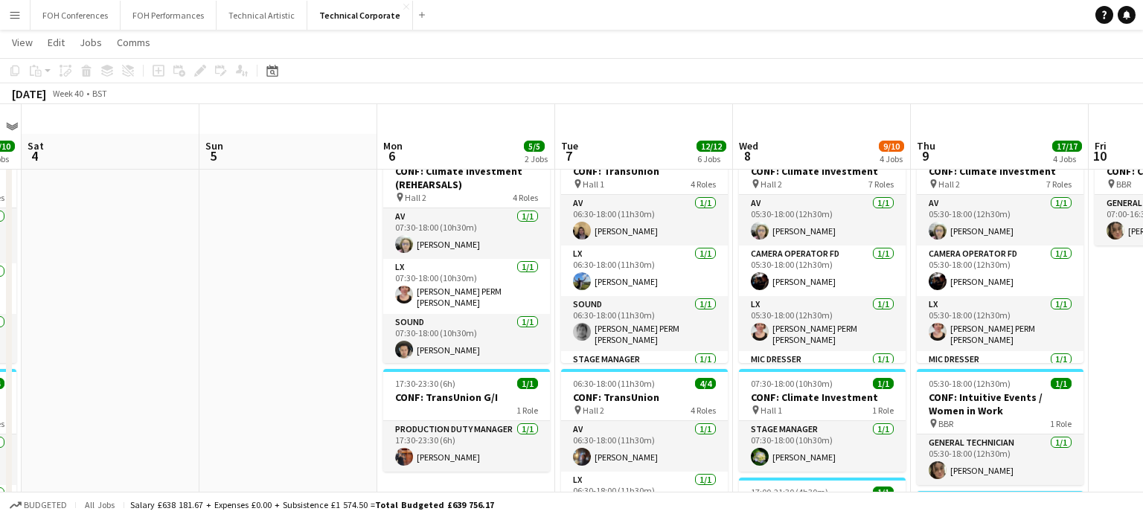
scroll to position [60, 0]
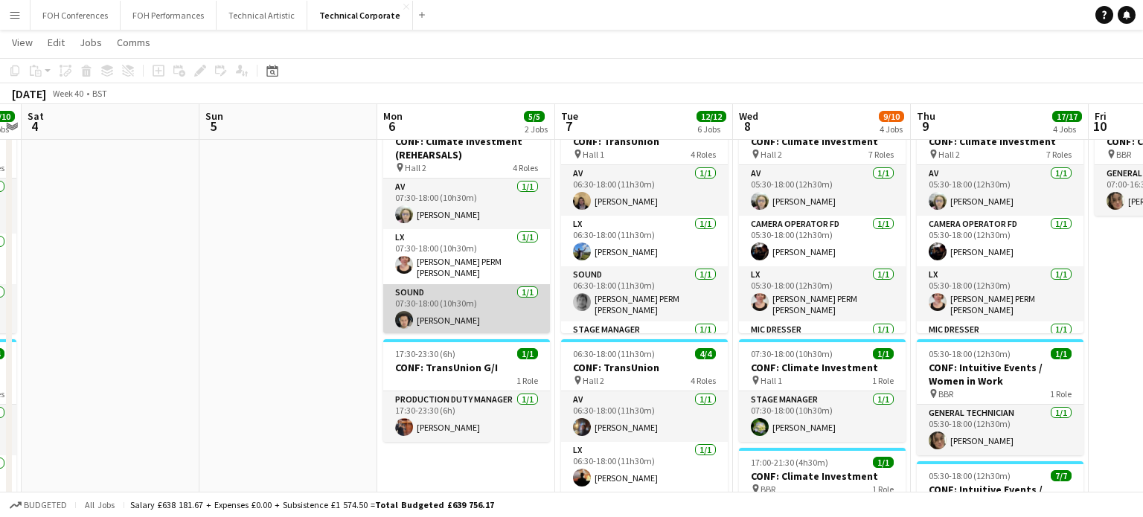
click at [426, 284] on app-card-role "Sound 1/1 07:30-18:00 (10h30m) Elliot Buchanan" at bounding box center [466, 309] width 167 height 51
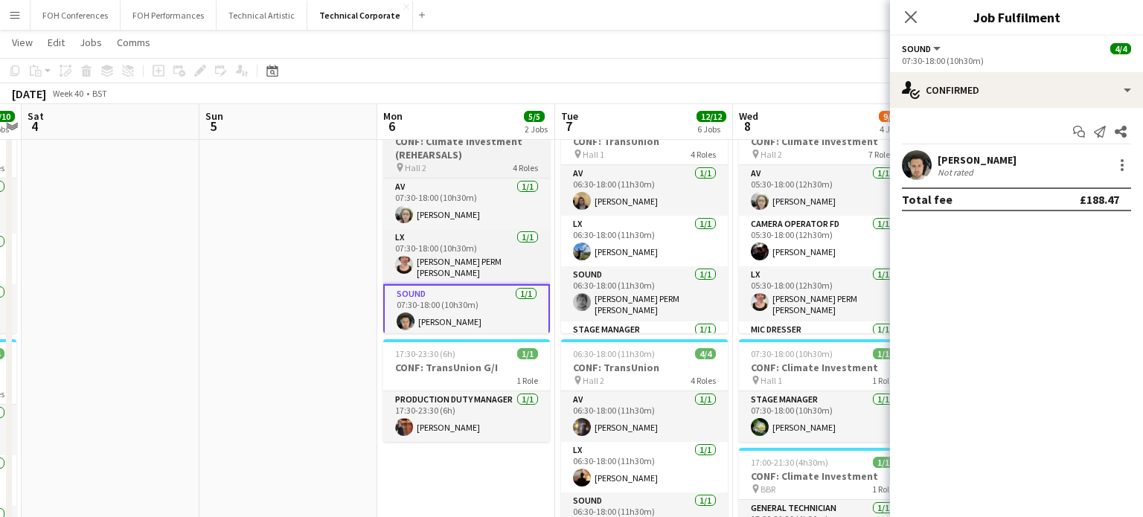
click at [481, 156] on h3 "CONF: Climate Investment (REHEARSALS)" at bounding box center [466, 148] width 167 height 27
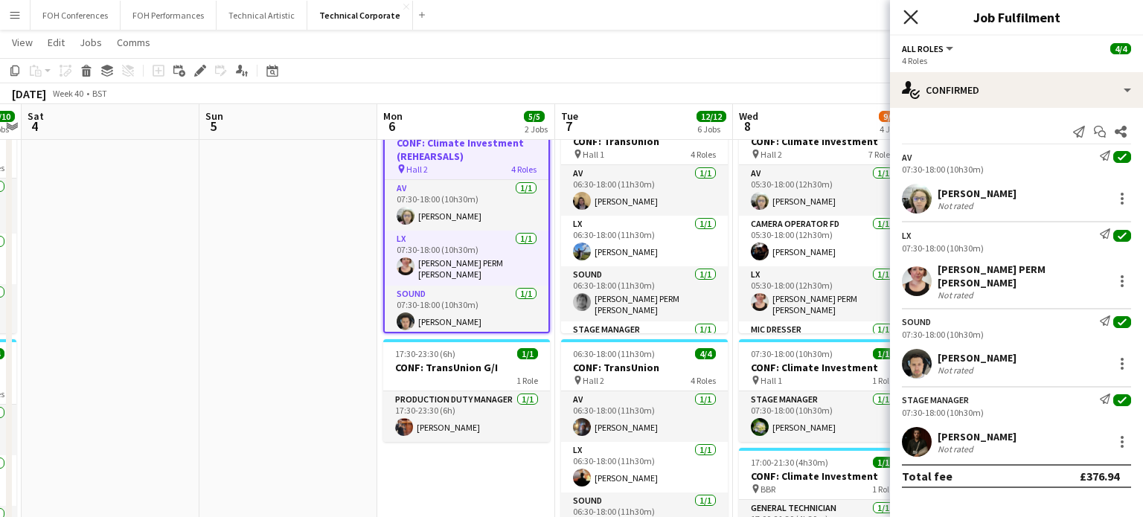
click at [906, 17] on icon "Close pop-in" at bounding box center [910, 17] width 14 height 14
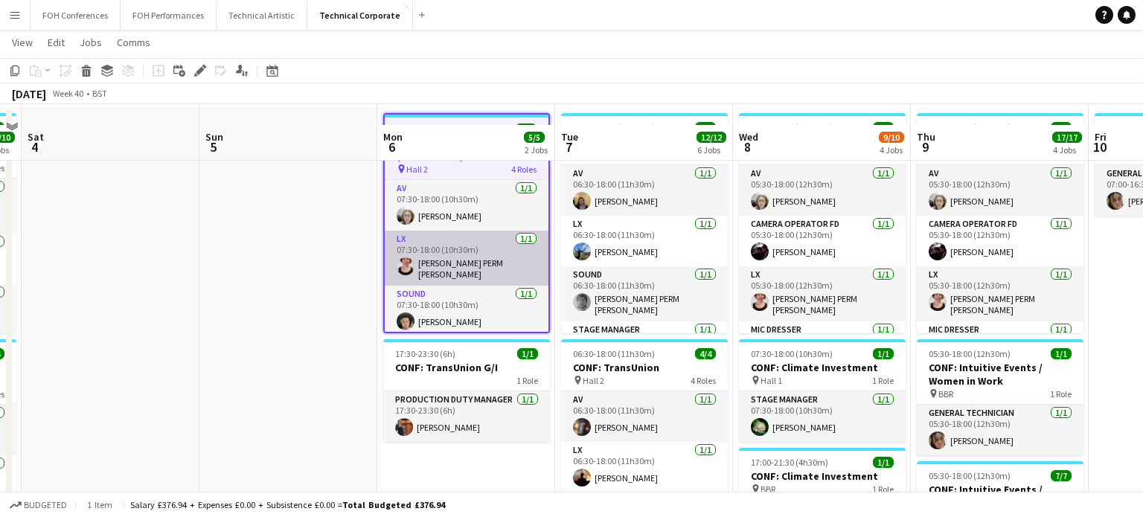
scroll to position [89, 0]
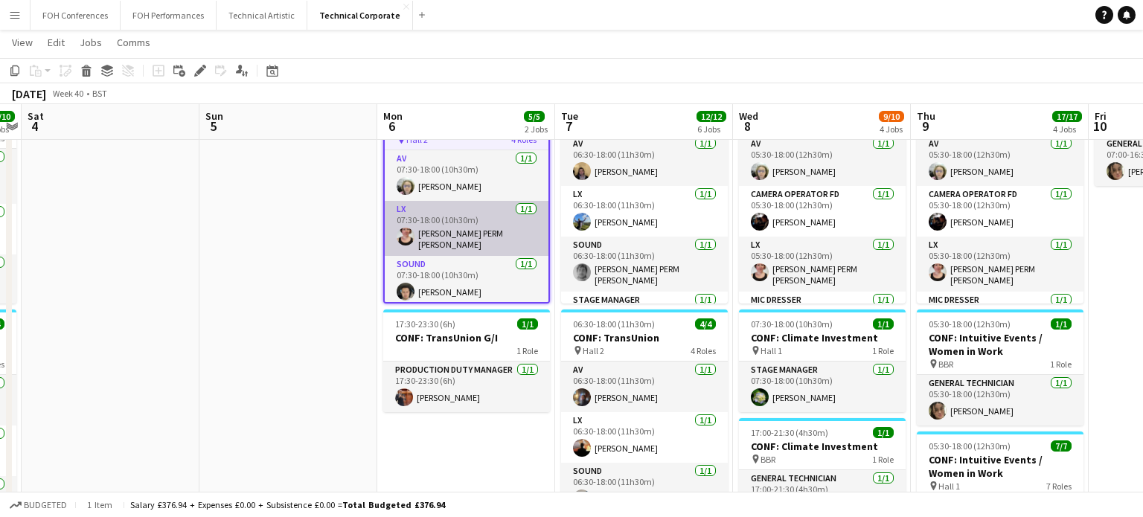
click at [475, 240] on app-card-role "LX 1/1 07:30-18:00 (10h30m) Marie PERM Kearney" at bounding box center [467, 228] width 164 height 55
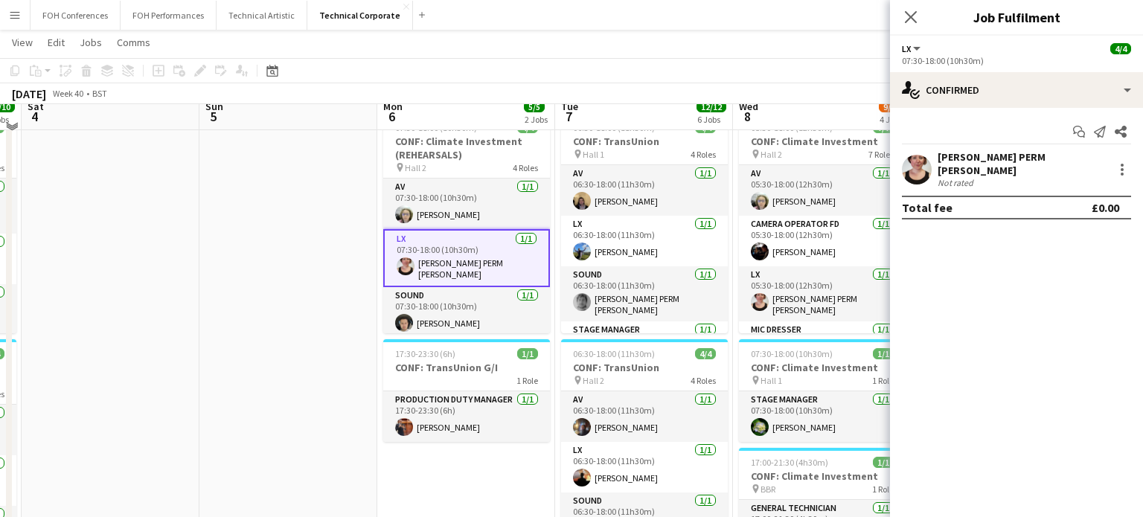
scroll to position [0, 0]
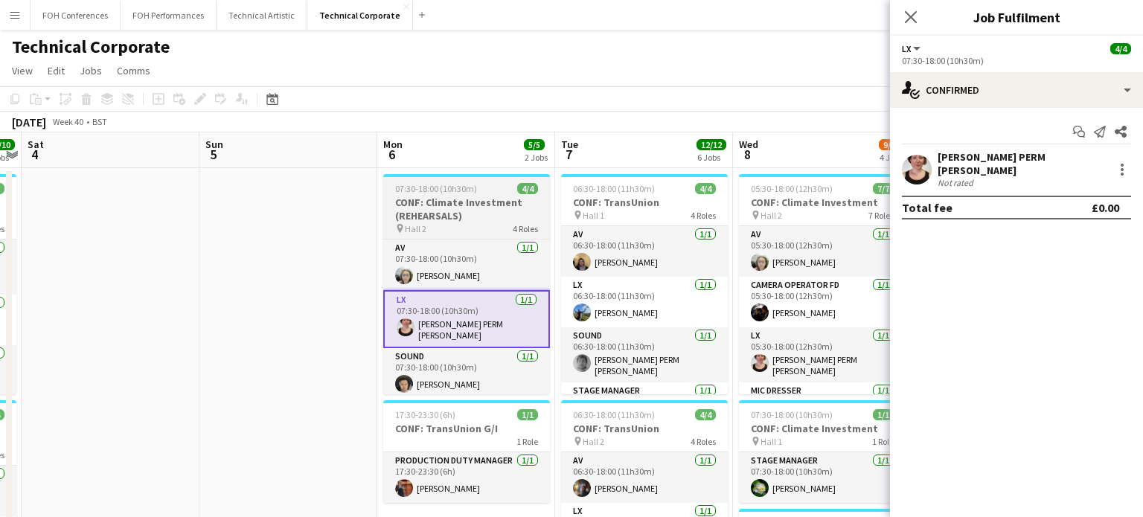
click at [459, 219] on h3 "CONF: Climate Investment (REHEARSALS)" at bounding box center [466, 209] width 167 height 27
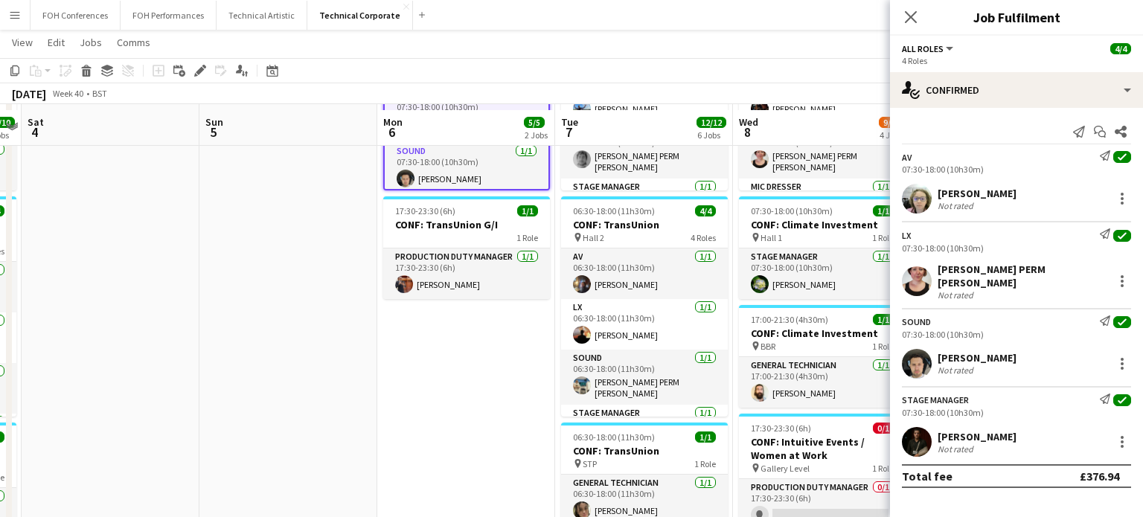
scroll to position [208, 0]
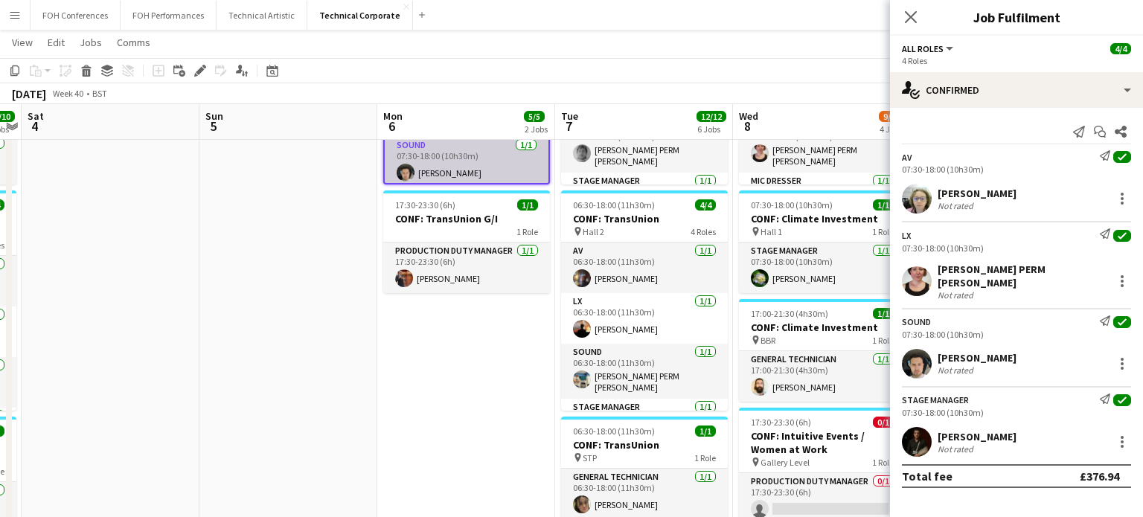
click at [469, 180] on app-card-role "Sound 1/1 07:30-18:00 (10h30m) Elliot Buchanan" at bounding box center [467, 162] width 164 height 51
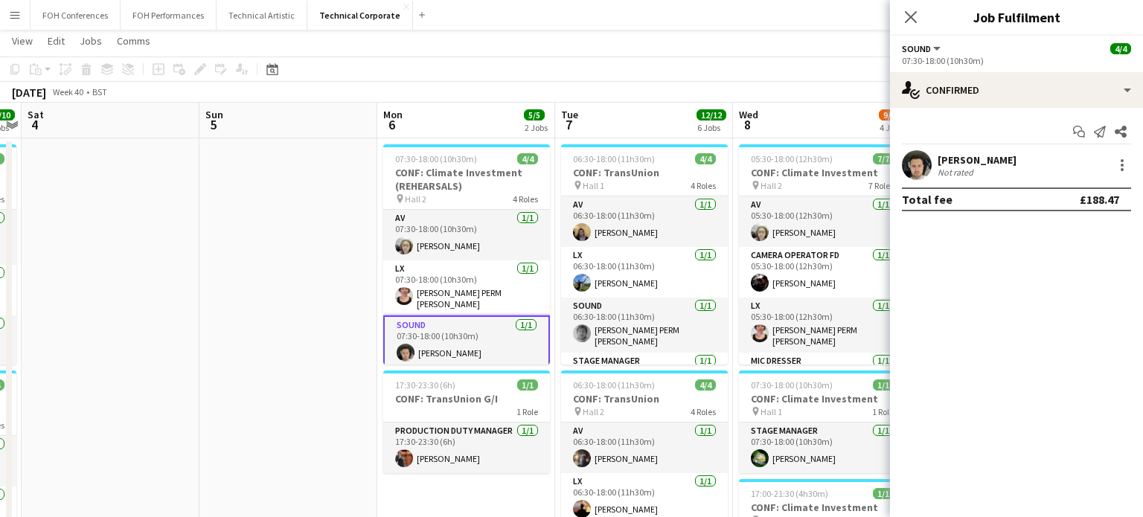
scroll to position [0, 0]
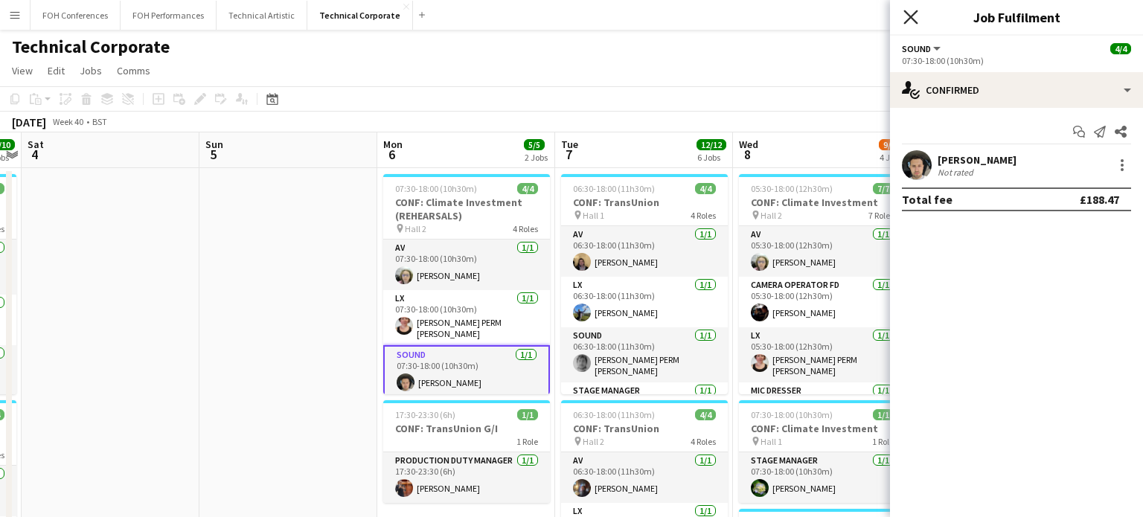
click at [912, 16] on icon at bounding box center [910, 17] width 14 height 14
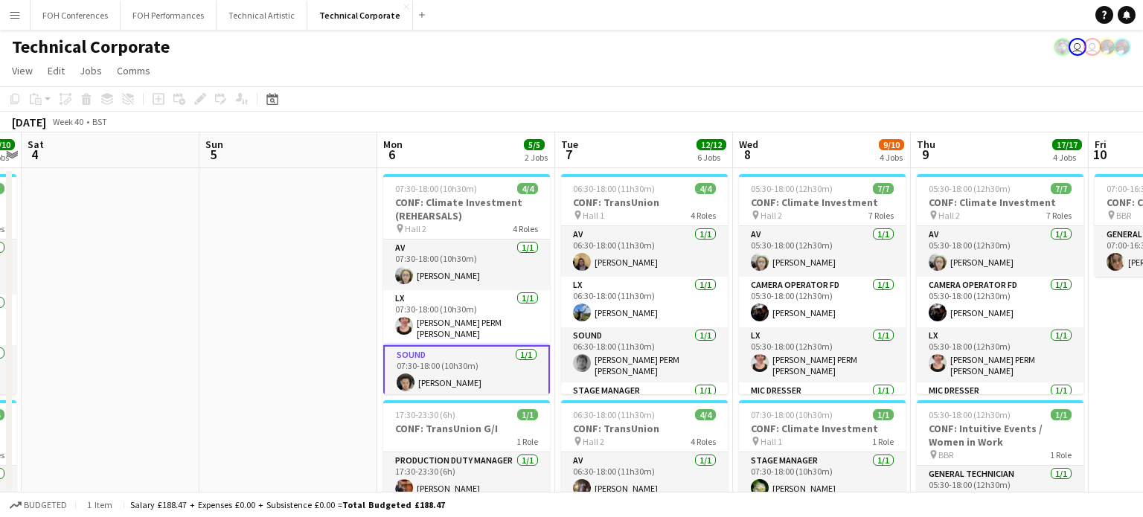
click at [11, 19] on app-icon "Menu" at bounding box center [15, 15] width 12 height 12
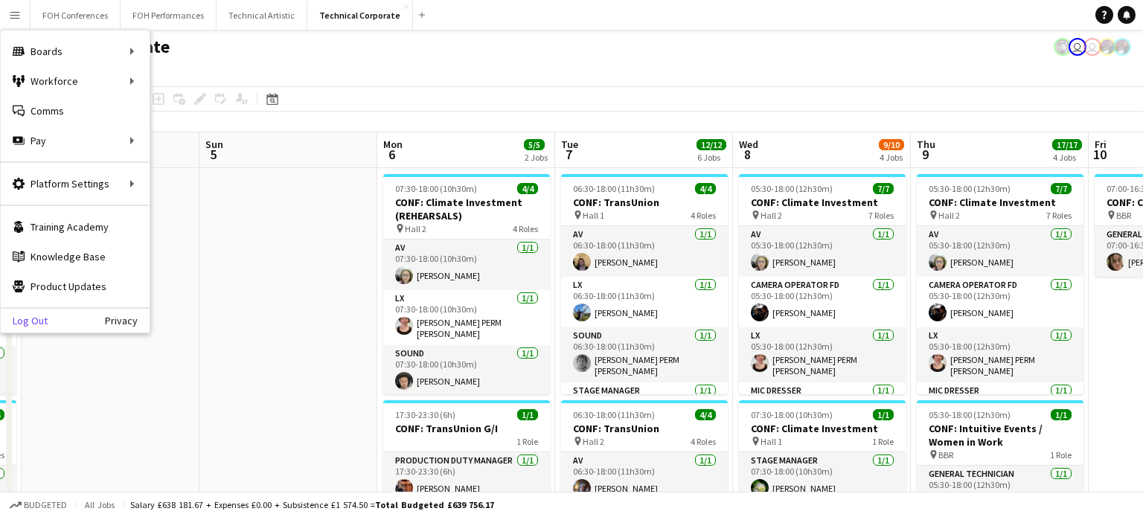
click at [25, 318] on link "Log Out" at bounding box center [24, 321] width 47 height 12
